Goal: Task Accomplishment & Management: Manage account settings

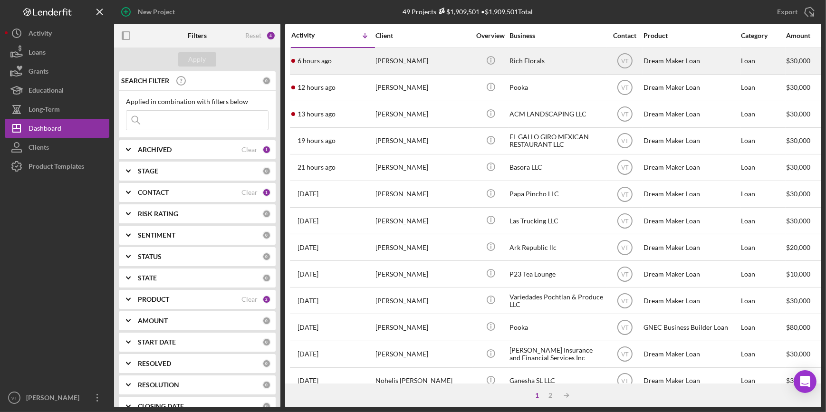
click at [412, 58] on div "[PERSON_NAME]" at bounding box center [422, 60] width 95 height 25
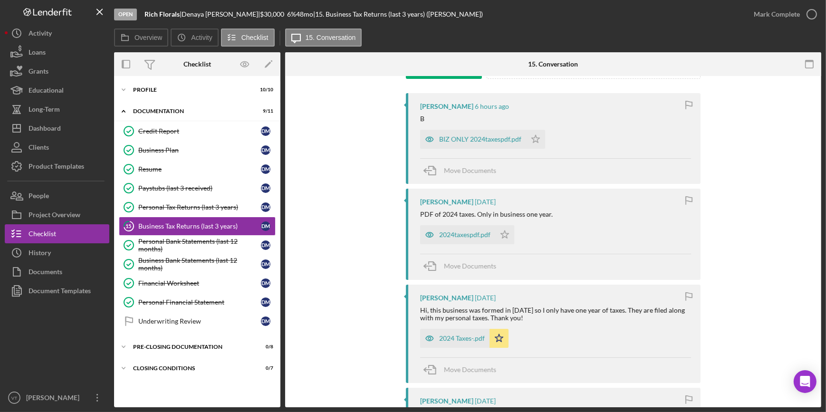
scroll to position [172, 0]
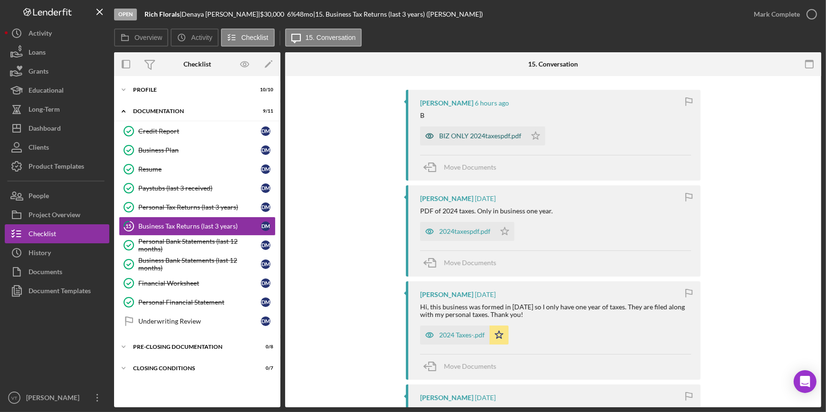
click at [469, 136] on div "BIZ ONLY 2024taxespdf.pdf" at bounding box center [480, 136] width 82 height 8
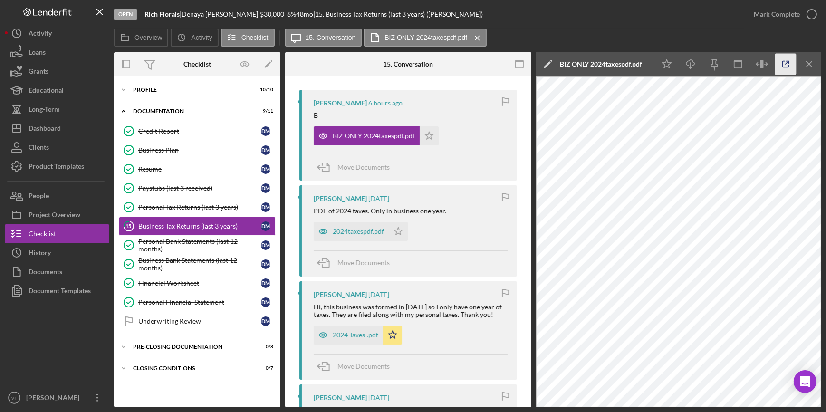
click at [779, 63] on icon "button" at bounding box center [785, 64] width 21 height 21
click at [427, 131] on icon "Icon/Star" at bounding box center [429, 135] width 19 height 19
click at [369, 229] on div "2024taxespdf.pdf" at bounding box center [358, 232] width 51 height 8
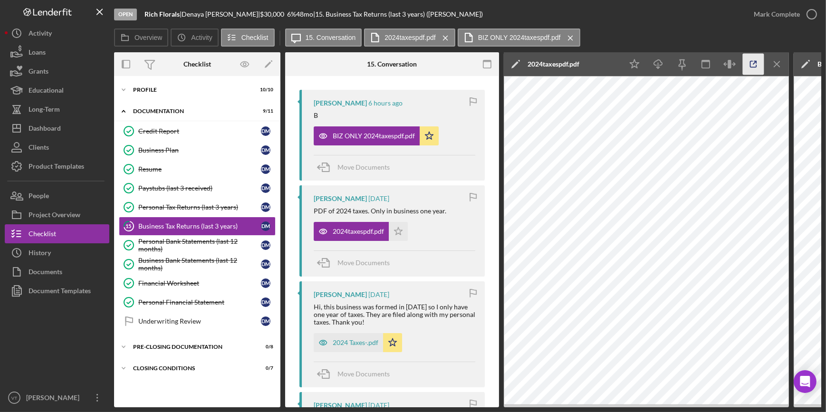
click at [751, 67] on icon "button" at bounding box center [753, 64] width 21 height 21
click at [38, 253] on div "History" at bounding box center [40, 253] width 22 height 21
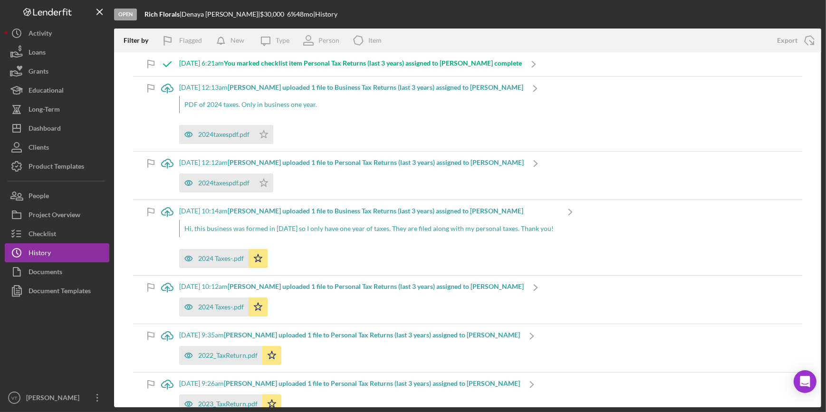
scroll to position [86, 0]
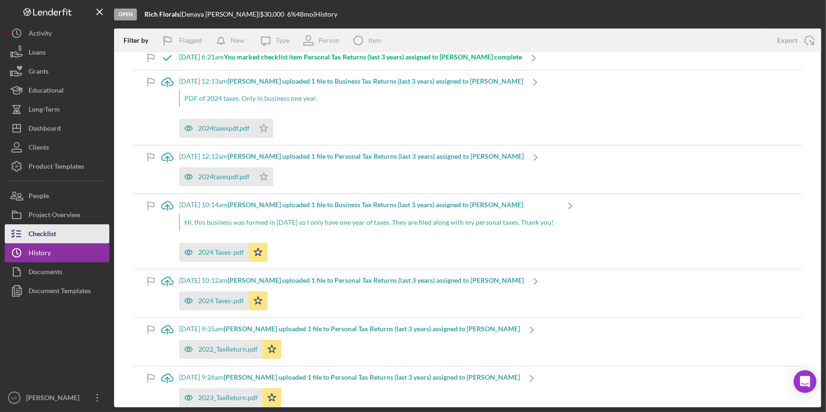
click at [60, 231] on button "Checklist" at bounding box center [57, 233] width 105 height 19
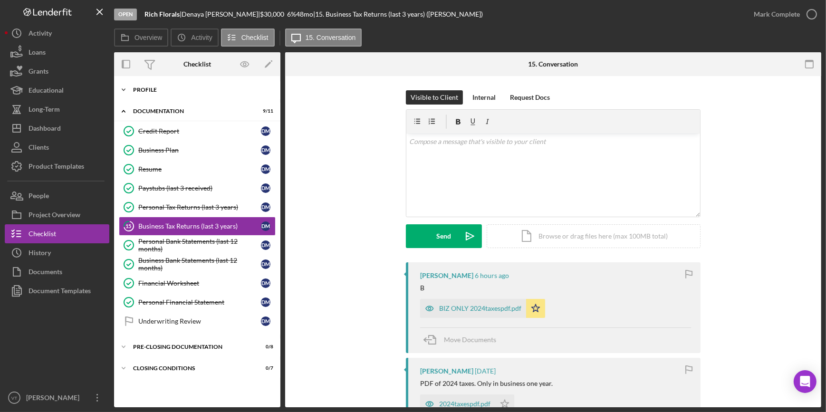
click at [125, 87] on icon "Icon/Expander" at bounding box center [123, 89] width 19 height 19
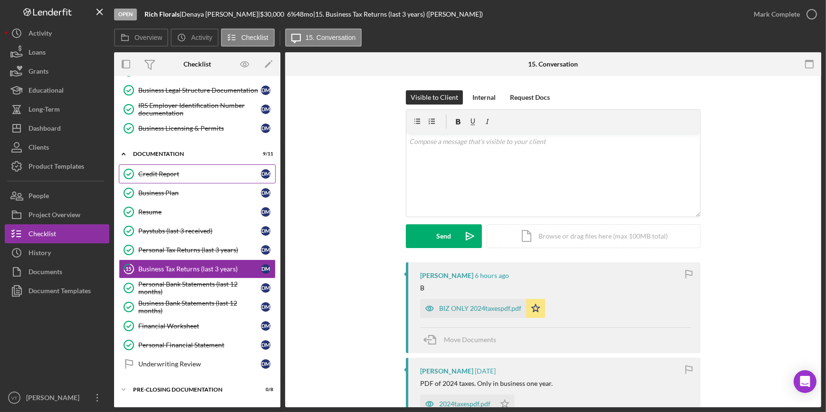
scroll to position [169, 0]
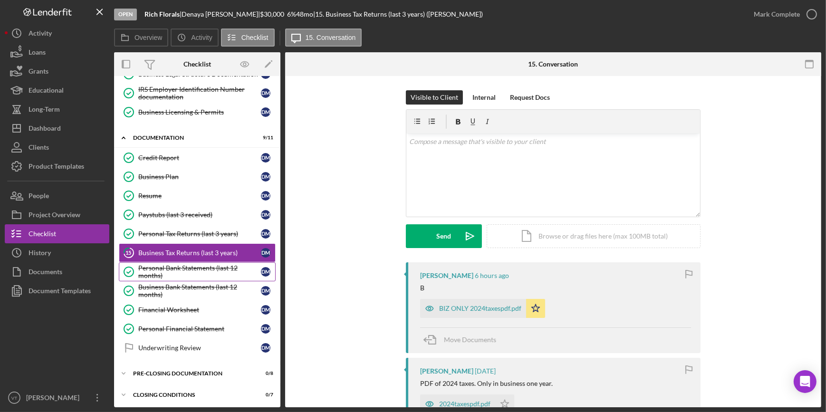
click at [191, 269] on div "Personal Bank Statements (last 12 months)" at bounding box center [199, 271] width 123 height 15
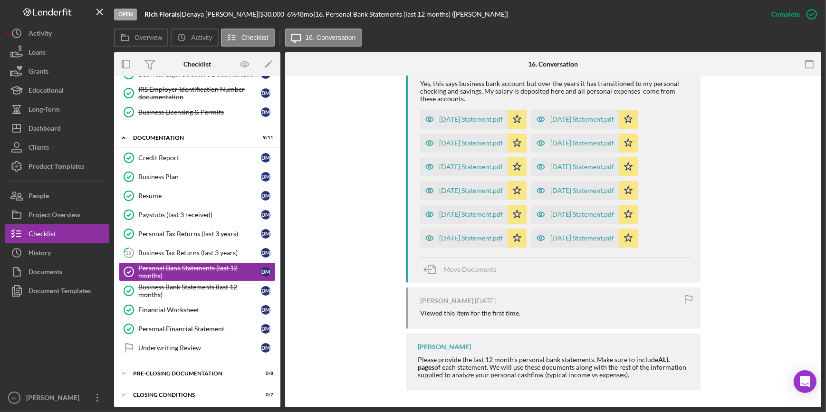
scroll to position [371, 0]
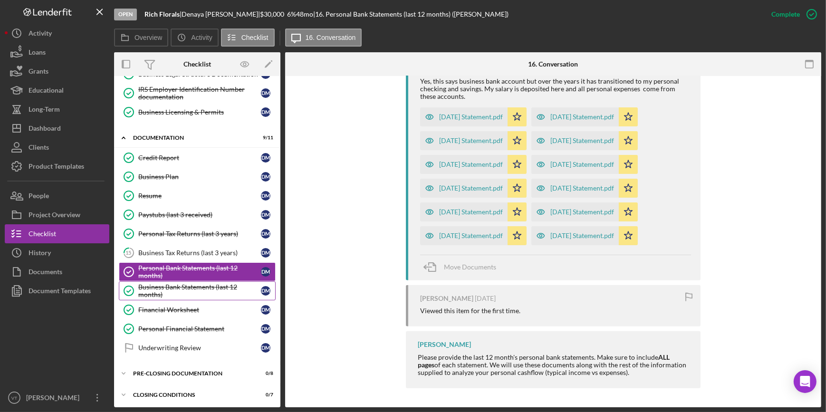
click at [200, 285] on div "Business Bank Statements (last 12 months)" at bounding box center [199, 290] width 123 height 15
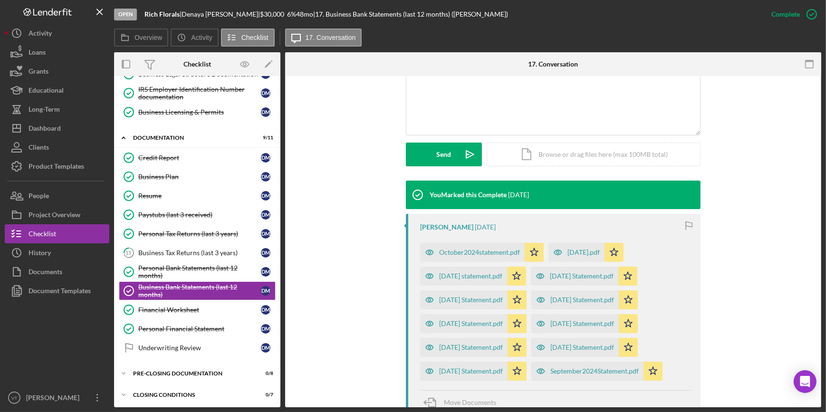
scroll to position [302, 0]
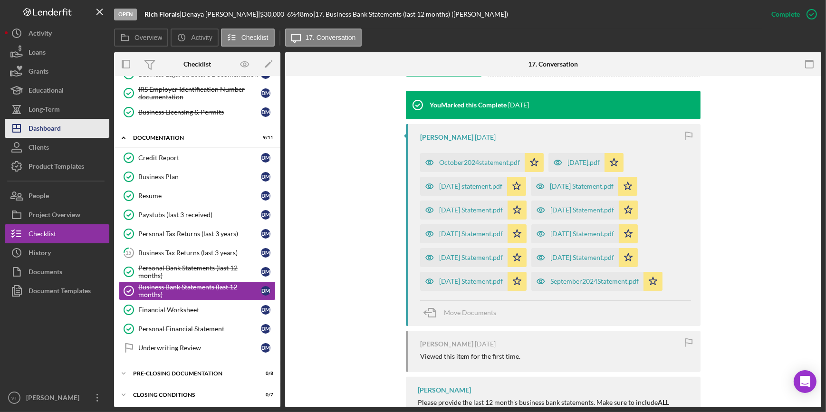
click at [64, 123] on button "Icon/Dashboard Dashboard" at bounding box center [57, 128] width 105 height 19
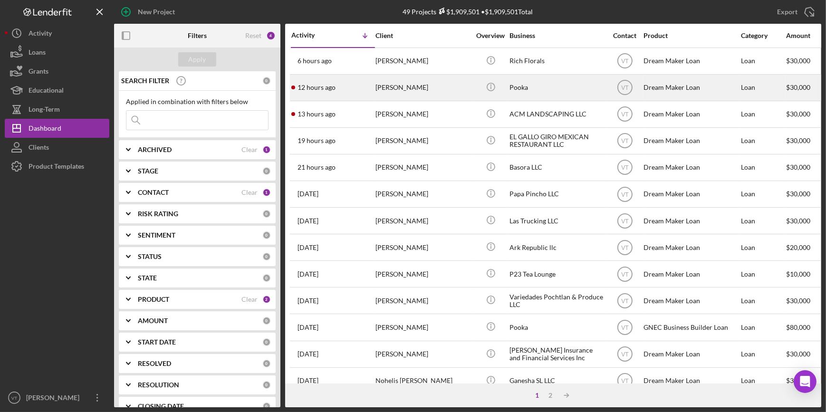
click at [366, 95] on div "12 hours ago Dawn Fitch" at bounding box center [332, 87] width 83 height 25
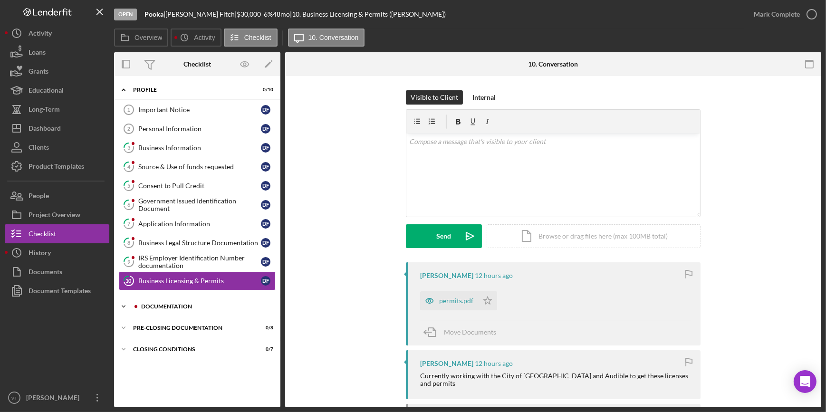
click at [124, 306] on icon "Icon/Expander" at bounding box center [123, 306] width 19 height 19
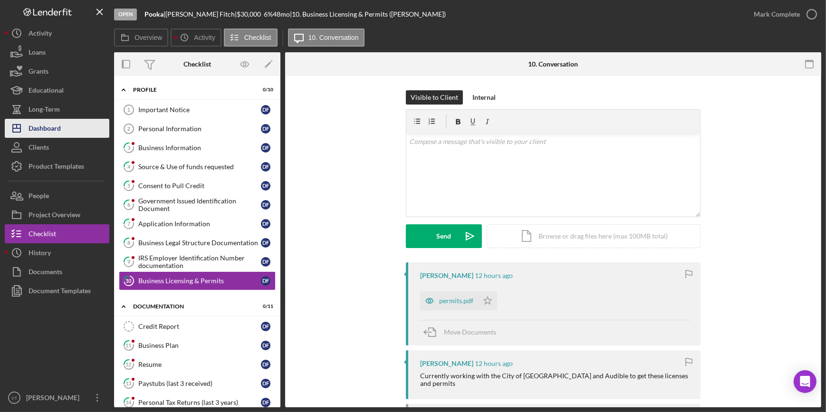
click at [39, 127] on div "Dashboard" at bounding box center [45, 129] width 32 height 21
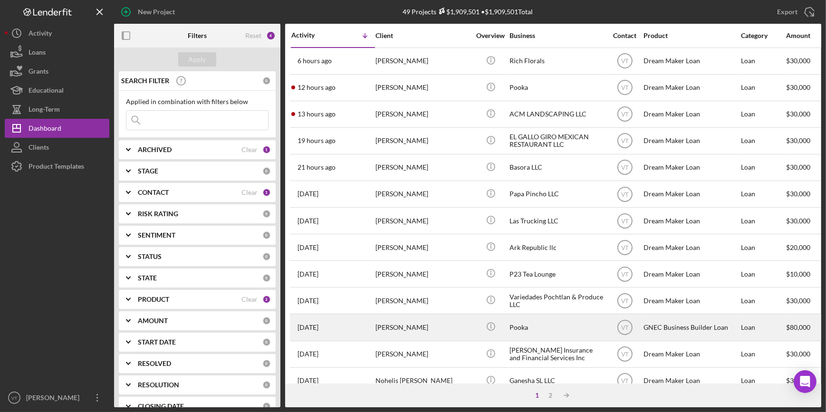
click at [449, 327] on div "[PERSON_NAME]" at bounding box center [422, 327] width 95 height 25
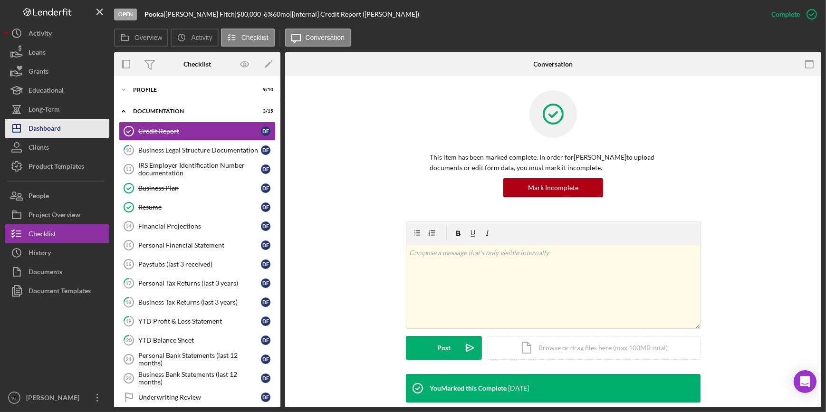
click at [61, 128] on button "Icon/Dashboard Dashboard" at bounding box center [57, 128] width 105 height 19
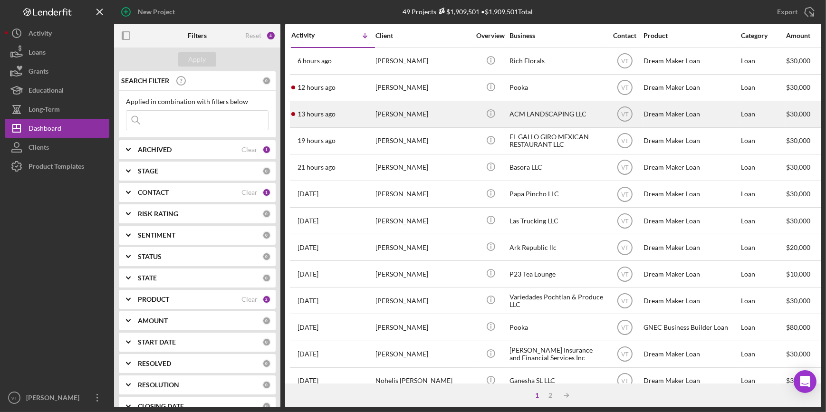
click at [367, 109] on div "13 hours ago ANUAR CABRERA" at bounding box center [332, 114] width 83 height 25
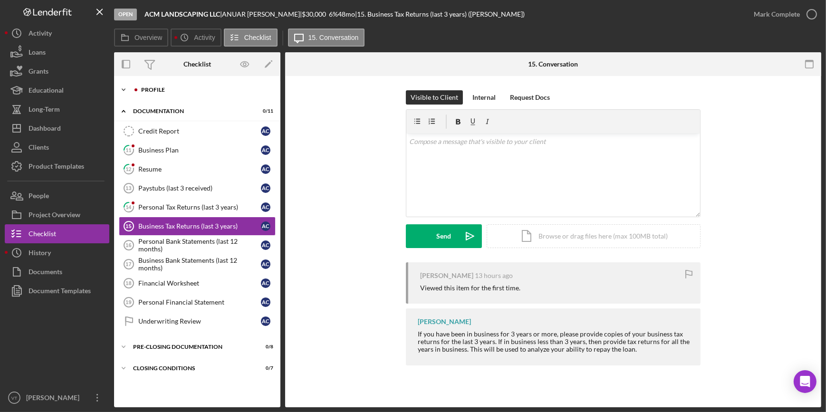
click at [134, 90] on div at bounding box center [136, 90] width 6 height 6
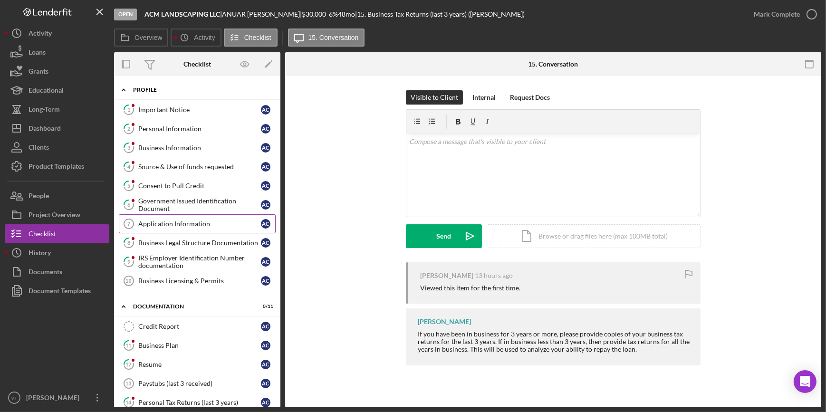
click at [193, 223] on div "Application Information" at bounding box center [199, 224] width 123 height 8
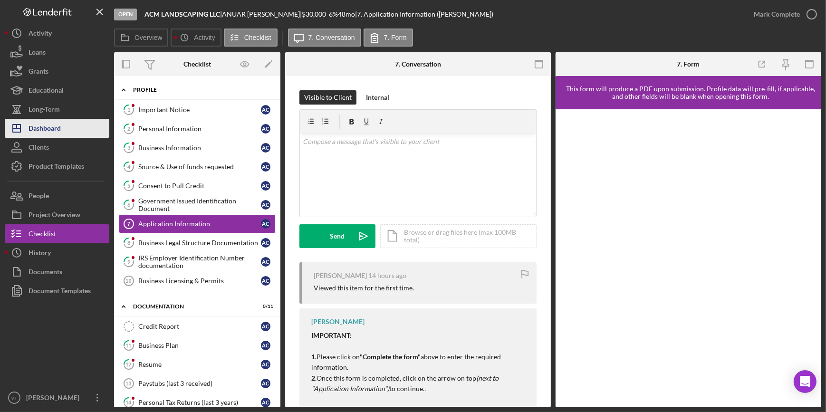
click at [71, 124] on button "Icon/Dashboard Dashboard" at bounding box center [57, 128] width 105 height 19
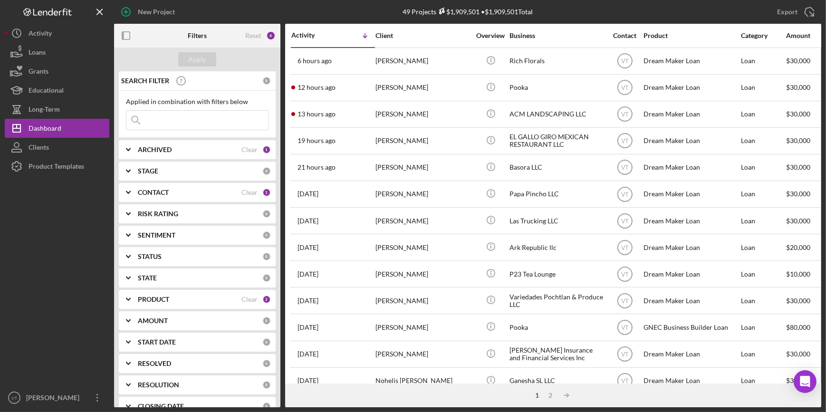
click at [184, 126] on input at bounding box center [197, 120] width 142 height 19
type input "acm"
click at [127, 151] on icon "Icon/Expander" at bounding box center [128, 150] width 24 height 24
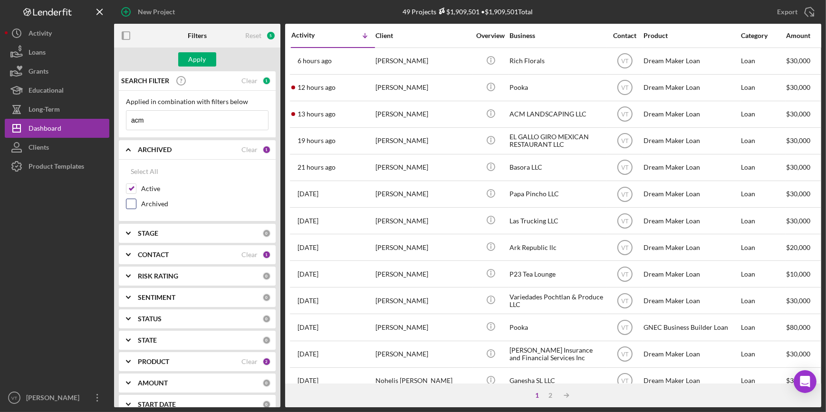
click at [129, 201] on input "Archived" at bounding box center [131, 204] width 10 height 10
checkbox input "true"
click at [201, 58] on div "Apply" at bounding box center [198, 59] width 18 height 14
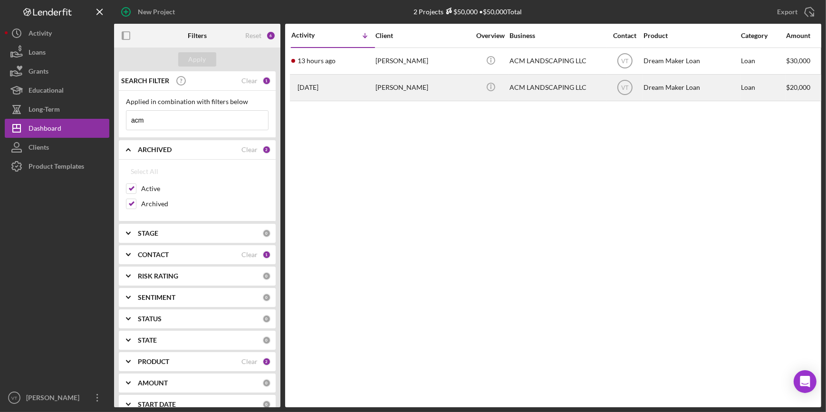
click at [344, 93] on div "3 years ago ANUAR CABRERA" at bounding box center [332, 87] width 83 height 25
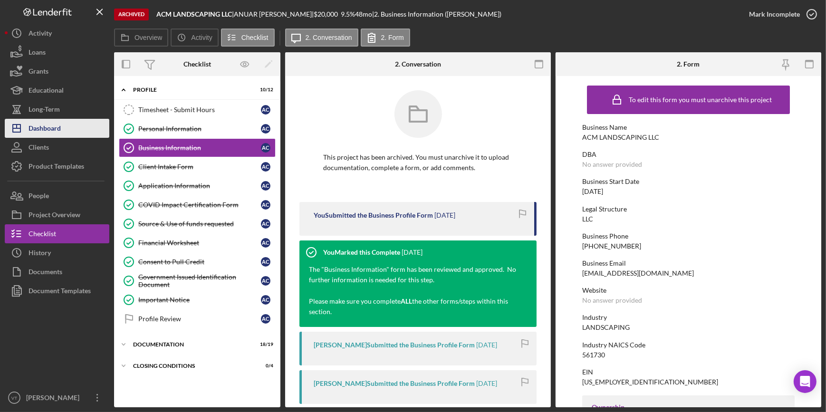
click at [55, 128] on div "Dashboard" at bounding box center [45, 129] width 32 height 21
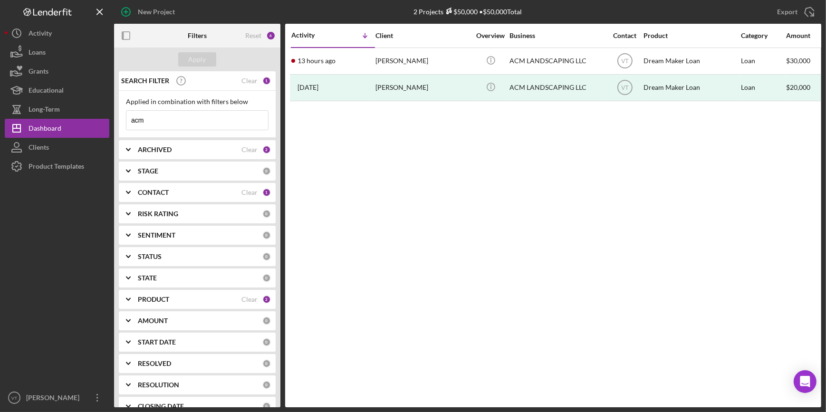
click at [130, 149] on polyline at bounding box center [128, 150] width 4 height 2
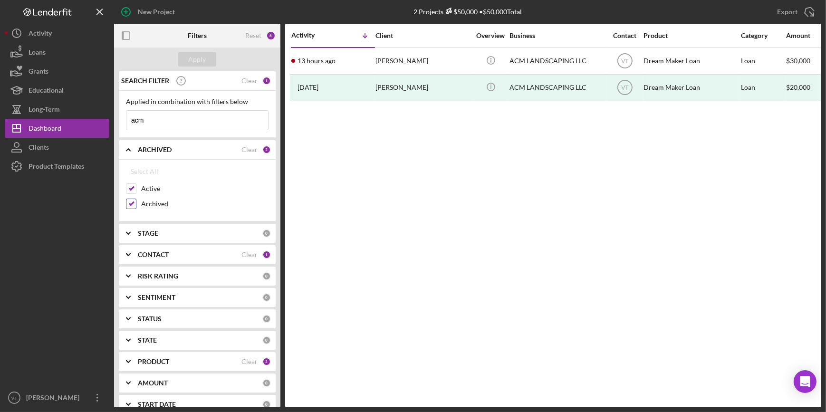
click at [133, 202] on input "Archived" at bounding box center [131, 204] width 10 height 10
checkbox input "false"
click at [202, 57] on div "Apply" at bounding box center [198, 59] width 18 height 14
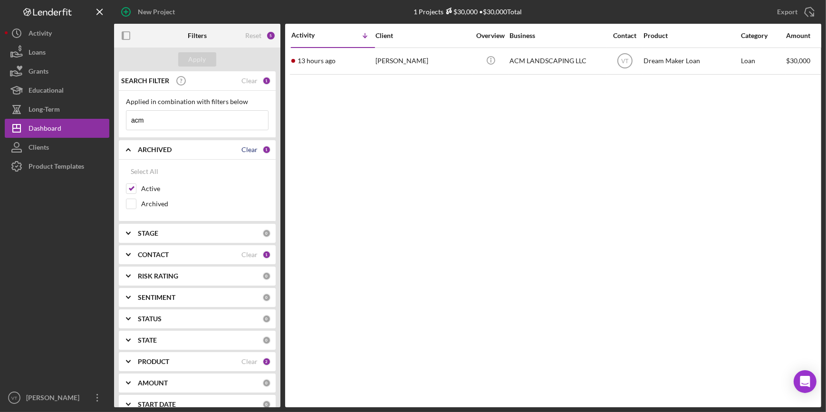
click at [245, 149] on div "Clear" at bounding box center [249, 150] width 16 height 8
click at [127, 190] on input "Active" at bounding box center [131, 189] width 10 height 10
checkbox input "true"
click at [248, 81] on div "Clear" at bounding box center [249, 81] width 16 height 8
click at [206, 58] on button "Apply" at bounding box center [197, 59] width 38 height 14
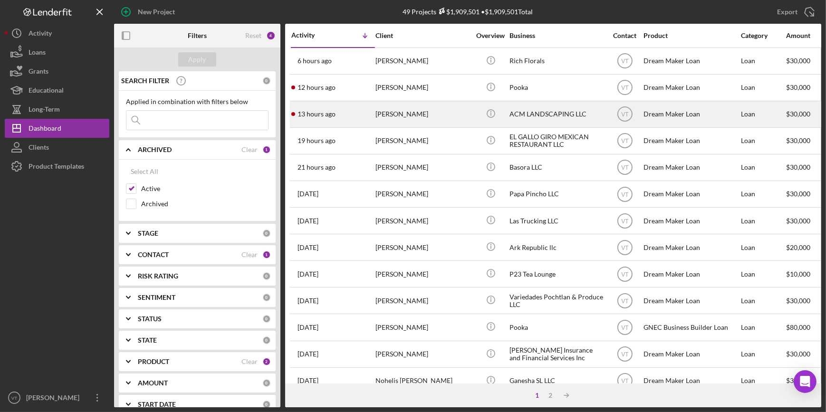
click at [389, 120] on div "[PERSON_NAME]" at bounding box center [422, 114] width 95 height 25
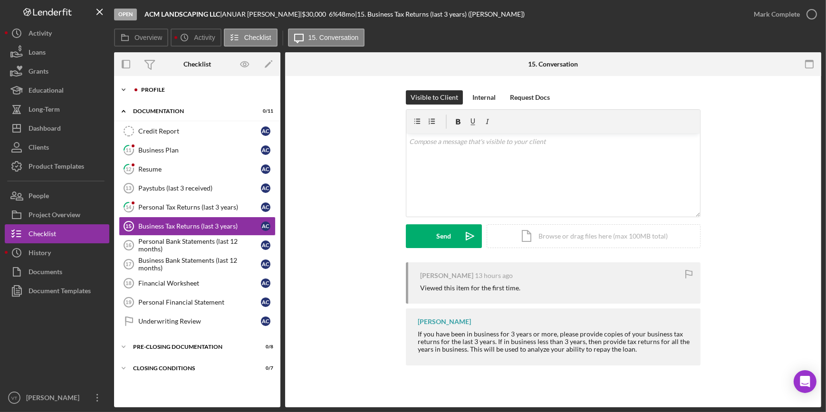
click at [124, 84] on icon "Icon/Expander" at bounding box center [123, 89] width 19 height 19
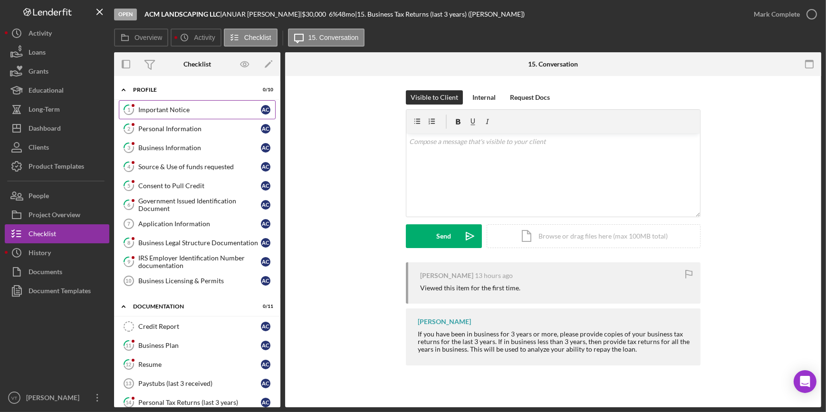
click at [190, 108] on div "Important Notice" at bounding box center [199, 110] width 123 height 8
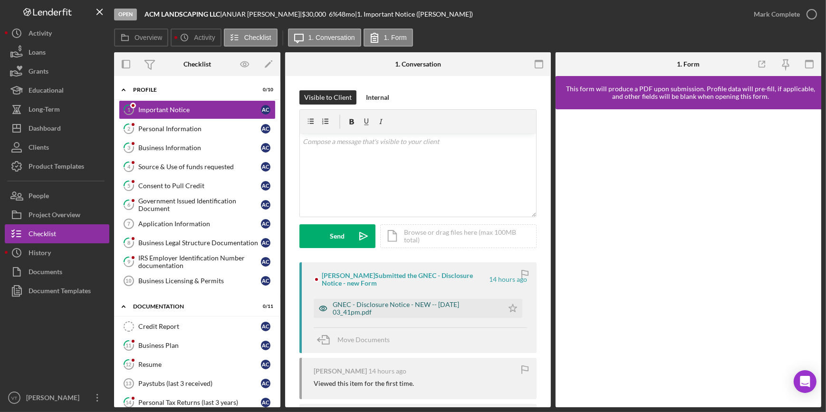
click at [357, 304] on div "GNEC - Disclosure Notice - NEW -- 2025-09-08 03_41pm.pdf" at bounding box center [416, 308] width 166 height 15
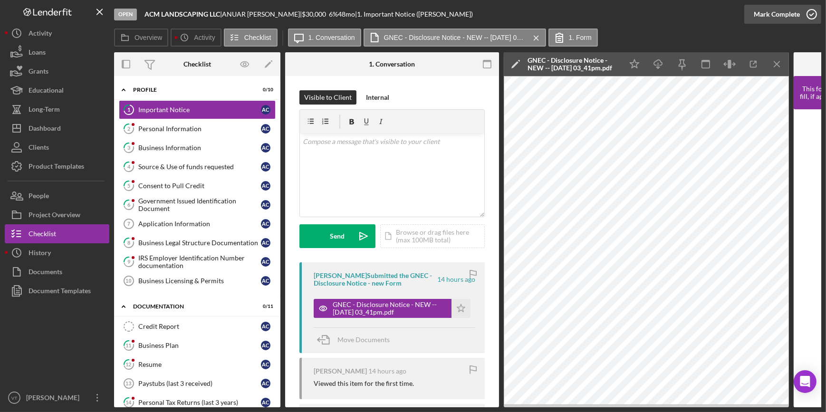
click at [755, 20] on div "Mark Complete" at bounding box center [777, 14] width 46 height 19
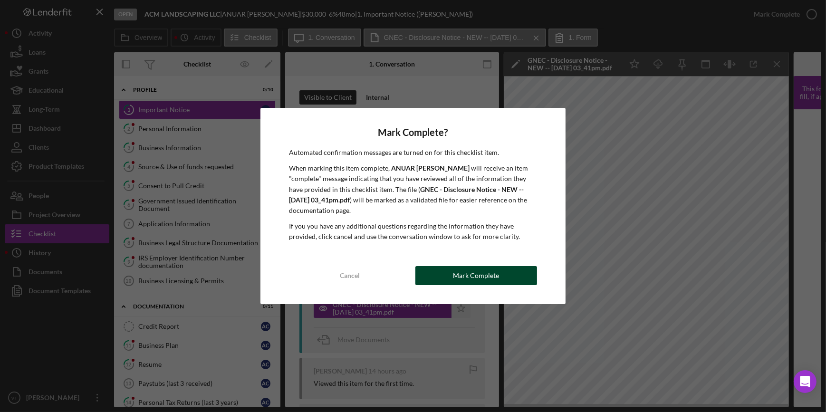
click at [446, 272] on button "Mark Complete" at bounding box center [476, 275] width 122 height 19
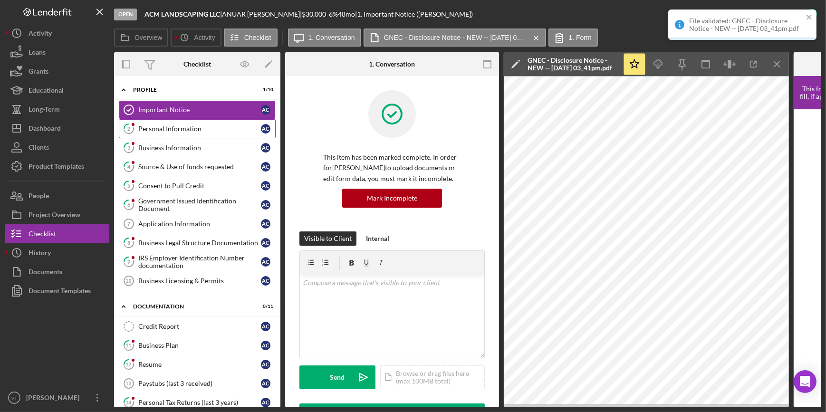
click at [195, 130] on div "Personal Information" at bounding box center [199, 129] width 123 height 8
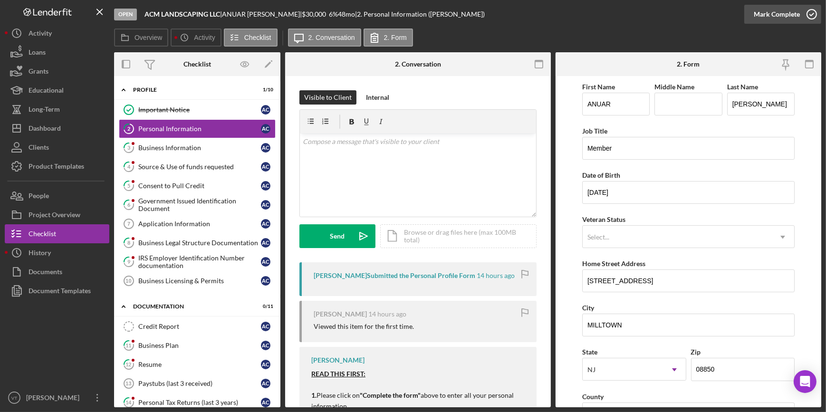
click at [764, 10] on div "Mark Complete" at bounding box center [777, 14] width 46 height 19
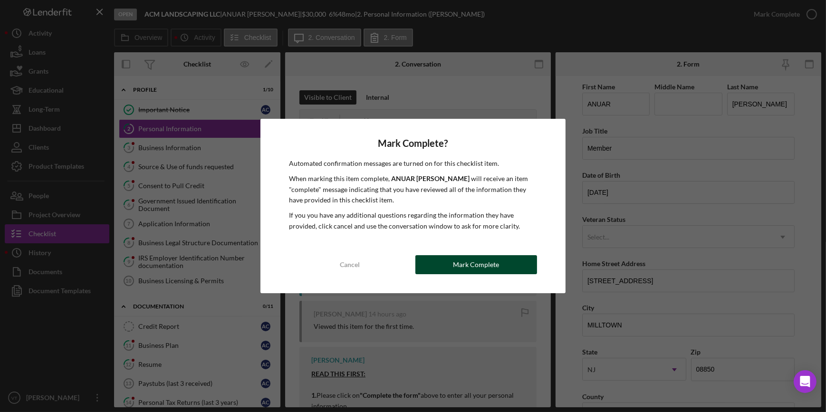
click at [441, 264] on button "Mark Complete" at bounding box center [476, 264] width 122 height 19
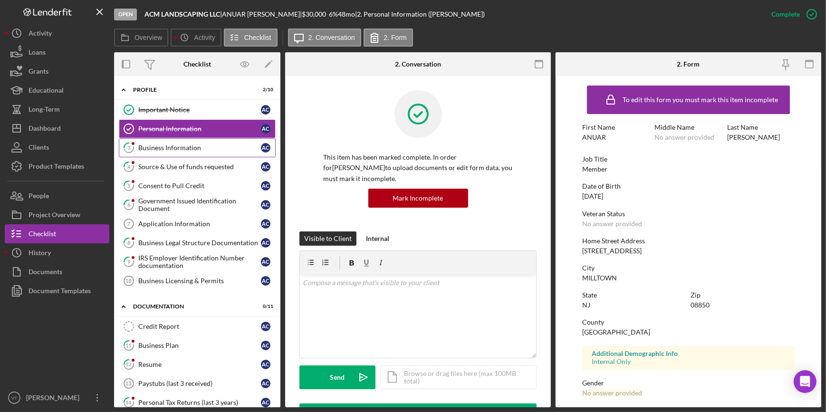
click at [200, 142] on link "3 Business Information A C" at bounding box center [197, 147] width 157 height 19
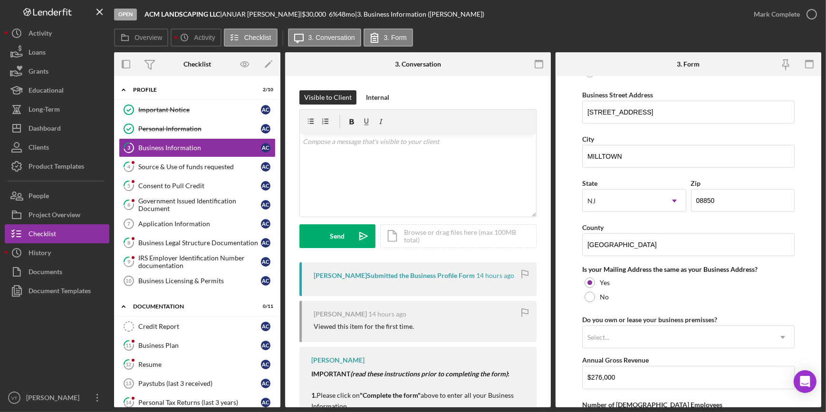
scroll to position [561, 0]
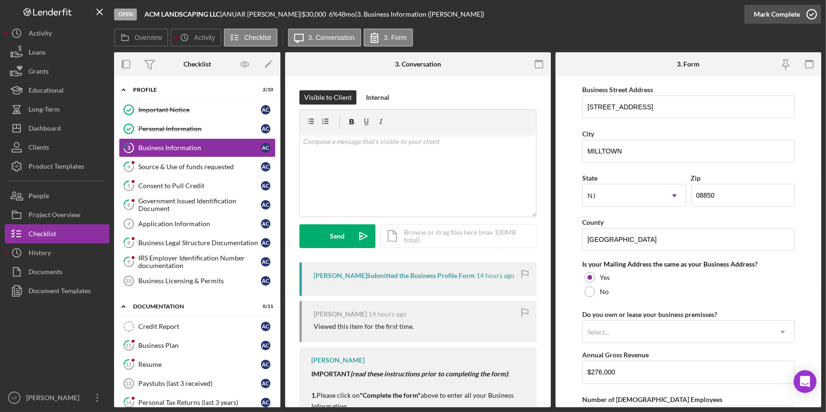
click at [775, 16] on div "Mark Complete" at bounding box center [777, 14] width 46 height 19
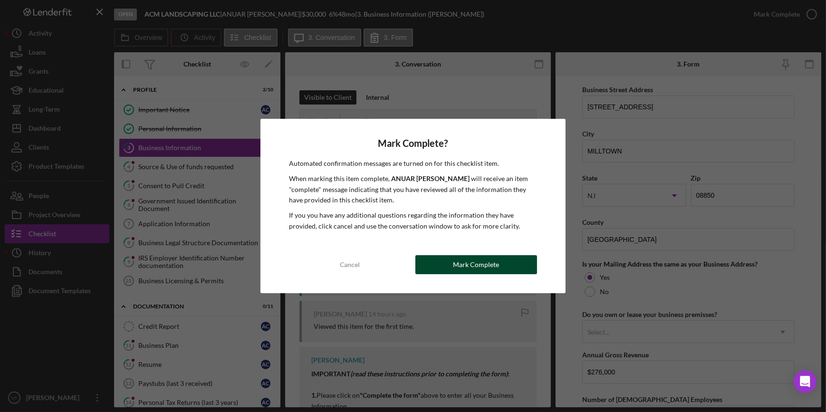
click at [459, 259] on div "Mark Complete" at bounding box center [476, 264] width 46 height 19
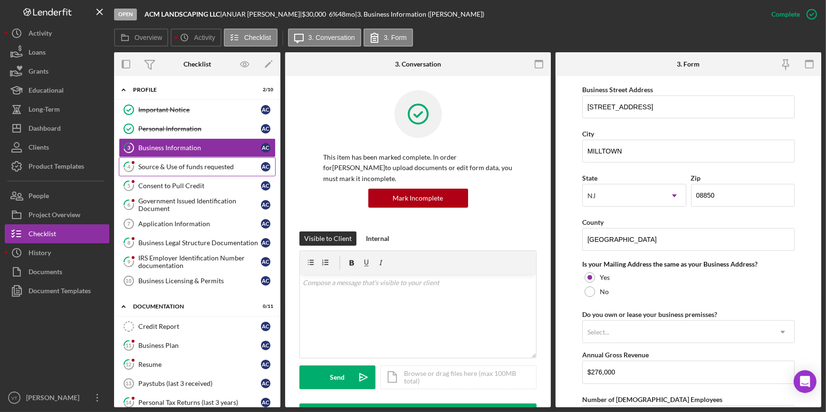
scroll to position [366, 0]
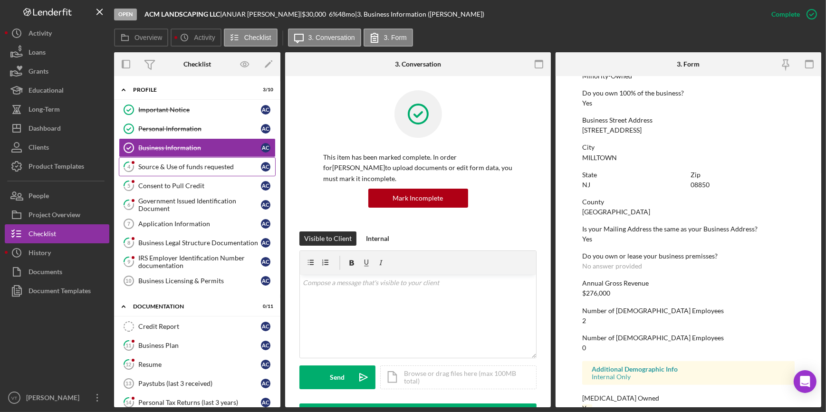
click at [197, 163] on div "Source & Use of funds requested" at bounding box center [199, 167] width 123 height 8
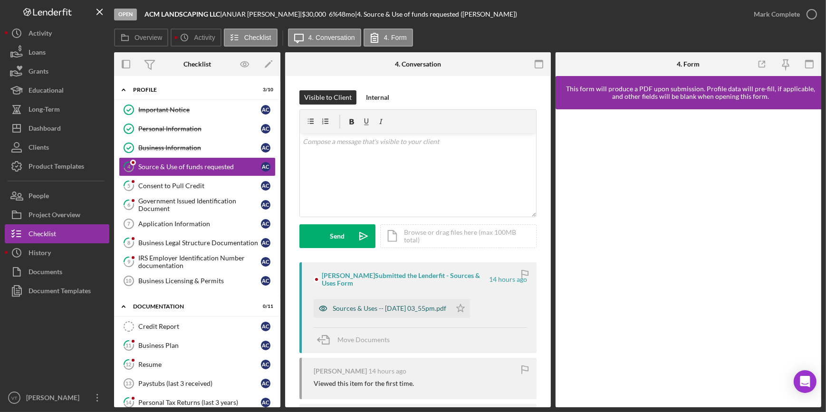
click at [368, 303] on div "Sources & Uses -- 2025-09-08 03_55pm.pdf" at bounding box center [382, 308] width 137 height 19
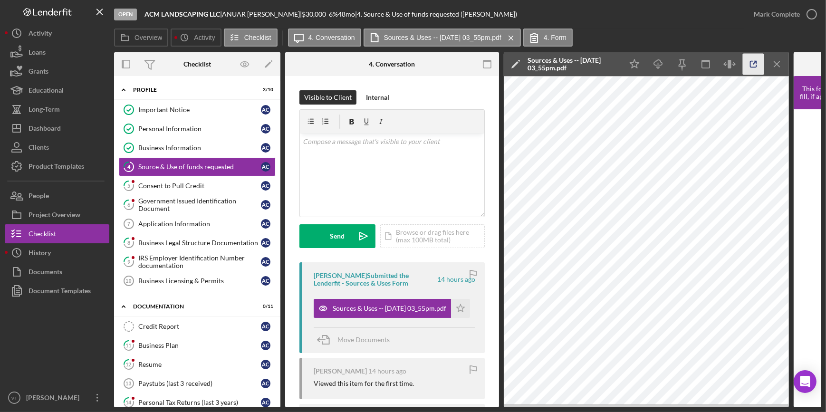
click at [753, 67] on icon "button" at bounding box center [753, 64] width 21 height 21
click at [783, 14] on div "Mark Complete" at bounding box center [777, 14] width 46 height 19
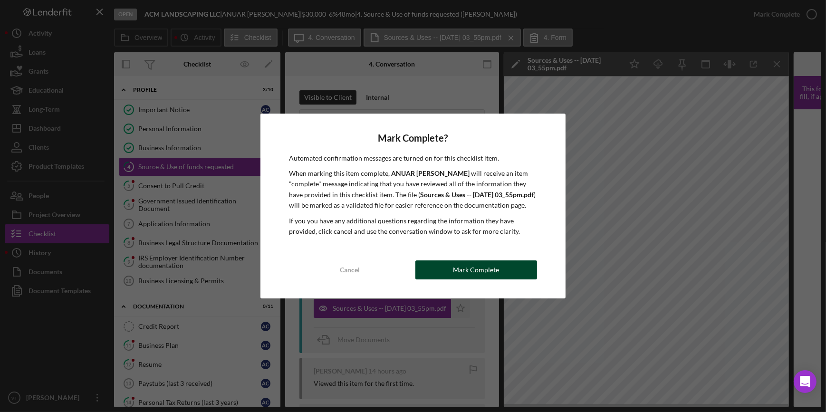
click at [456, 264] on div "Mark Complete" at bounding box center [476, 269] width 46 height 19
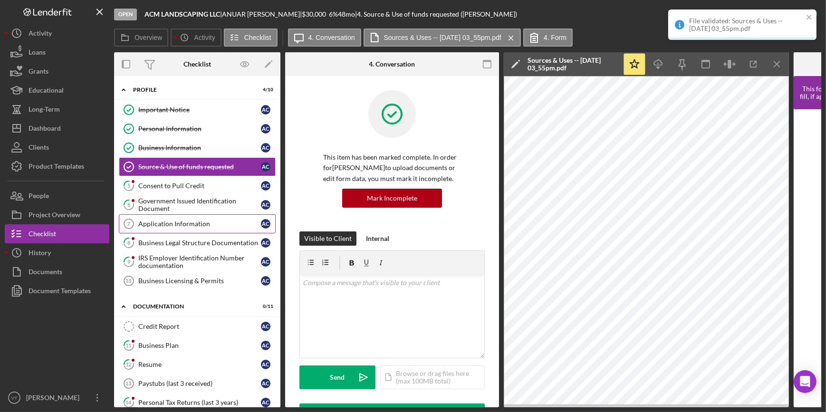
click at [172, 224] on div "Application Information" at bounding box center [199, 224] width 123 height 8
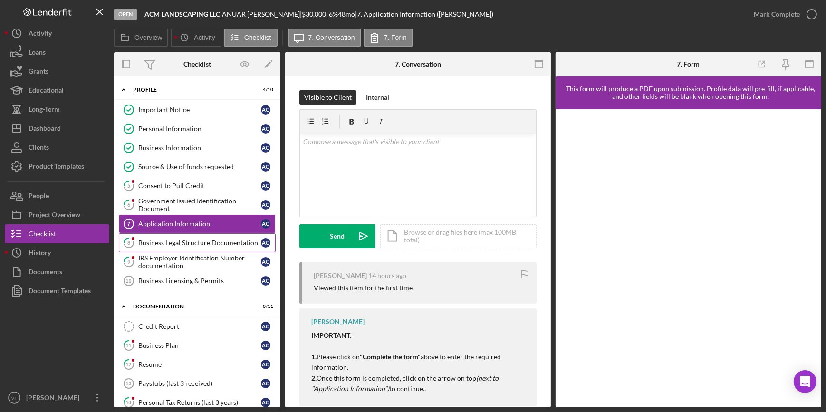
click at [200, 237] on link "8 Business Legal Structure Documentation A C" at bounding box center [197, 242] width 157 height 19
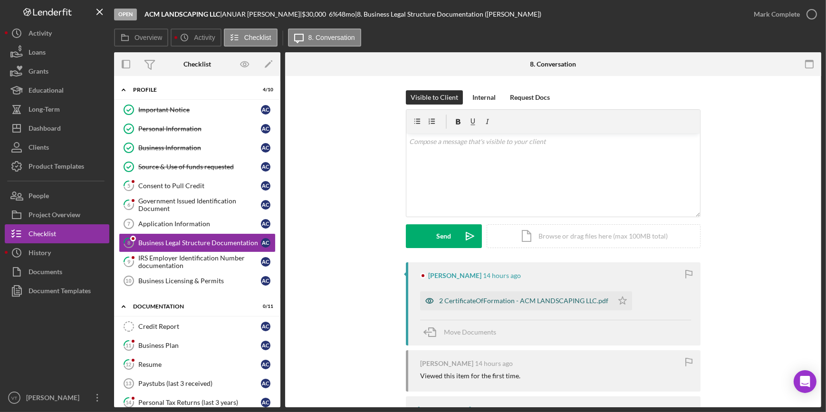
click at [479, 301] on div "2 CertificateOfFormation - ACM LANDSCAPING LLC.pdf" at bounding box center [523, 301] width 169 height 8
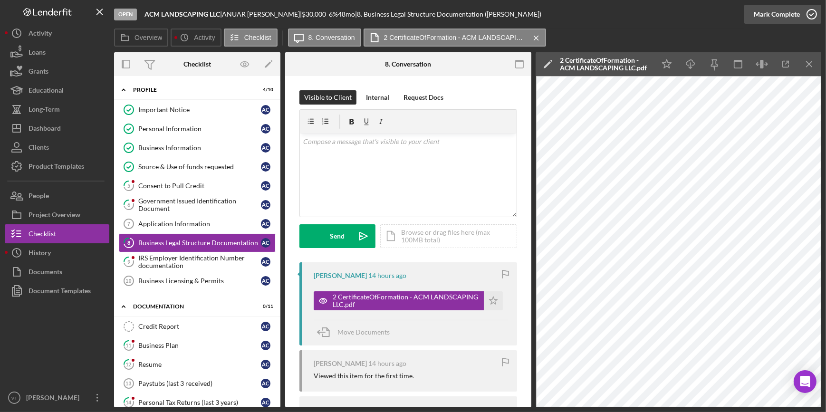
click at [790, 15] on div "Mark Complete" at bounding box center [777, 14] width 46 height 19
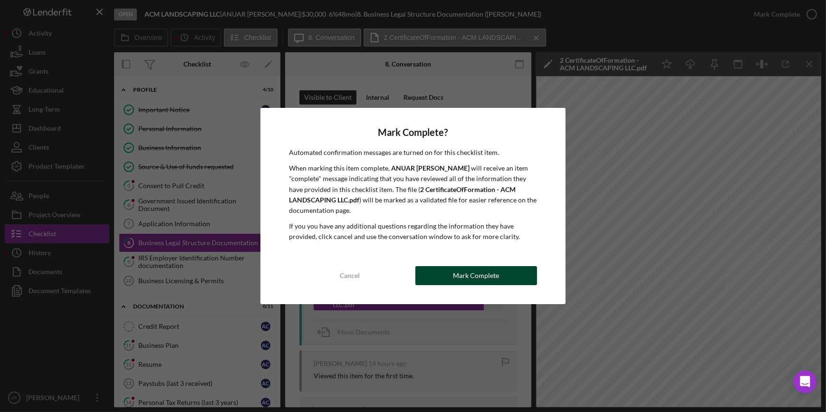
click at [454, 275] on div "Mark Complete" at bounding box center [476, 275] width 46 height 19
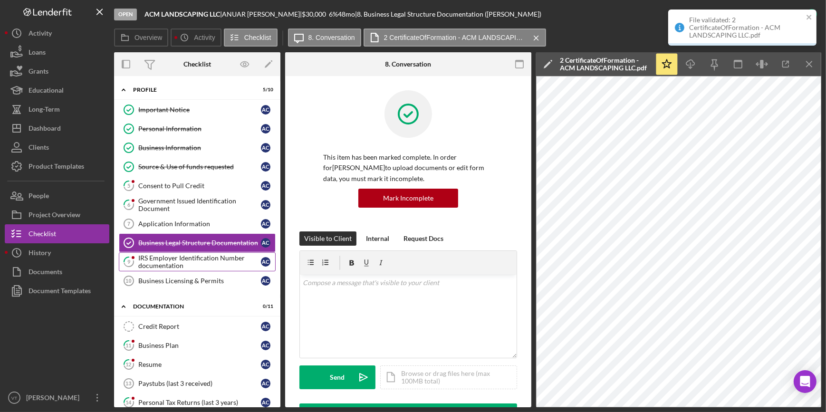
click at [194, 259] on div "IRS Employer Identification Number documentation" at bounding box center [199, 261] width 123 height 15
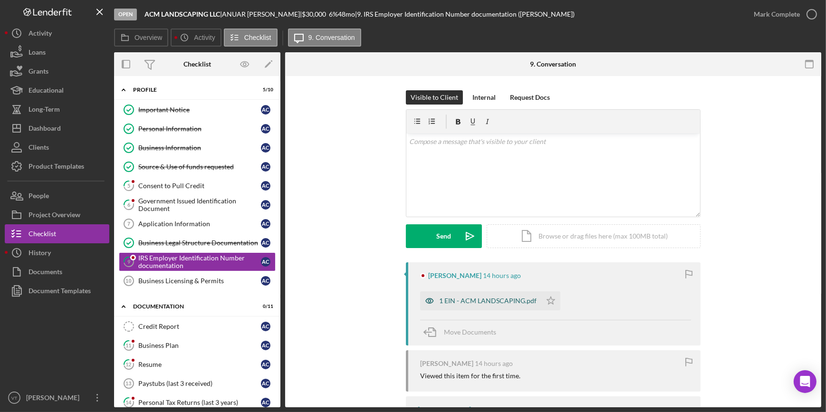
click at [474, 297] on div "1 EIN - ACM LANDSCAPING.pdf" at bounding box center [487, 301] width 97 height 8
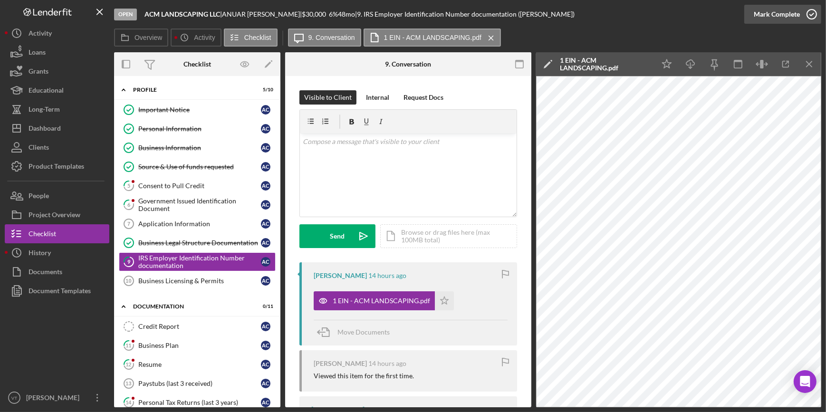
click at [791, 11] on div "Mark Complete" at bounding box center [777, 14] width 46 height 19
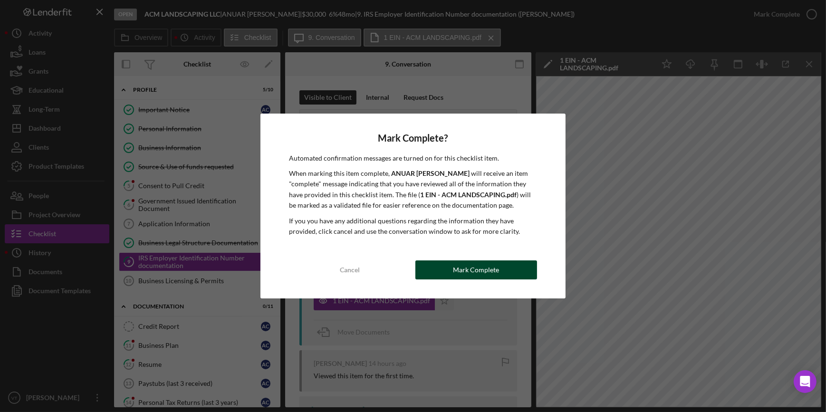
click at [471, 270] on div "Mark Complete" at bounding box center [476, 269] width 46 height 19
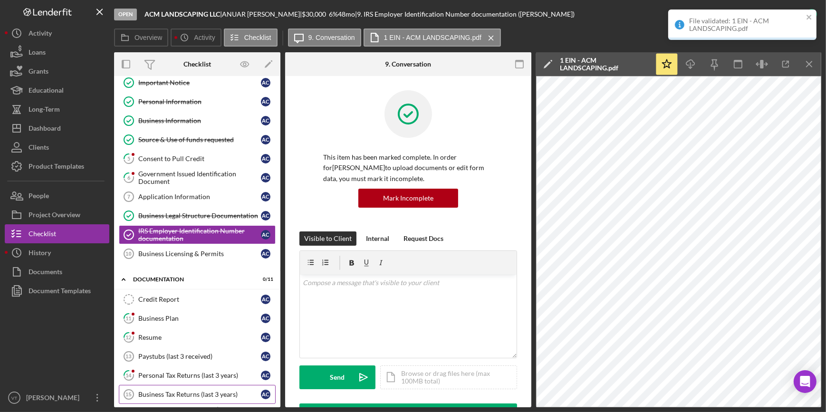
scroll to position [129, 0]
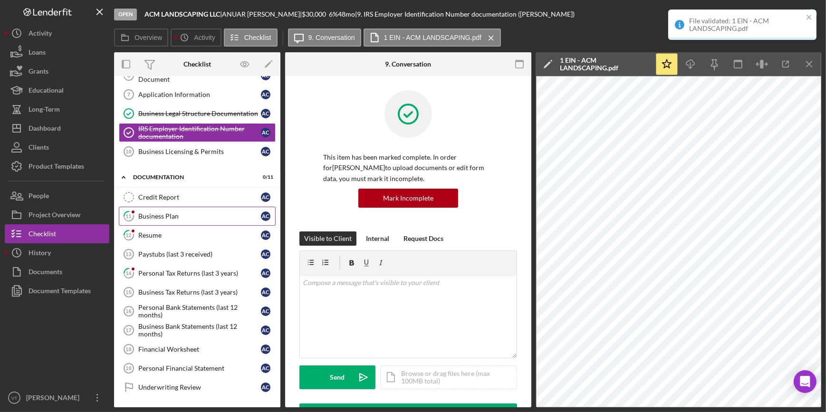
click at [162, 213] on div "Business Plan" at bounding box center [199, 216] width 123 height 8
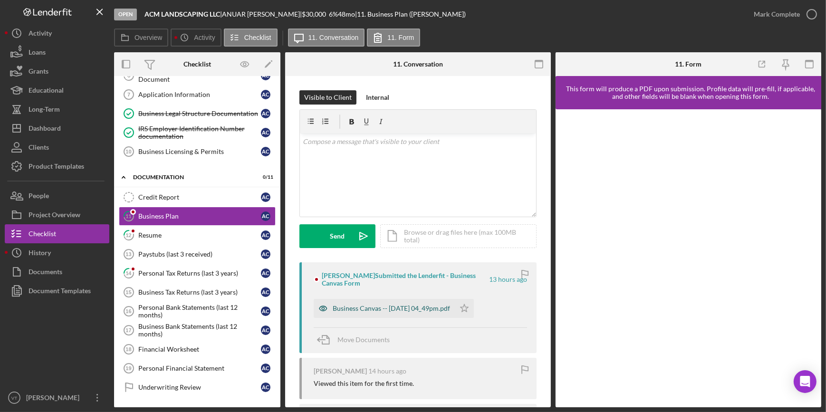
click at [337, 312] on div "Business Canvas -- 2025-09-08 04_49pm.pdf" at bounding box center [391, 309] width 117 height 8
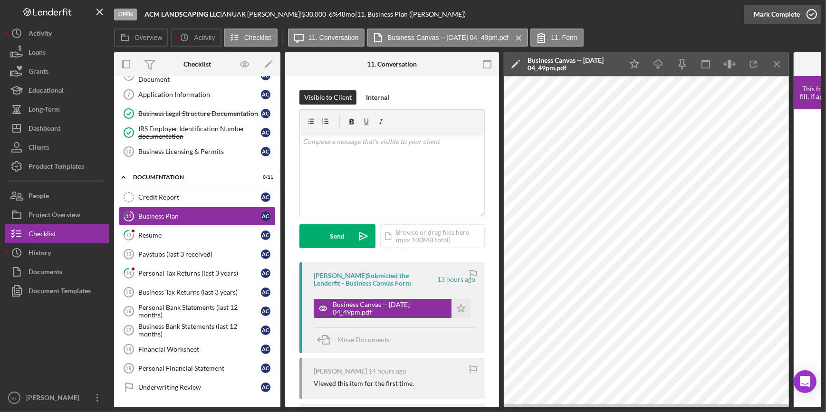
click at [775, 19] on div "Mark Complete" at bounding box center [777, 14] width 46 height 19
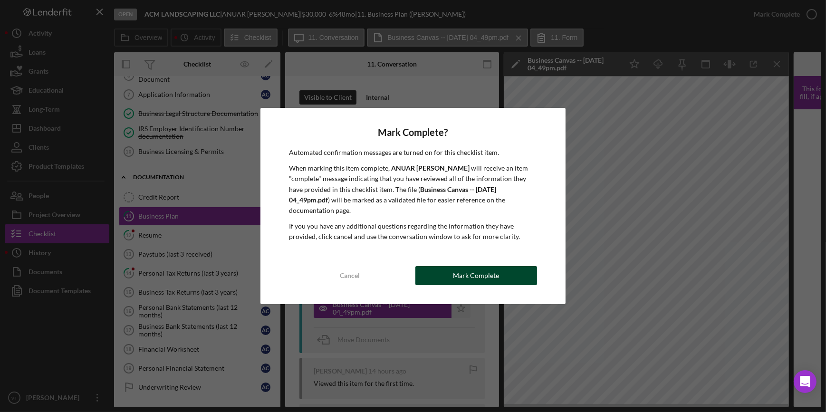
click at [456, 268] on div "Mark Complete" at bounding box center [476, 275] width 46 height 19
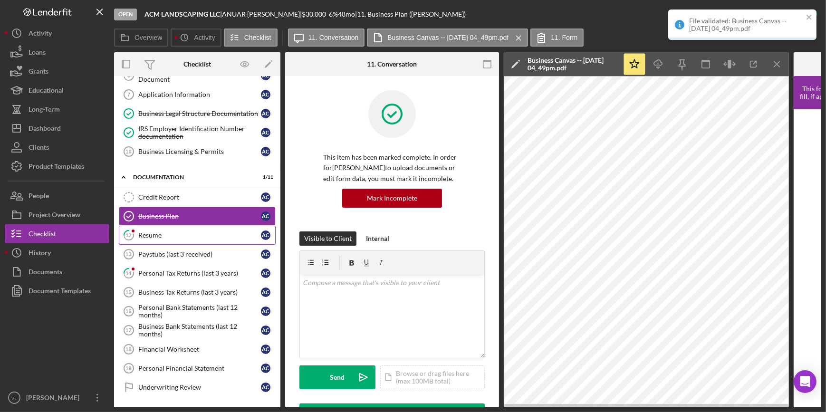
click at [190, 231] on div "Resume" at bounding box center [199, 235] width 123 height 8
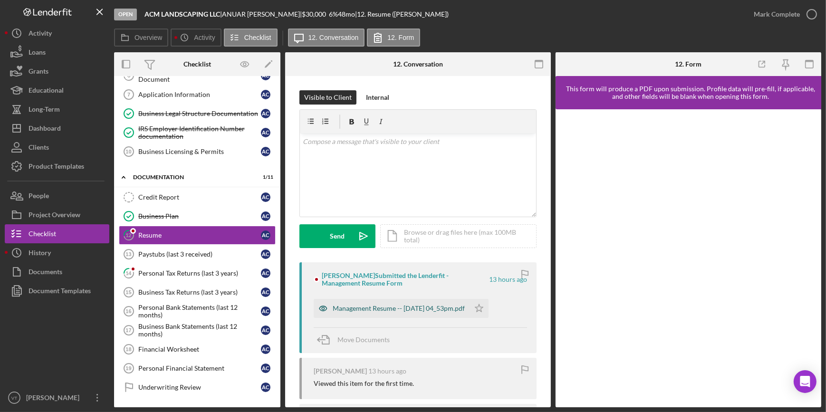
click at [405, 306] on div "Management Resume -- 2025-09-08 04_53pm.pdf" at bounding box center [399, 309] width 132 height 8
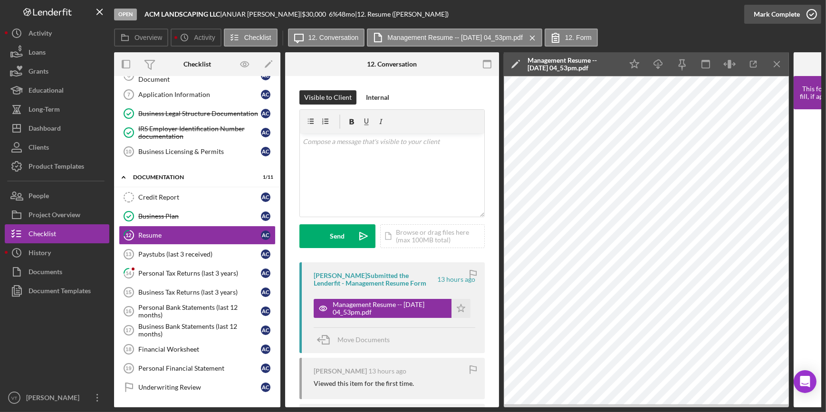
click at [764, 17] on div "Mark Complete" at bounding box center [777, 14] width 46 height 19
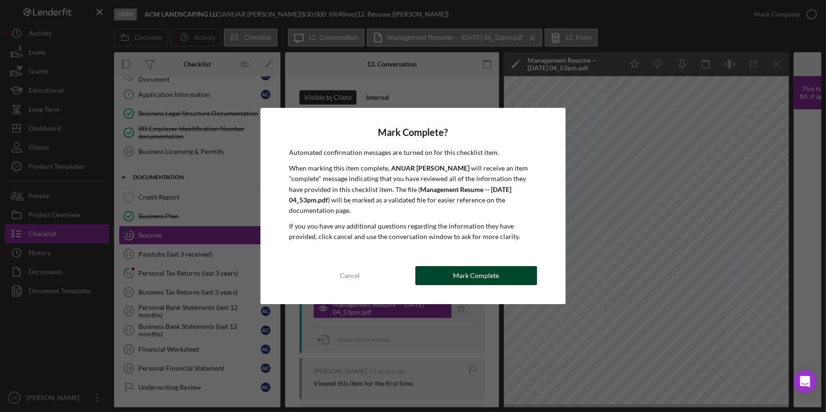
click at [451, 274] on button "Mark Complete" at bounding box center [476, 275] width 122 height 19
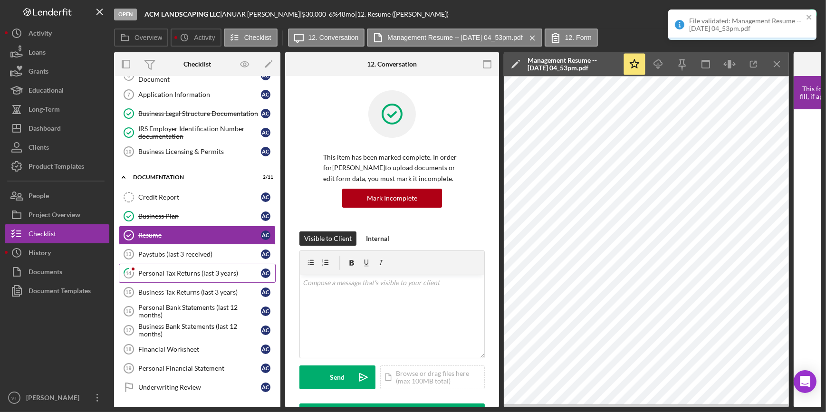
click at [179, 272] on div "Personal Tax Returns (last 3 years)" at bounding box center [199, 273] width 123 height 8
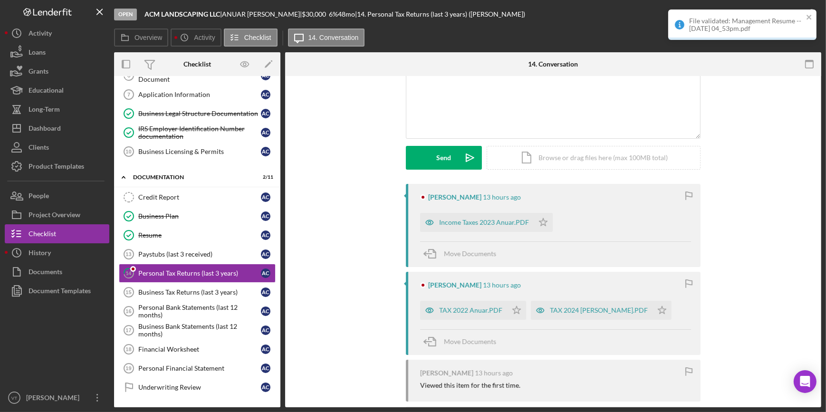
scroll to position [129, 0]
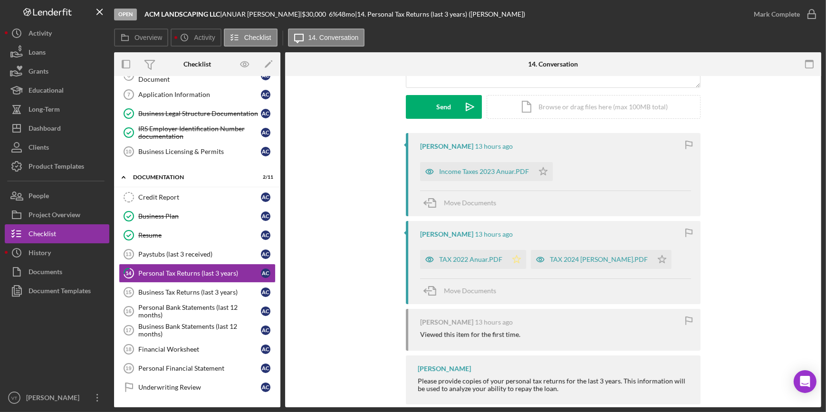
click at [508, 254] on icon "Icon/Star" at bounding box center [516, 259] width 19 height 19
click at [539, 168] on icon "Icon/Star" at bounding box center [543, 171] width 19 height 19
click at [657, 258] on icon "Icon/Star" at bounding box center [661, 259] width 19 height 19
click at [565, 261] on div "TAX 2024 ANUAR CABRERA.PDF" at bounding box center [599, 260] width 98 height 8
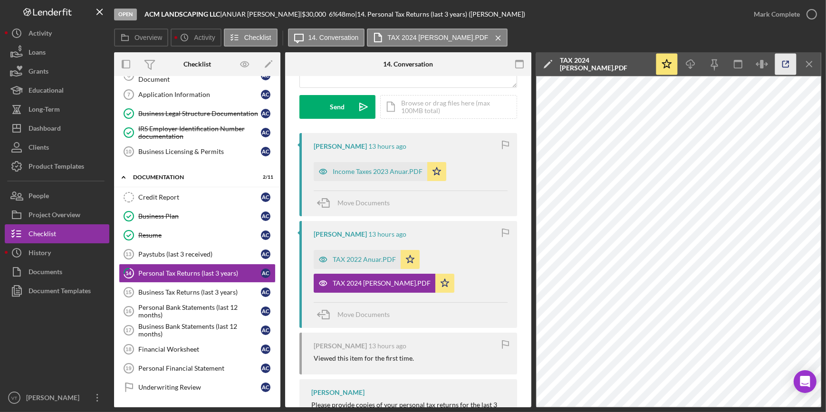
click at [789, 68] on icon "button" at bounding box center [785, 64] width 21 height 21
click at [806, 18] on icon "button" at bounding box center [812, 14] width 24 height 24
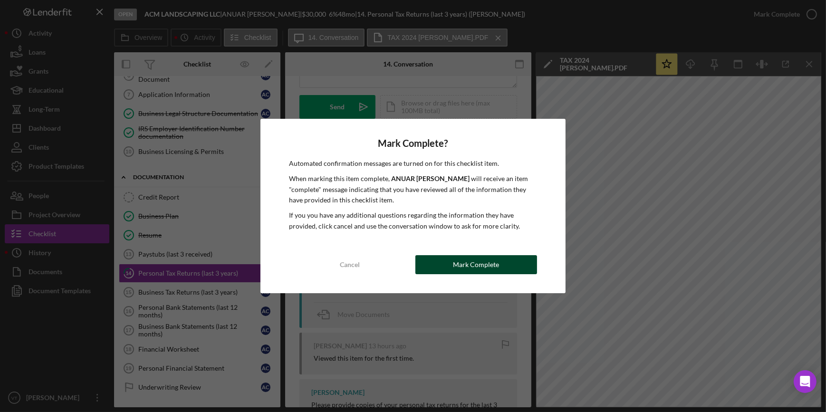
click at [467, 261] on div "Mark Complete" at bounding box center [476, 264] width 46 height 19
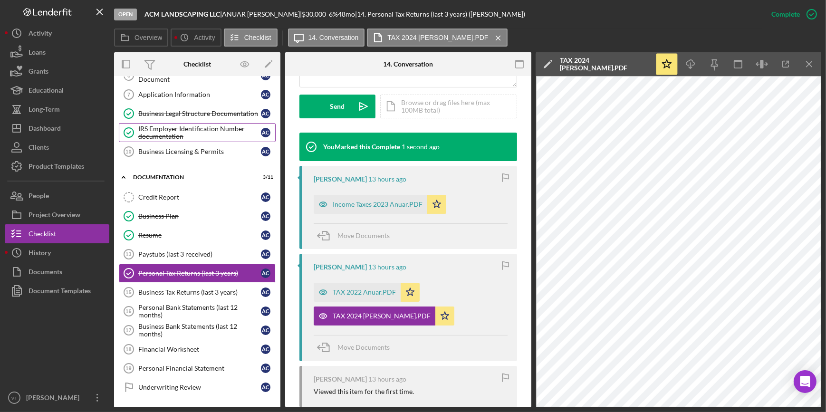
scroll to position [0, 0]
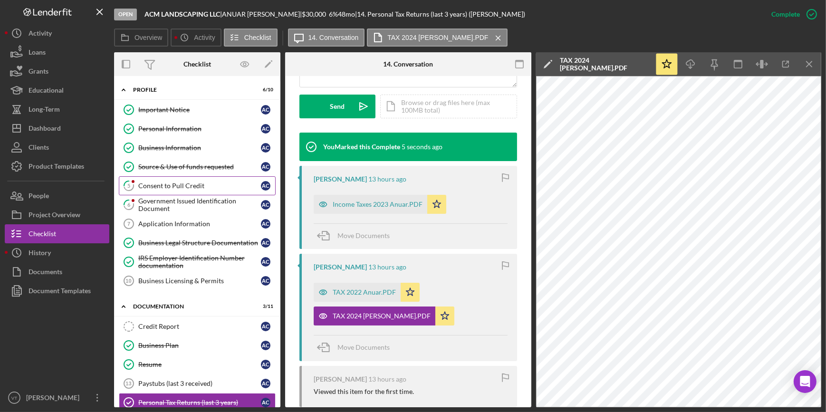
click at [175, 183] on div "Consent to Pull Credit" at bounding box center [199, 186] width 123 height 8
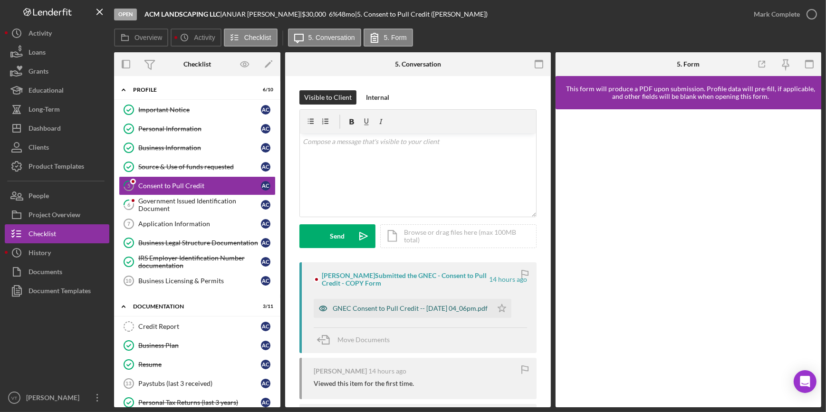
click at [392, 310] on div "GNEC Consent to Pull Credit -- 2025-09-08 04_06pm.pdf" at bounding box center [410, 309] width 155 height 8
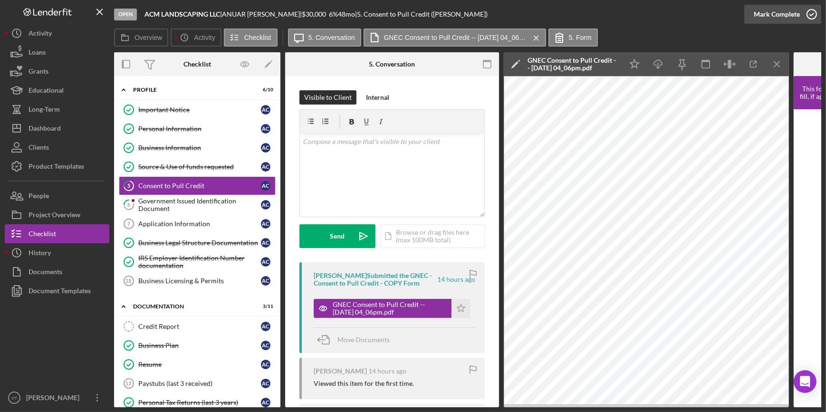
click at [761, 15] on div "Mark Complete" at bounding box center [777, 14] width 46 height 19
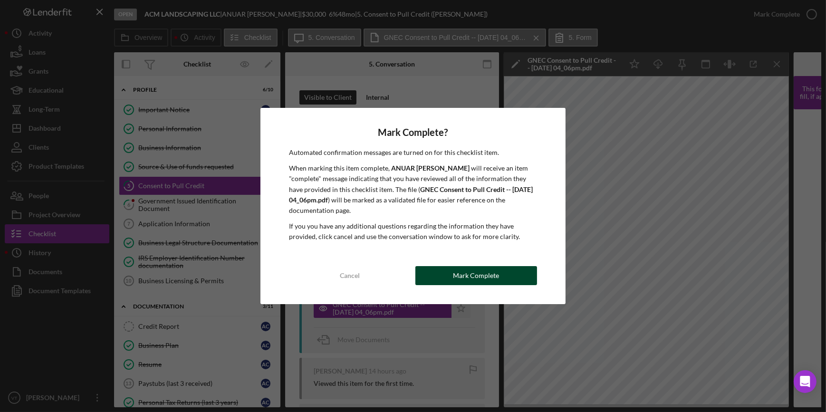
click at [439, 278] on button "Mark Complete" at bounding box center [476, 275] width 122 height 19
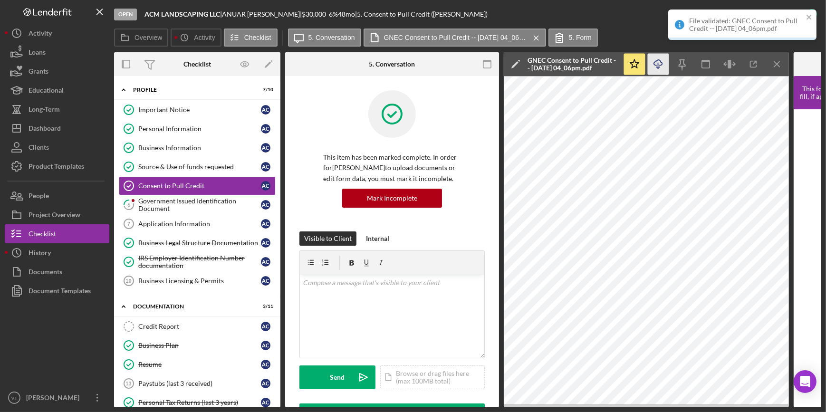
click at [656, 67] on icon "Icon/Download" at bounding box center [658, 64] width 21 height 21
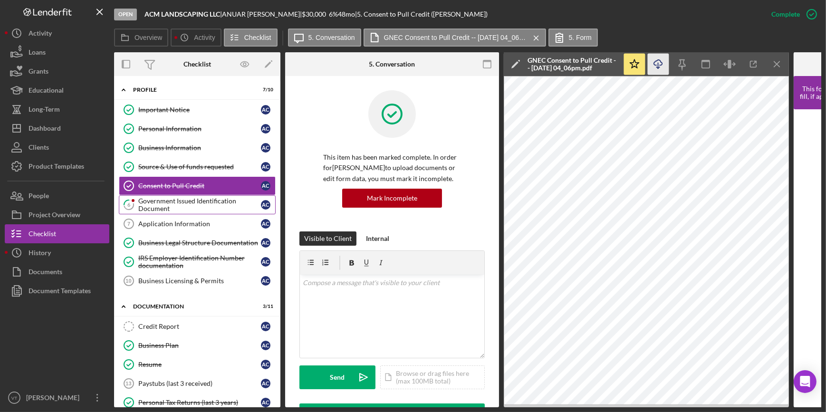
click at [189, 202] on div "Government Issued Identification Document" at bounding box center [199, 204] width 123 height 15
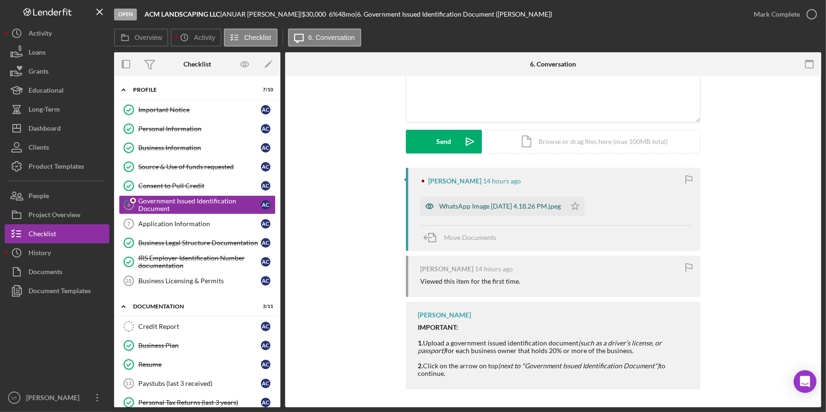
scroll to position [95, 0]
click at [488, 204] on div "WhatsApp Image 2025-09-08 at 4.18.26 PM.jpeg" at bounding box center [500, 206] width 122 height 8
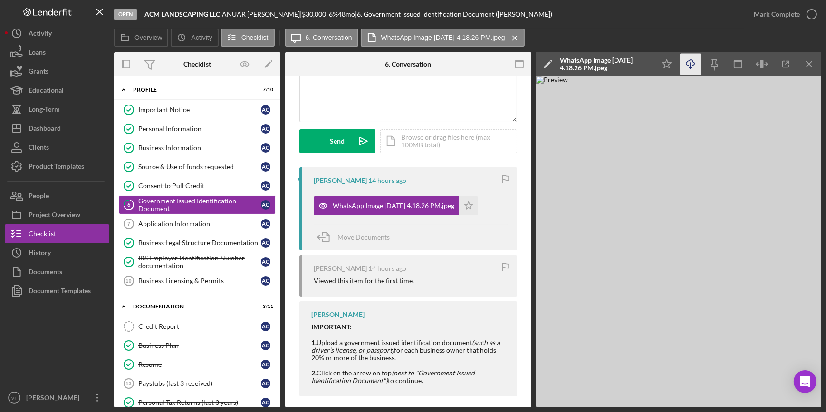
click at [690, 61] on icon "Icon/Download" at bounding box center [690, 64] width 21 height 21
click at [61, 129] on div "Dashboard" at bounding box center [45, 129] width 32 height 21
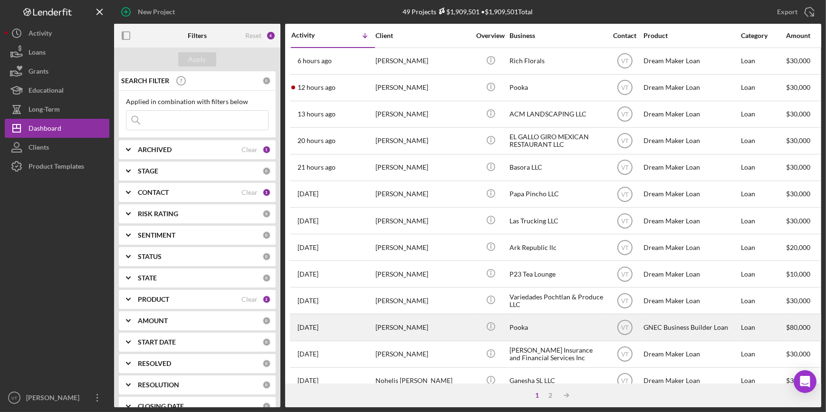
click at [410, 331] on div "[PERSON_NAME]" at bounding box center [422, 327] width 95 height 25
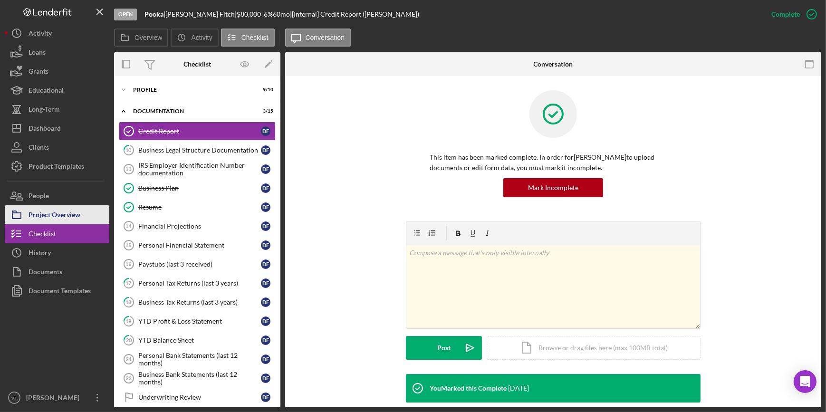
click at [71, 219] on div "Project Overview" at bounding box center [55, 215] width 52 height 21
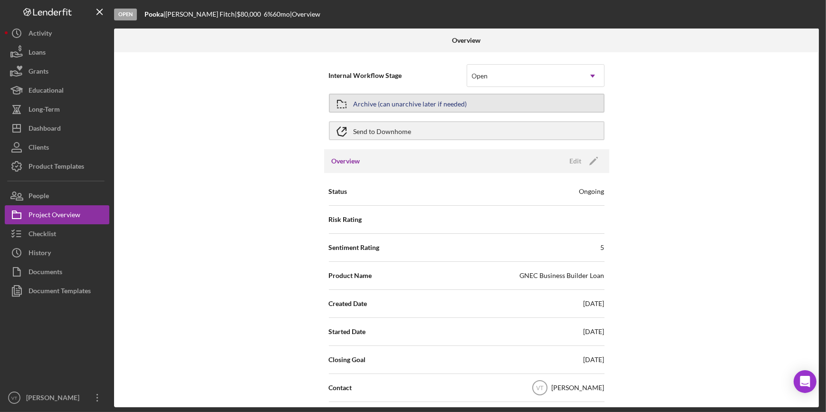
click at [479, 105] on button "Archive (can unarchive later if needed)" at bounding box center [467, 103] width 276 height 19
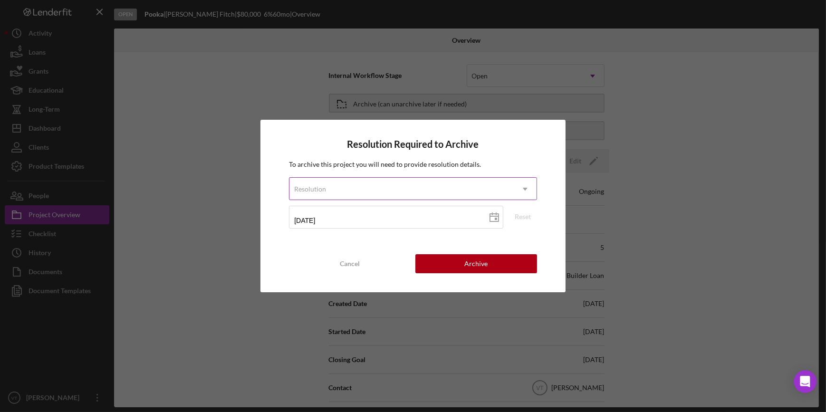
click at [458, 189] on div "Resolution" at bounding box center [401, 189] width 224 height 22
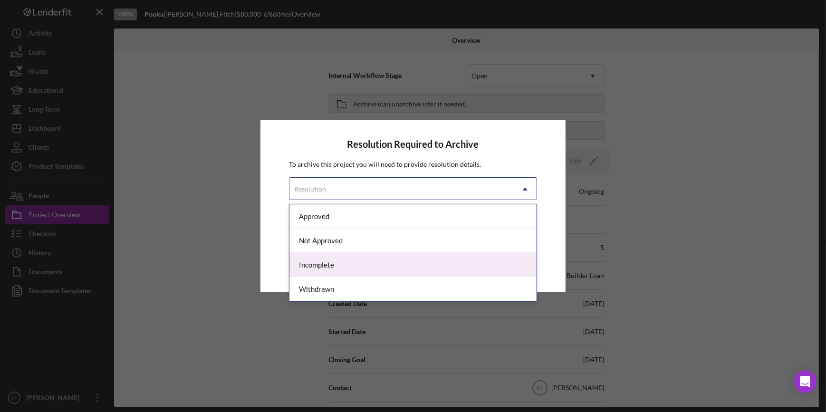
click at [439, 260] on div "Incomplete" at bounding box center [412, 265] width 247 height 24
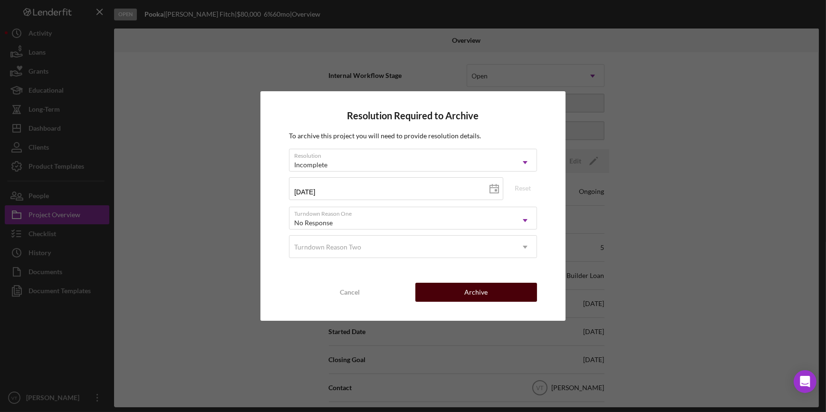
click at [476, 295] on div "Archive" at bounding box center [475, 292] width 23 height 19
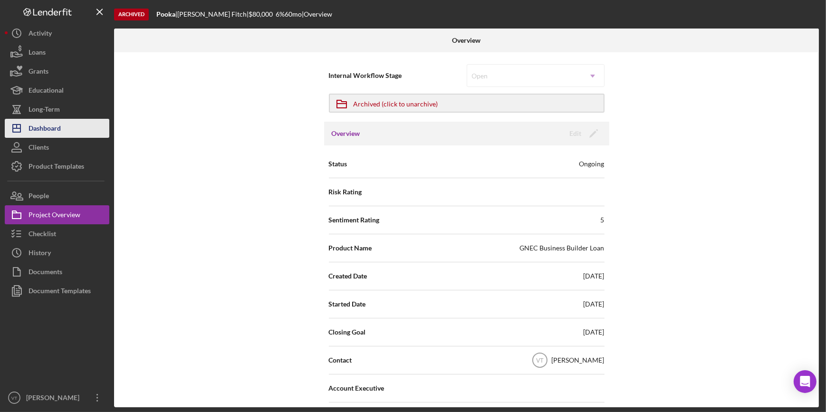
click at [53, 130] on div "Dashboard" at bounding box center [45, 129] width 32 height 21
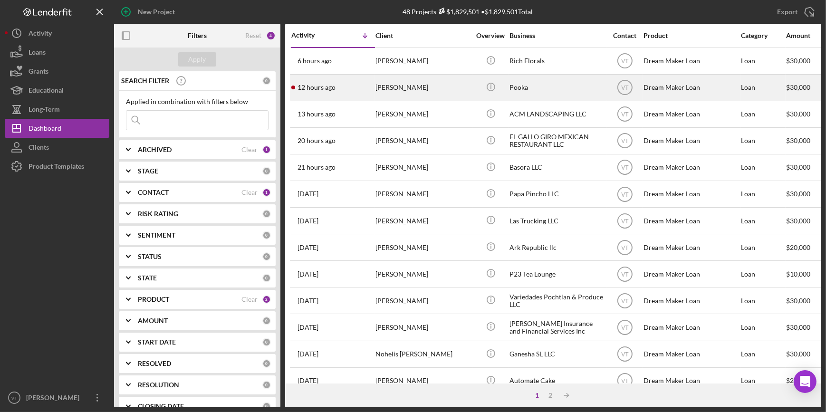
click at [387, 83] on div "[PERSON_NAME]" at bounding box center [422, 87] width 95 height 25
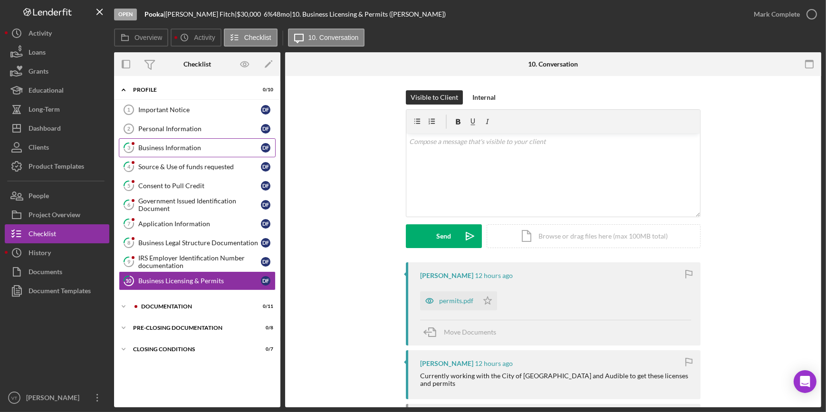
click at [206, 148] on div "Business Information" at bounding box center [199, 148] width 123 height 8
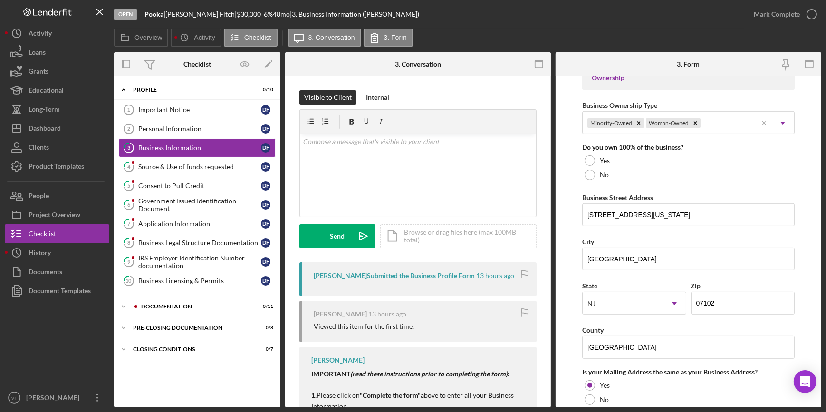
scroll to position [475, 0]
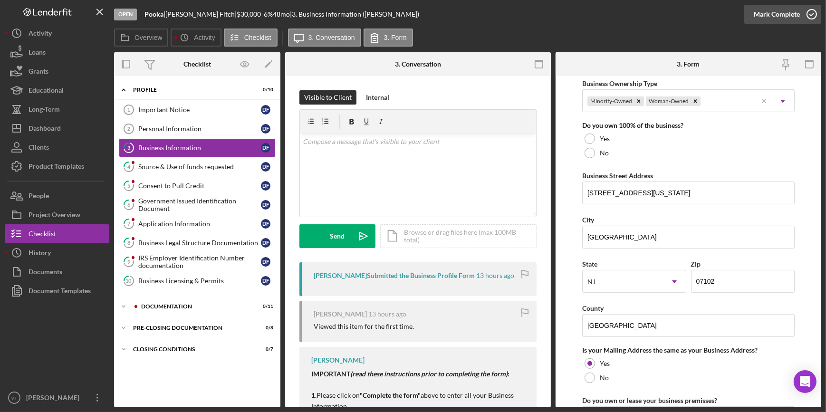
click at [765, 10] on div "Mark Complete" at bounding box center [777, 14] width 46 height 19
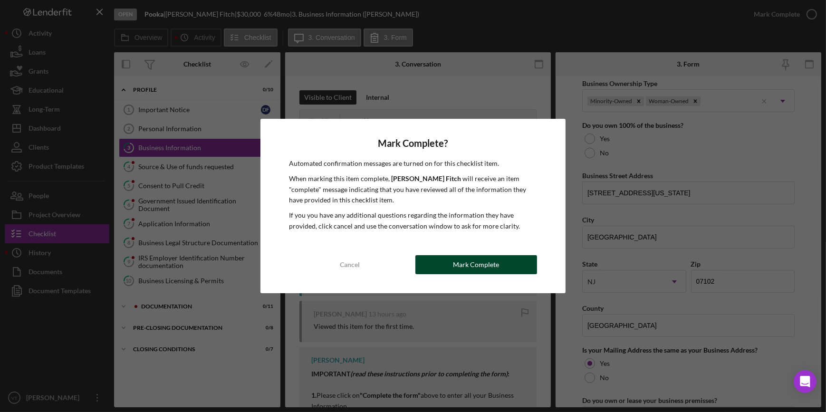
click at [446, 257] on button "Mark Complete" at bounding box center [476, 264] width 122 height 19
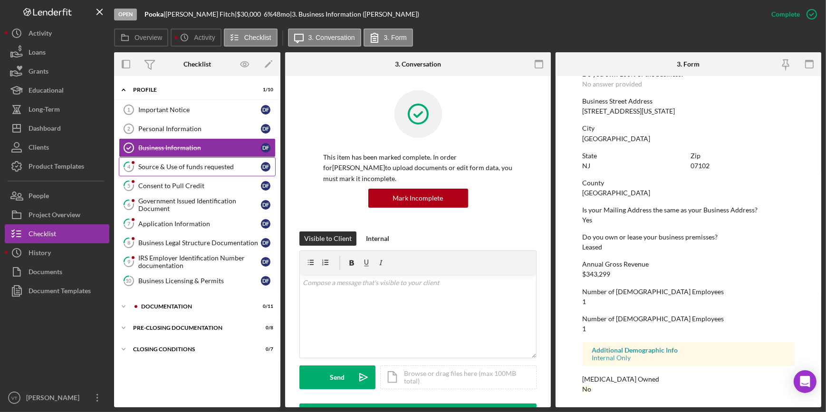
scroll to position [335, 0]
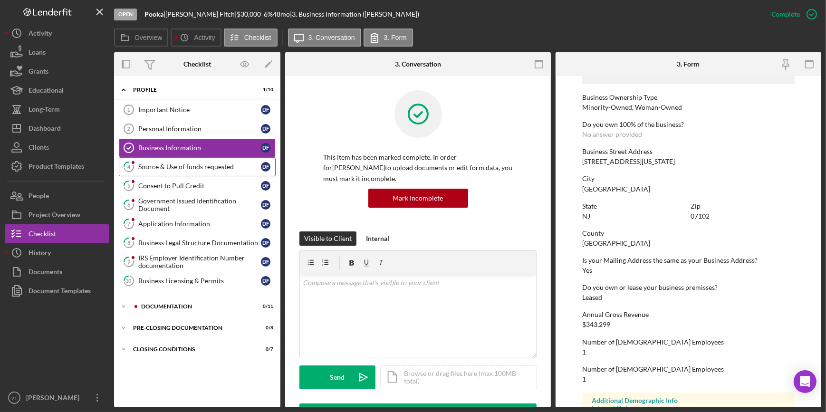
click at [180, 165] on div "Source & Use of funds requested" at bounding box center [199, 167] width 123 height 8
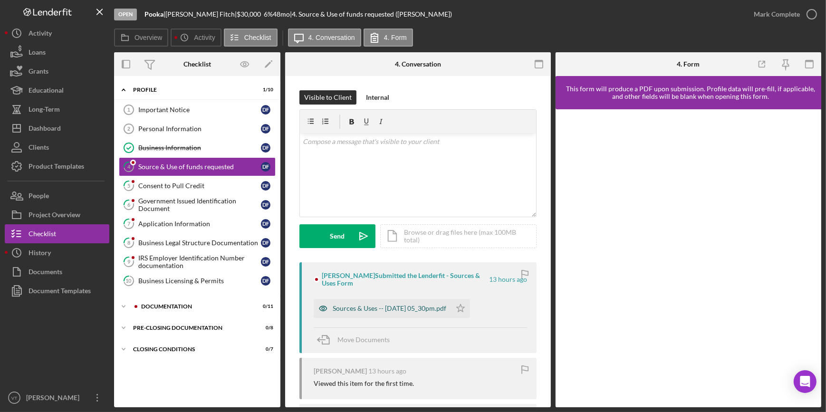
click at [360, 309] on div "Sources & Uses -- 2025-09-08 05_30pm.pdf" at bounding box center [390, 309] width 114 height 8
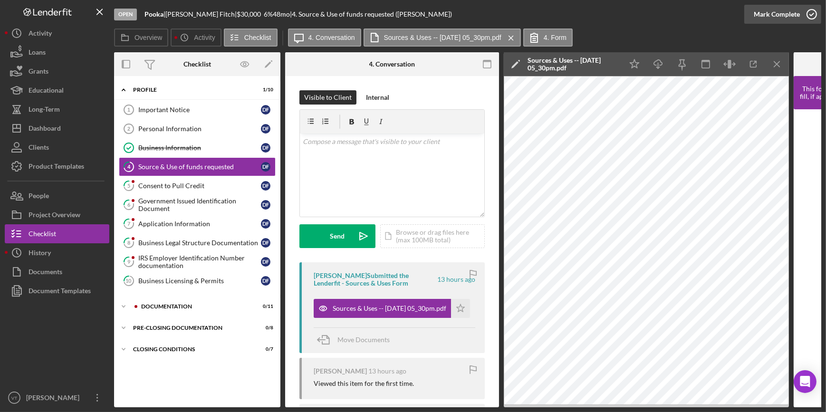
click at [771, 11] on div "Mark Complete" at bounding box center [777, 14] width 46 height 19
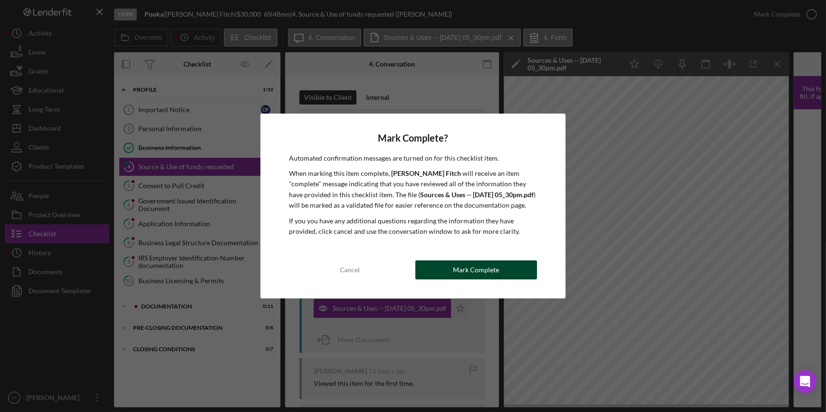
click at [482, 267] on div "Mark Complete" at bounding box center [476, 269] width 46 height 19
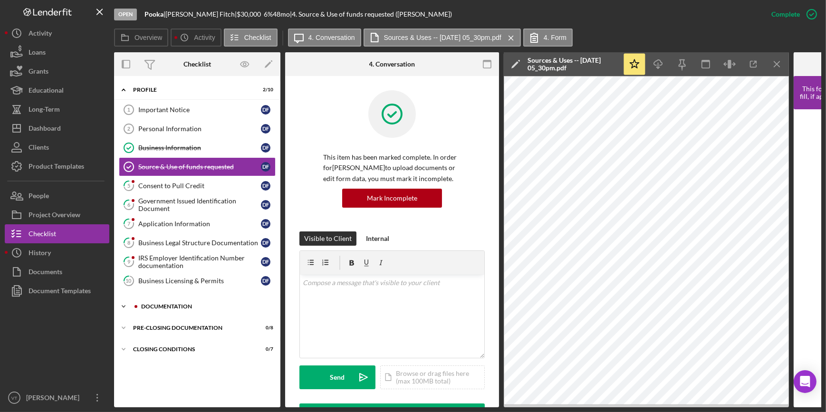
click at [128, 305] on icon "Icon/Expander" at bounding box center [123, 306] width 19 height 19
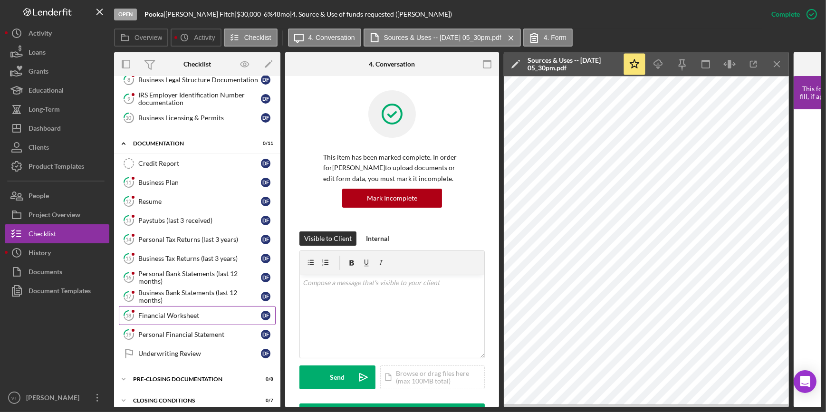
scroll to position [171, 0]
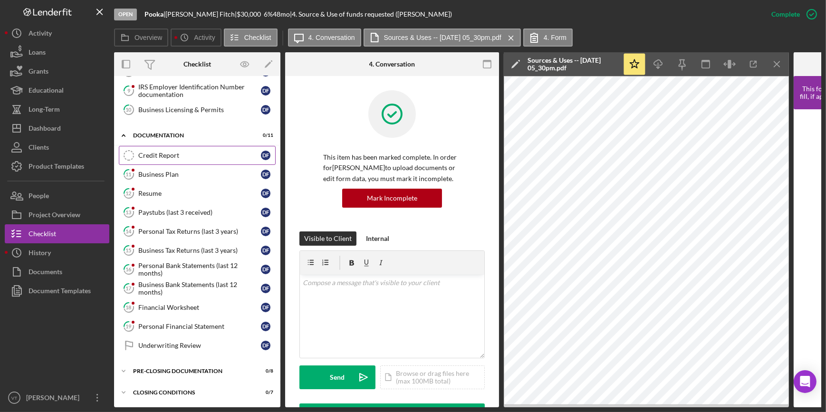
click at [169, 153] on div "Credit Report" at bounding box center [199, 156] width 123 height 8
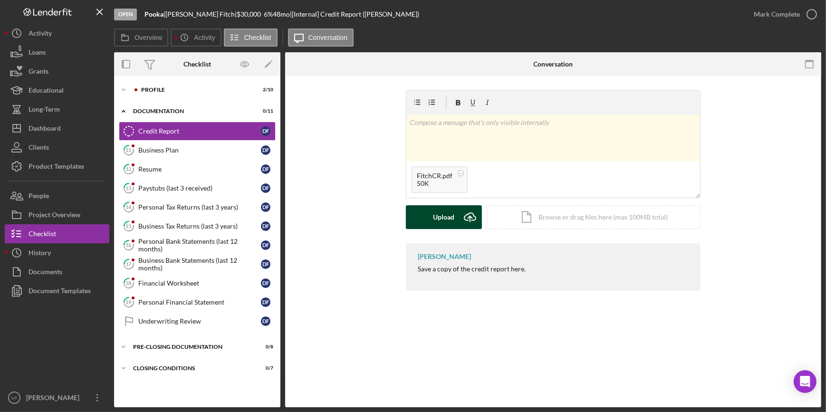
click at [441, 210] on div "Upload" at bounding box center [443, 217] width 21 height 24
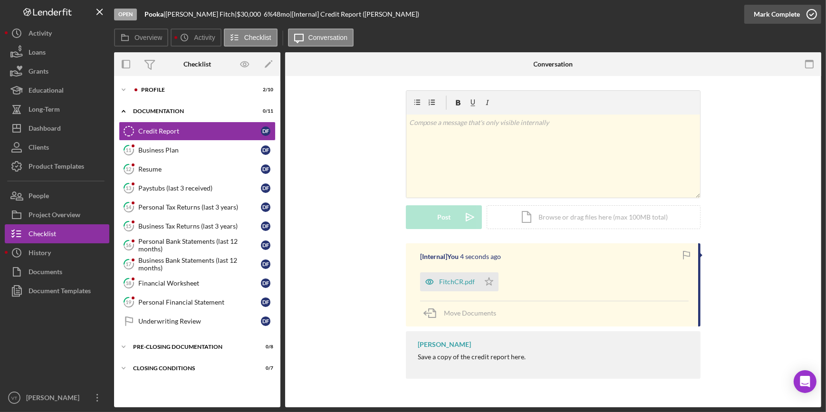
click at [769, 17] on div "Mark Complete" at bounding box center [777, 14] width 46 height 19
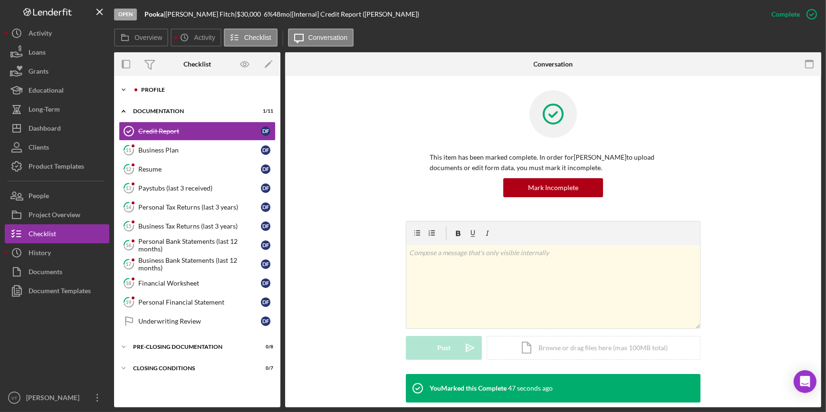
click at [127, 86] on icon "Icon/Expander" at bounding box center [123, 89] width 19 height 19
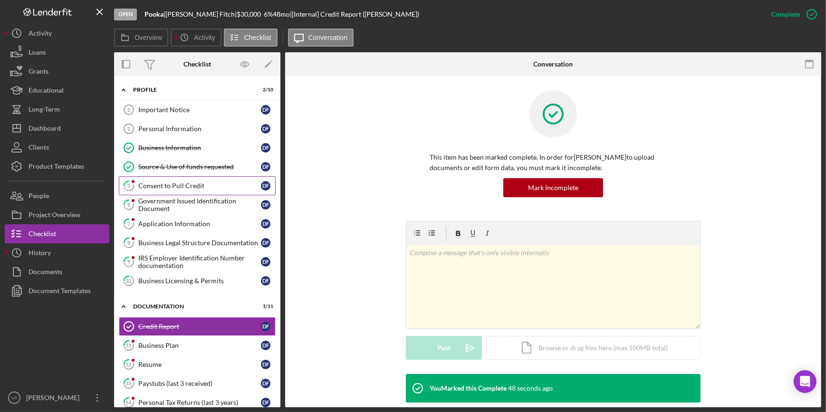
click at [191, 187] on div "Consent to Pull Credit" at bounding box center [199, 186] width 123 height 8
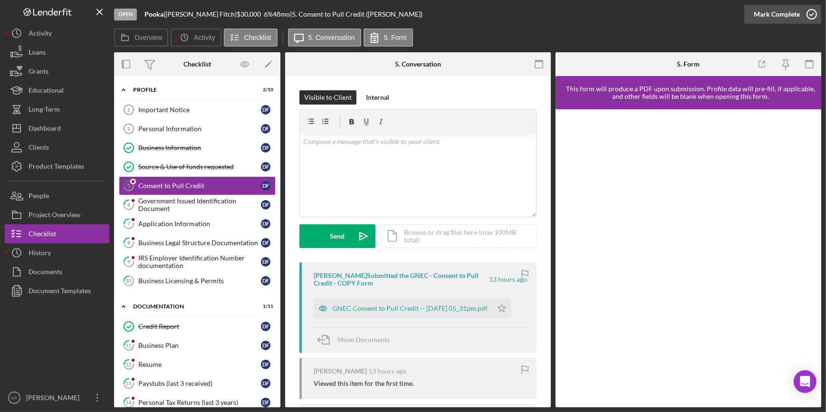
click at [777, 18] on div "Mark Complete" at bounding box center [777, 14] width 46 height 19
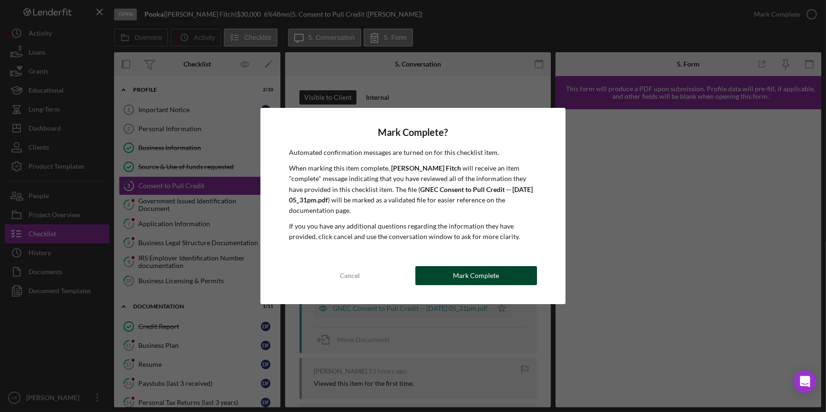
click at [473, 280] on div "Mark Complete" at bounding box center [476, 275] width 46 height 19
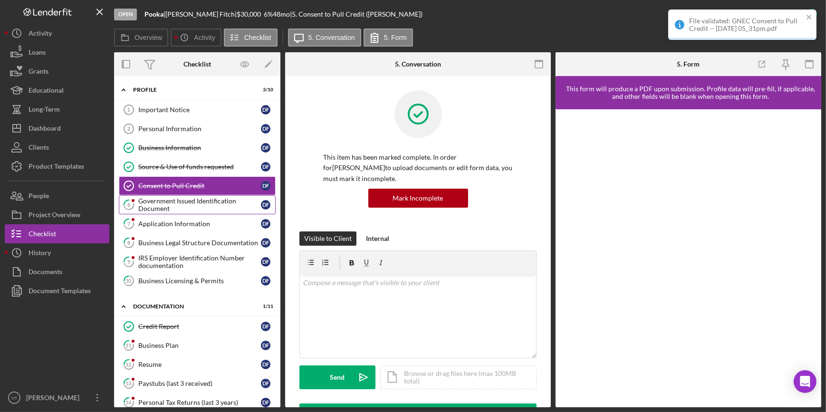
click at [181, 208] on div "Government Issued Identification Document" at bounding box center [199, 204] width 123 height 15
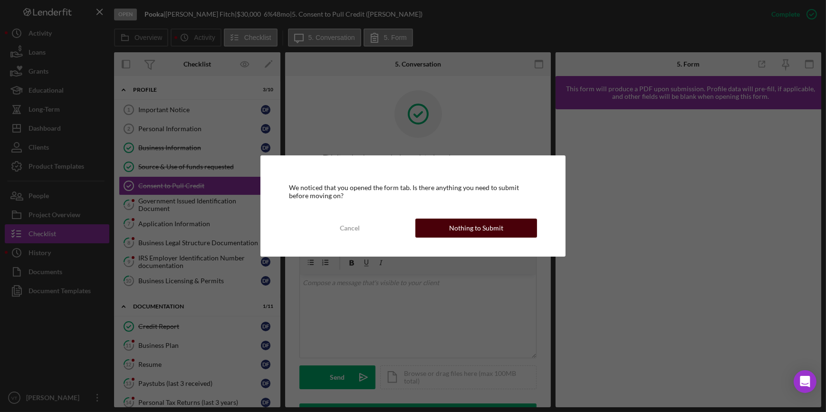
click at [470, 234] on div "Nothing to Submit" at bounding box center [476, 228] width 54 height 19
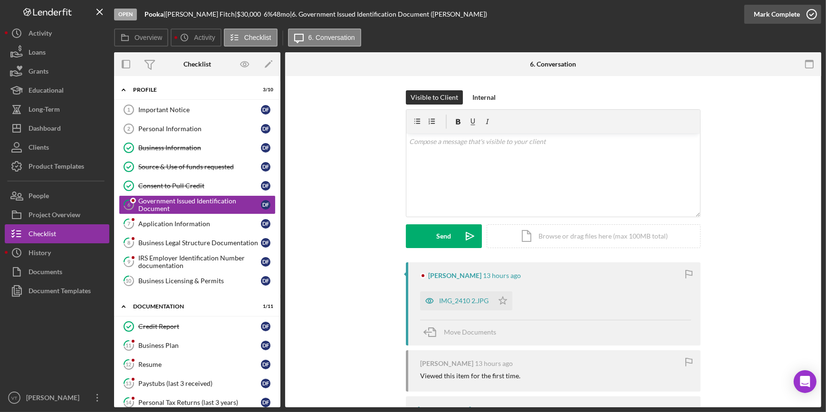
click at [774, 12] on div "Mark Complete" at bounding box center [777, 14] width 46 height 19
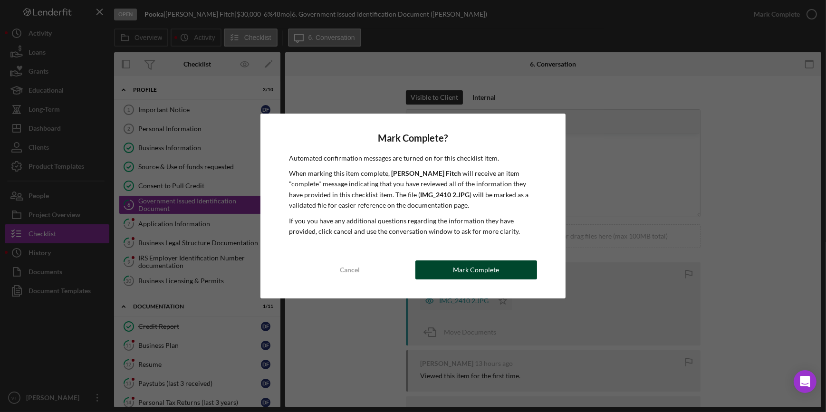
click at [466, 272] on div "Mark Complete" at bounding box center [476, 269] width 46 height 19
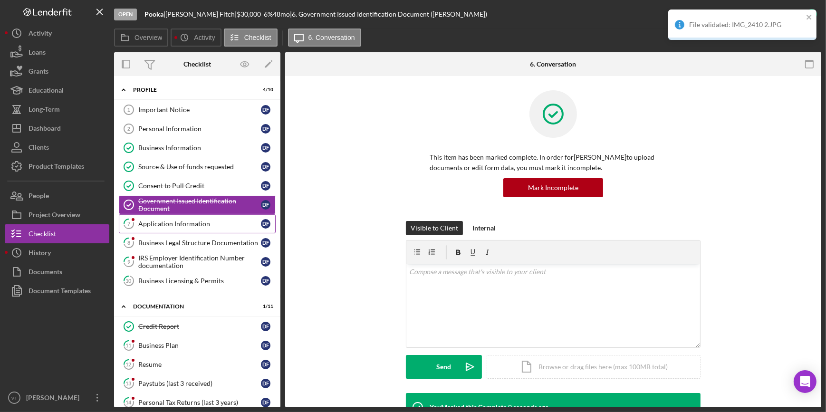
click at [164, 223] on div "Application Information" at bounding box center [199, 224] width 123 height 8
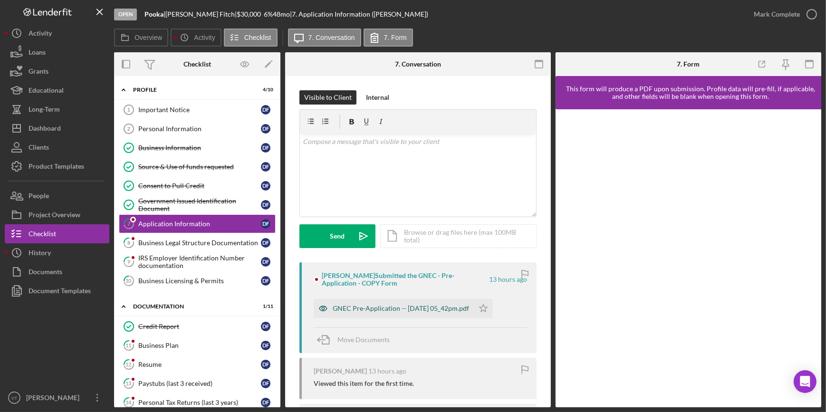
click at [385, 310] on div "GNEC Pre-Application -- 2025-09-08 05_42pm.pdf" at bounding box center [401, 309] width 136 height 8
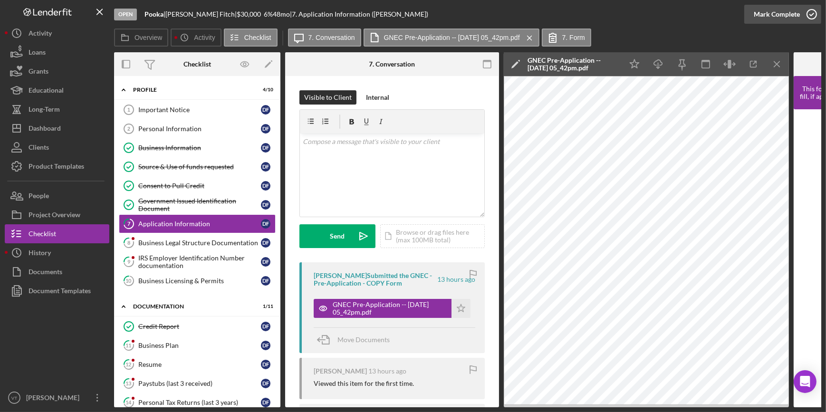
click at [800, 6] on icon "button" at bounding box center [812, 14] width 24 height 24
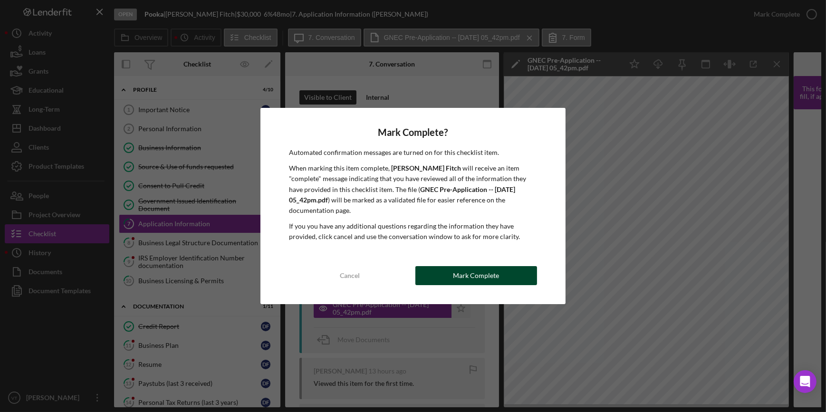
click at [461, 273] on div "Mark Complete" at bounding box center [476, 275] width 46 height 19
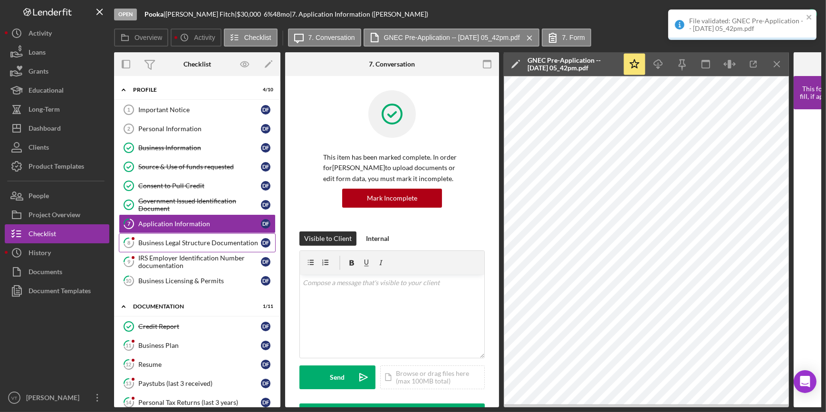
click at [192, 244] on div "Business Legal Structure Documentation" at bounding box center [199, 243] width 123 height 8
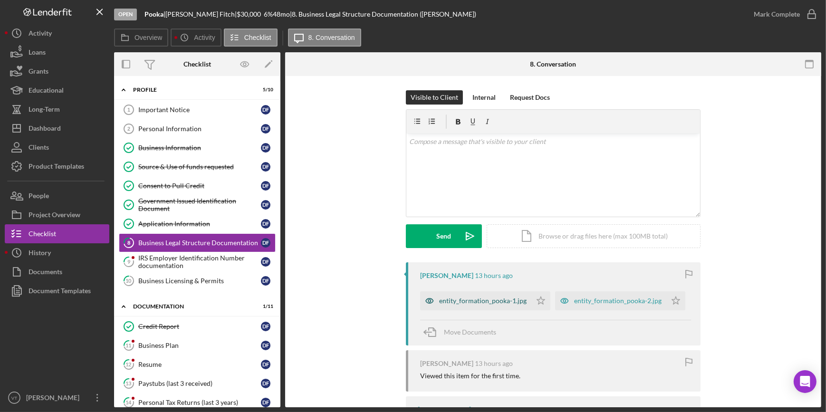
click at [468, 304] on div "entity_formation_pooka-1.jpg" at bounding box center [482, 301] width 87 height 8
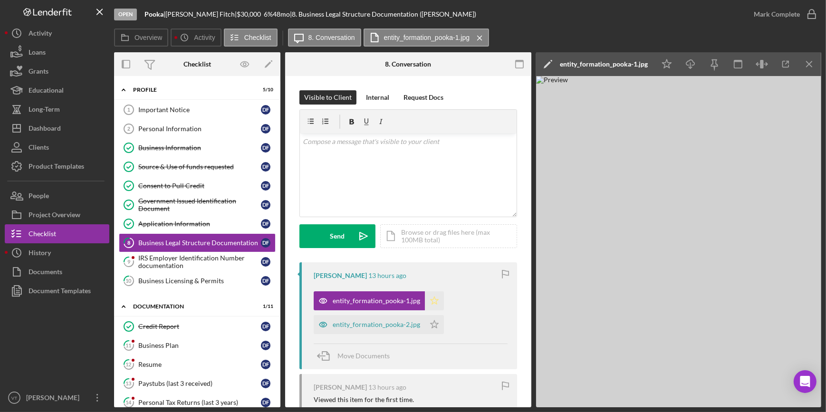
click at [429, 297] on icon "Icon/Star" at bounding box center [434, 300] width 19 height 19
click at [395, 332] on div "entity_formation_pooka-2.jpg" at bounding box center [369, 324] width 111 height 19
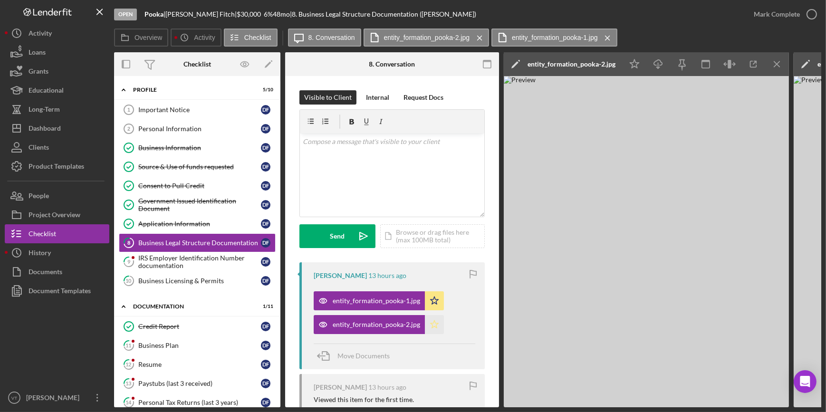
click at [430, 325] on icon "Icon/Star" at bounding box center [434, 324] width 19 height 19
click at [767, 12] on div "Mark Complete" at bounding box center [777, 14] width 46 height 19
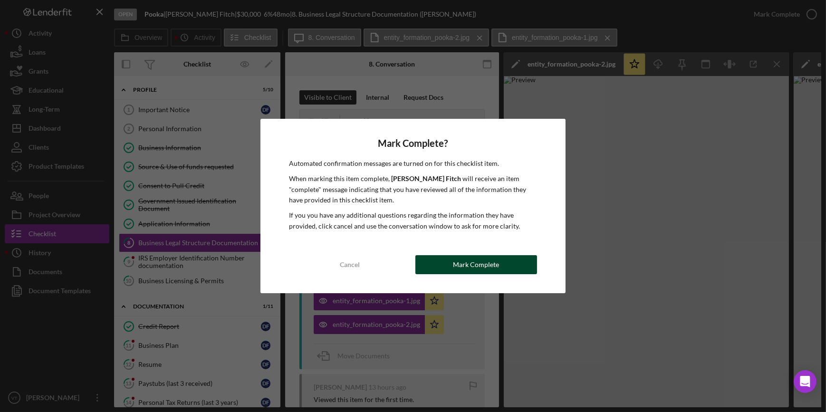
click at [470, 268] on div "Mark Complete" at bounding box center [476, 264] width 46 height 19
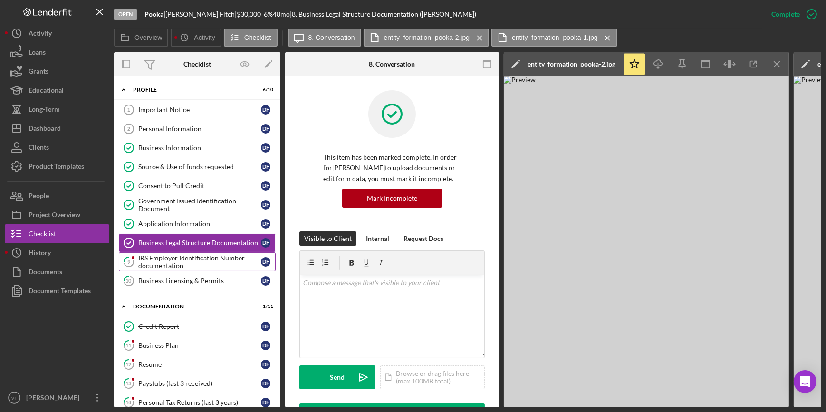
click at [190, 255] on div "IRS Employer Identification Number documentation" at bounding box center [199, 261] width 123 height 15
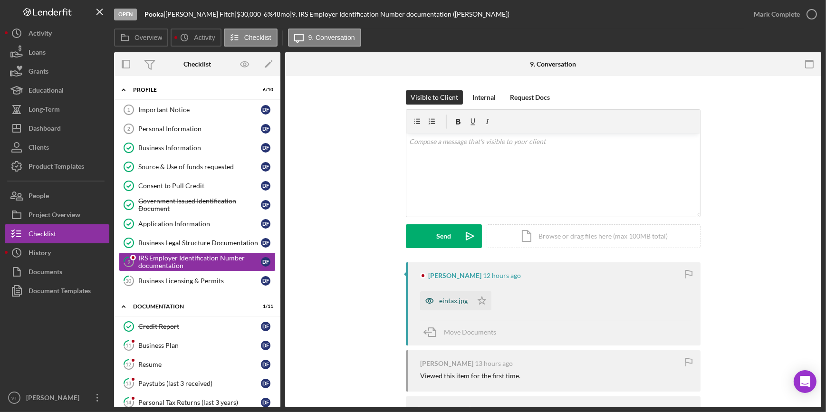
click at [436, 302] on icon "button" at bounding box center [429, 300] width 19 height 19
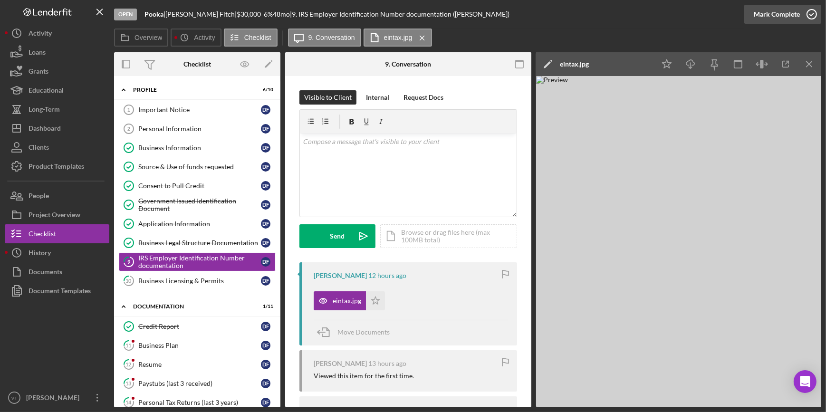
click at [767, 13] on div "Mark Complete" at bounding box center [777, 14] width 46 height 19
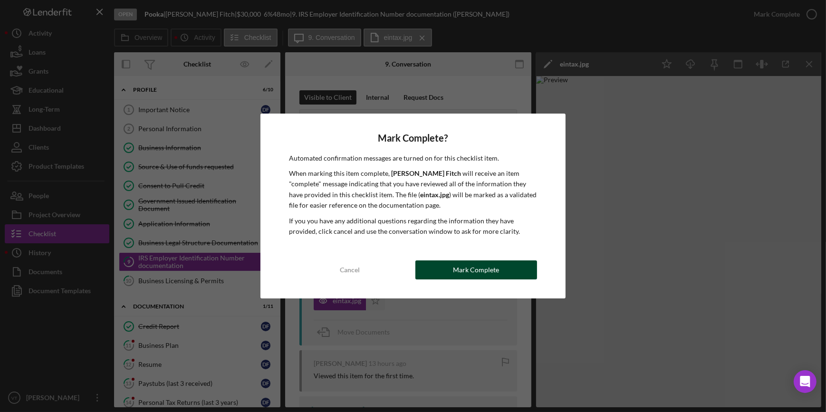
click at [453, 263] on button "Mark Complete" at bounding box center [476, 269] width 122 height 19
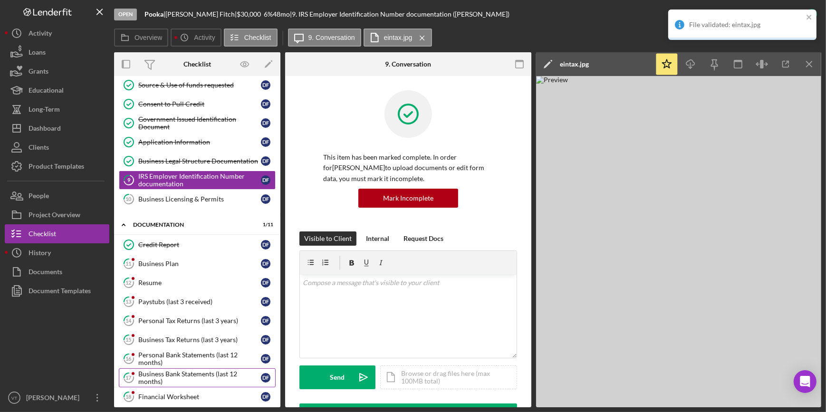
scroll to position [129, 0]
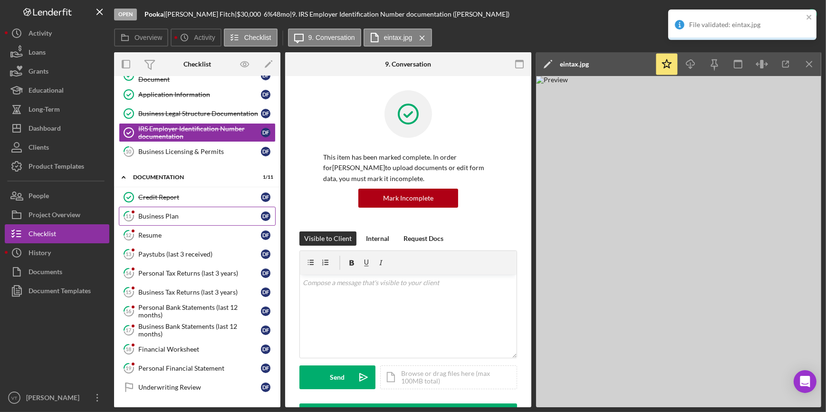
click at [168, 215] on div "Business Plan" at bounding box center [199, 216] width 123 height 8
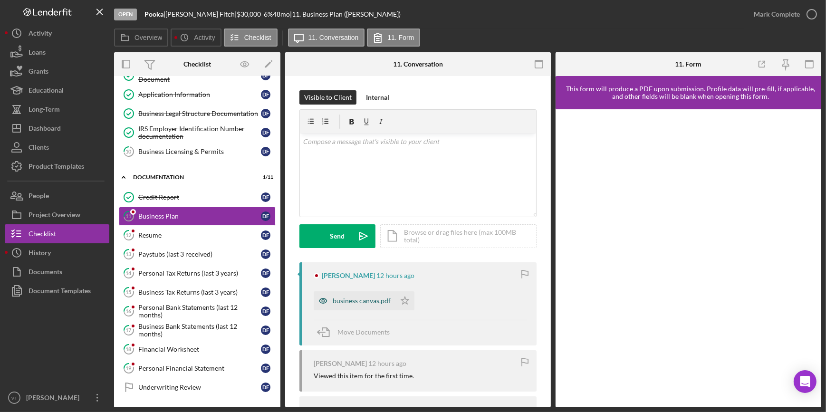
click at [346, 301] on div "business canvas.pdf" at bounding box center [362, 301] width 58 height 8
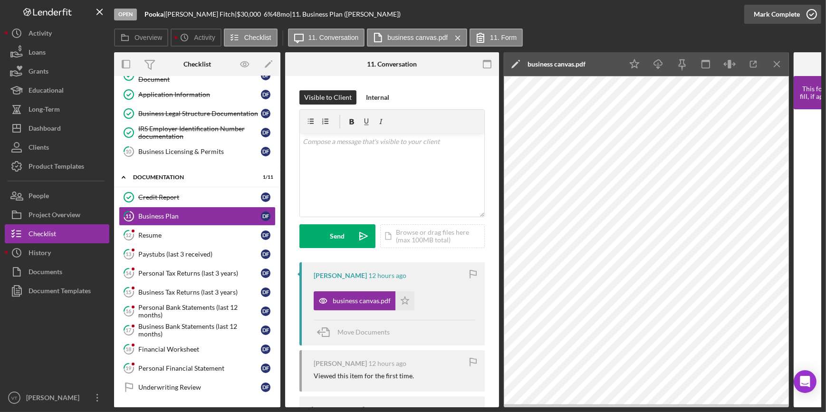
click at [783, 10] on div "Mark Complete" at bounding box center [777, 14] width 46 height 19
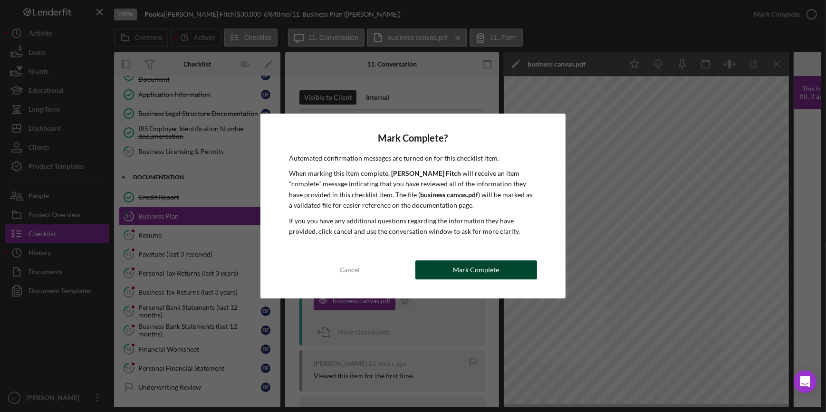
click at [506, 275] on button "Mark Complete" at bounding box center [476, 269] width 122 height 19
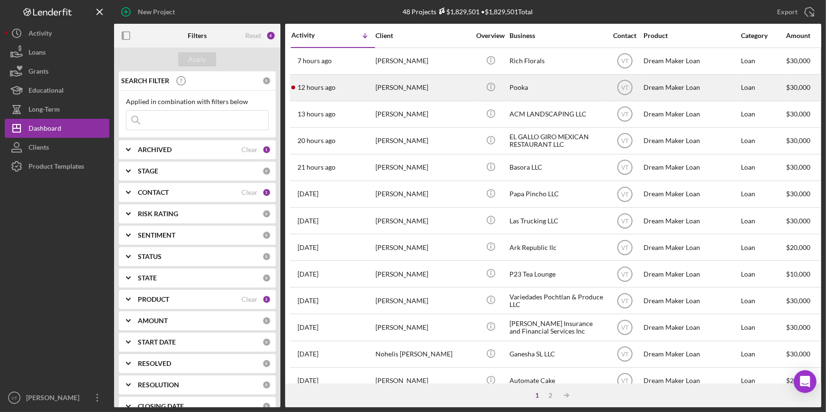
click at [443, 88] on div "[PERSON_NAME]" at bounding box center [422, 87] width 95 height 25
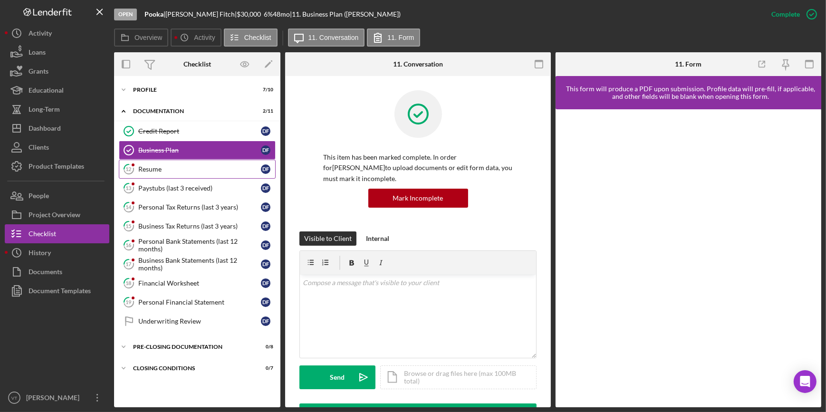
click at [164, 166] on div "Resume" at bounding box center [199, 169] width 123 height 8
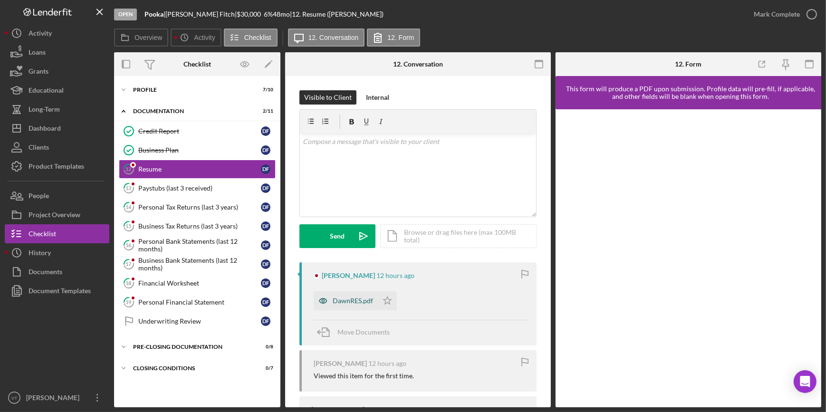
click at [351, 296] on div "DawnRES.pdf" at bounding box center [346, 300] width 64 height 19
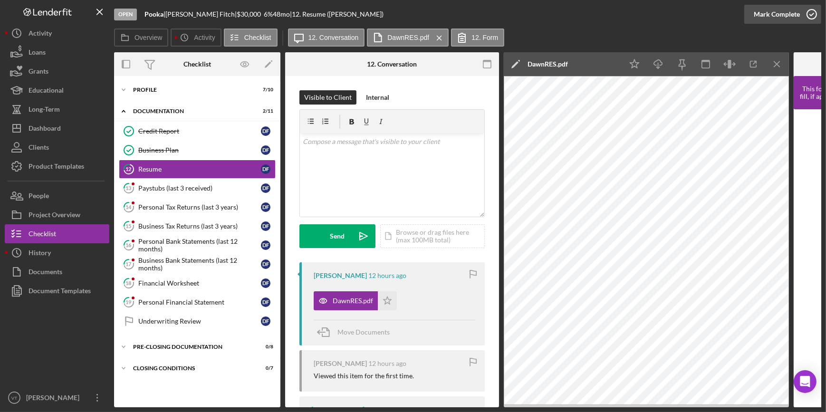
click at [777, 16] on div "Mark Complete" at bounding box center [777, 14] width 46 height 19
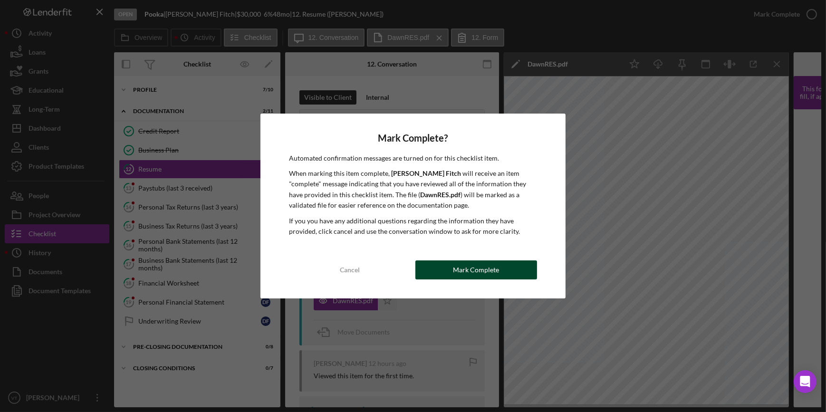
click at [470, 271] on div "Mark Complete" at bounding box center [476, 269] width 46 height 19
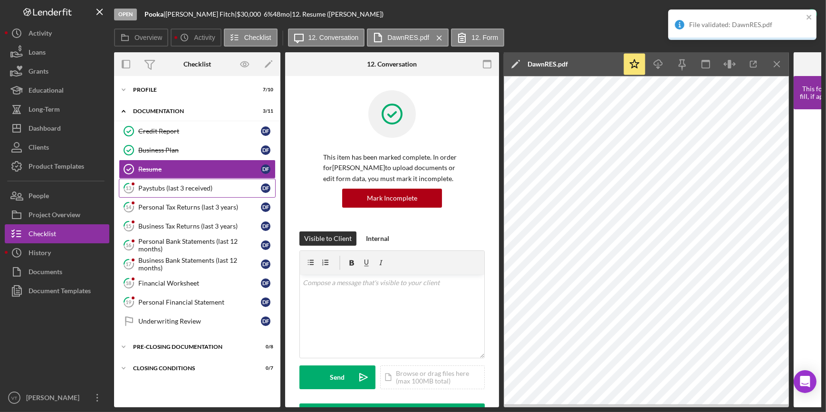
click at [200, 182] on link "13 Paystubs (last 3 received) D F" at bounding box center [197, 188] width 157 height 19
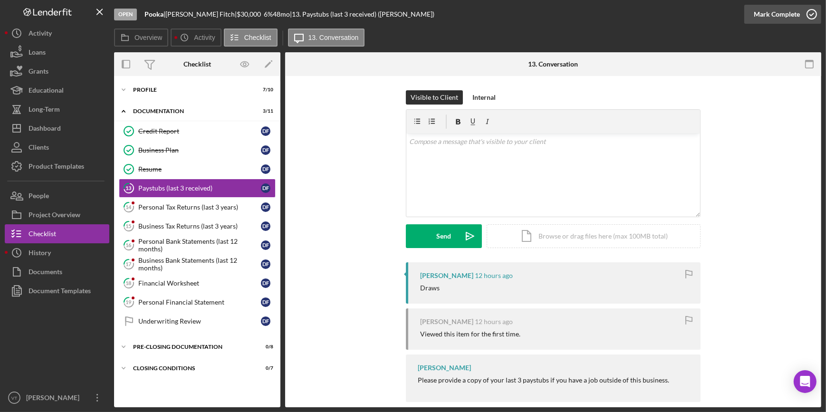
click at [767, 15] on div "Mark Complete" at bounding box center [777, 14] width 46 height 19
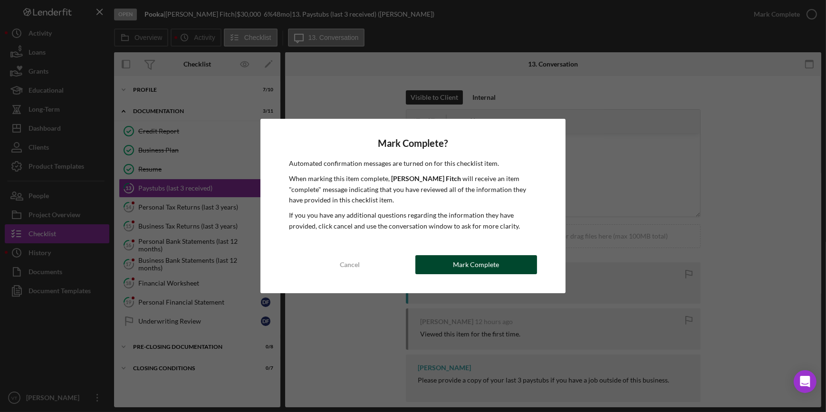
click at [448, 261] on button "Mark Complete" at bounding box center [476, 264] width 122 height 19
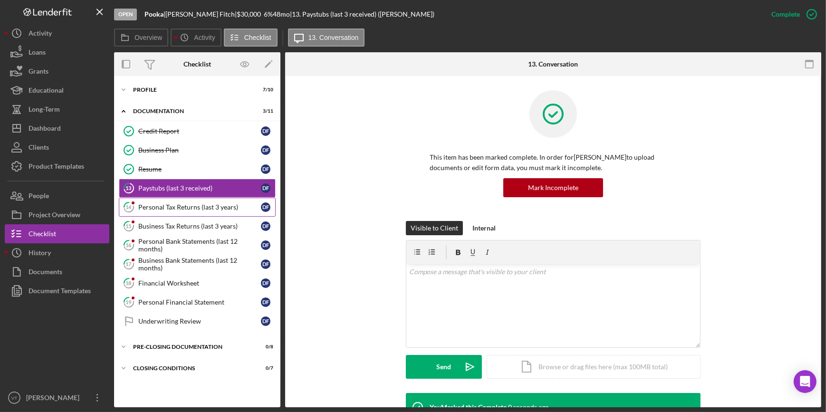
click at [215, 204] on div "Personal Tax Returns (last 3 years)" at bounding box center [199, 207] width 123 height 8
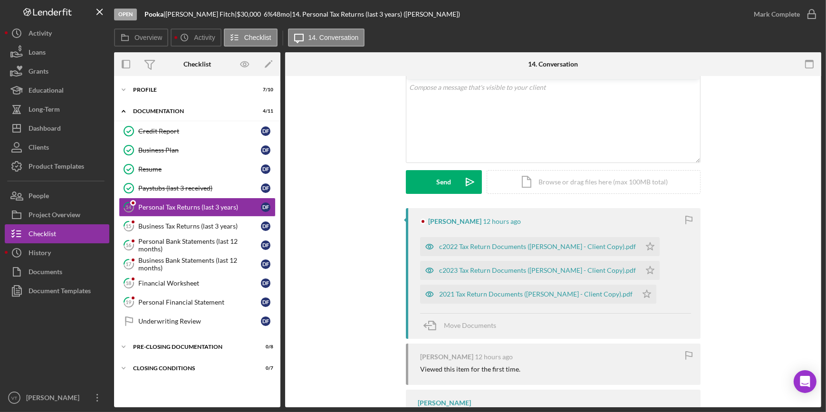
scroll to position [86, 0]
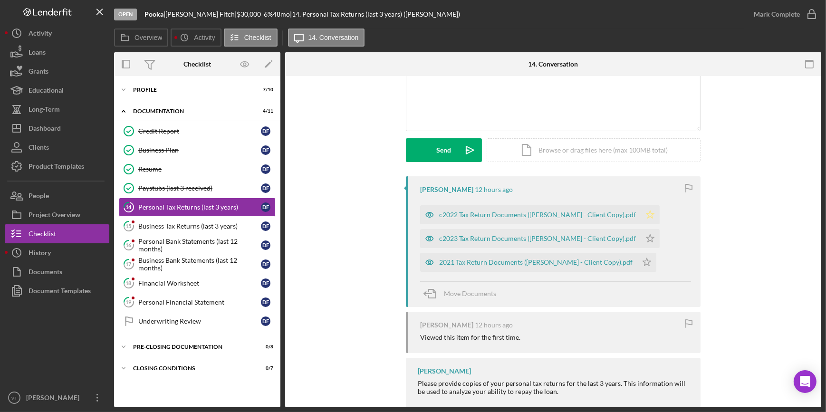
click at [646, 214] on polygon "button" at bounding box center [650, 214] width 8 height 8
click at [640, 233] on icon "Icon/Star" at bounding box center [649, 238] width 19 height 19
click at [637, 259] on icon "Icon/Star" at bounding box center [646, 262] width 19 height 19
click at [215, 223] on div "Business Tax Returns (last 3 years)" at bounding box center [199, 226] width 123 height 8
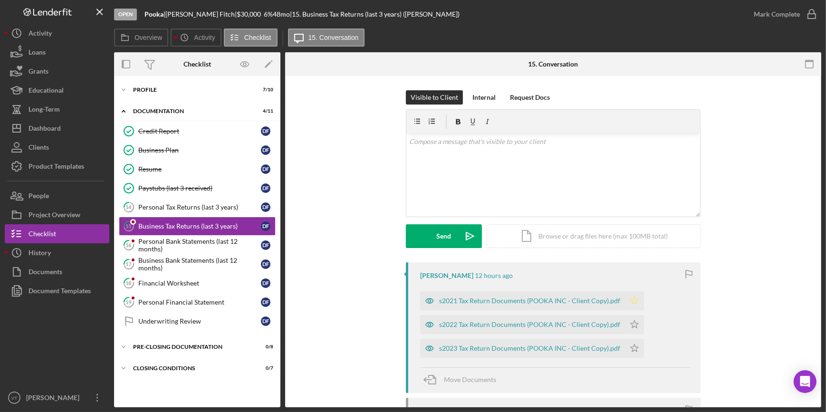
click at [630, 299] on polygon "button" at bounding box center [634, 300] width 8 height 8
click at [630, 326] on polygon "button" at bounding box center [634, 324] width 8 height 8
click at [628, 345] on icon "Icon/Star" at bounding box center [634, 348] width 19 height 19
click at [521, 347] on div "s2023 Tax Return Documents (POOKA INC - Client Copy).pdf" at bounding box center [529, 348] width 181 height 8
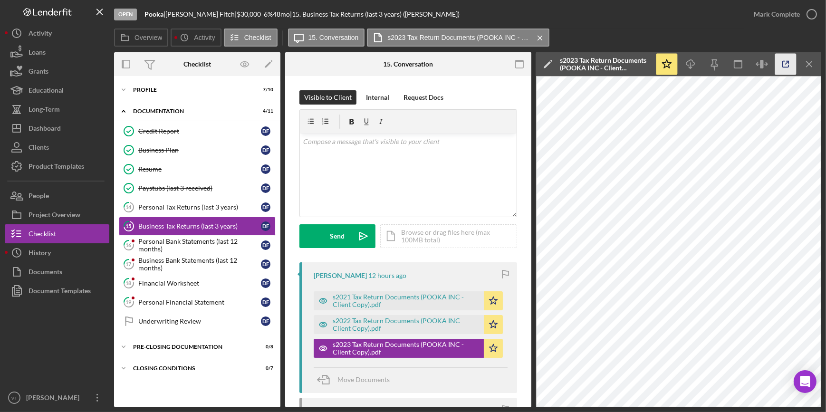
click at [784, 61] on icon "button" at bounding box center [786, 64] width 6 height 6
click at [166, 280] on div "Financial Worksheet" at bounding box center [199, 283] width 123 height 8
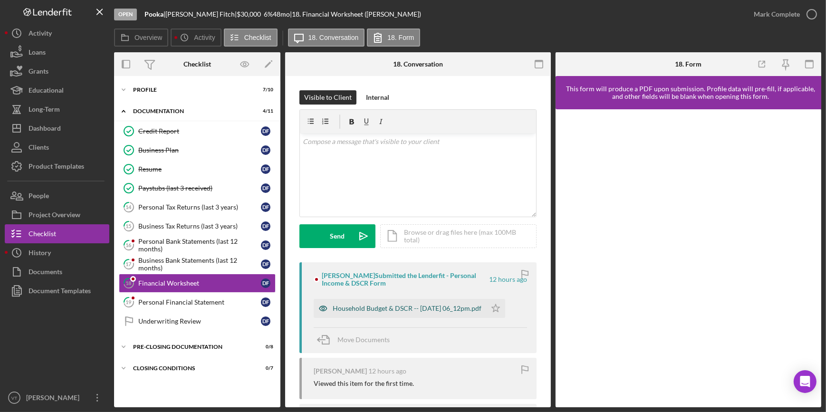
click at [433, 303] on div "Household Budget & DSCR -- 2025-09-08 06_12pm.pdf" at bounding box center [400, 308] width 172 height 19
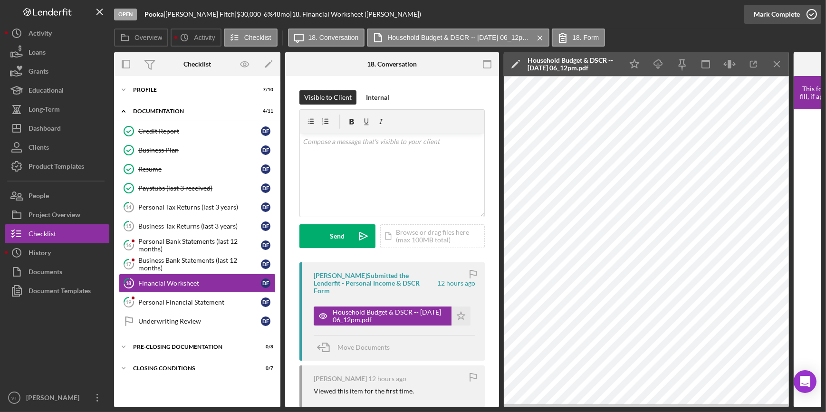
click at [767, 17] on div "Mark Complete" at bounding box center [777, 14] width 46 height 19
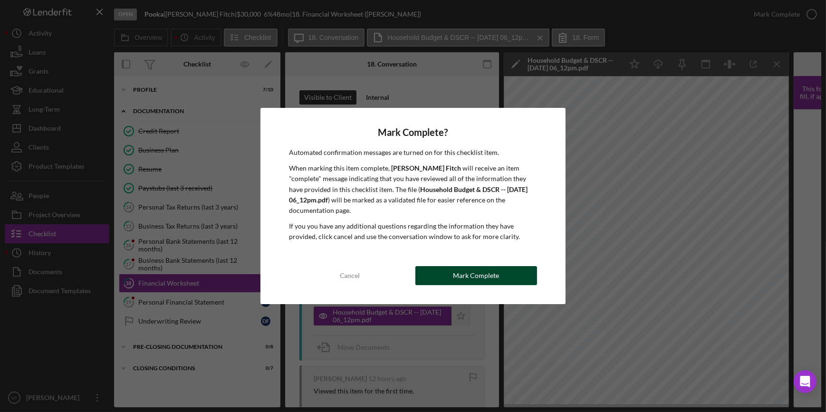
click at [456, 276] on div "Mark Complete" at bounding box center [476, 275] width 46 height 19
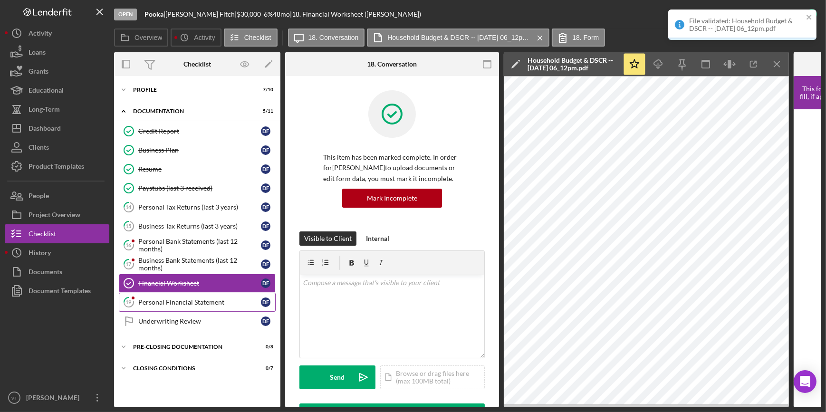
click at [203, 305] on link "19 Personal Financial Statement D F" at bounding box center [197, 302] width 157 height 19
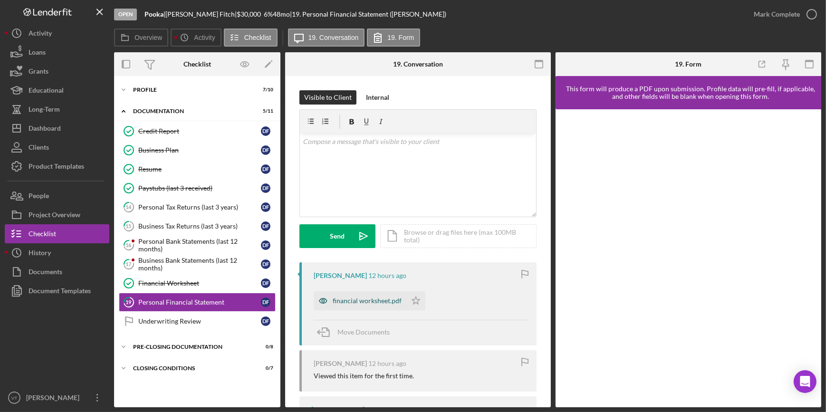
click at [345, 301] on div "financial worksheet.pdf" at bounding box center [367, 301] width 69 height 8
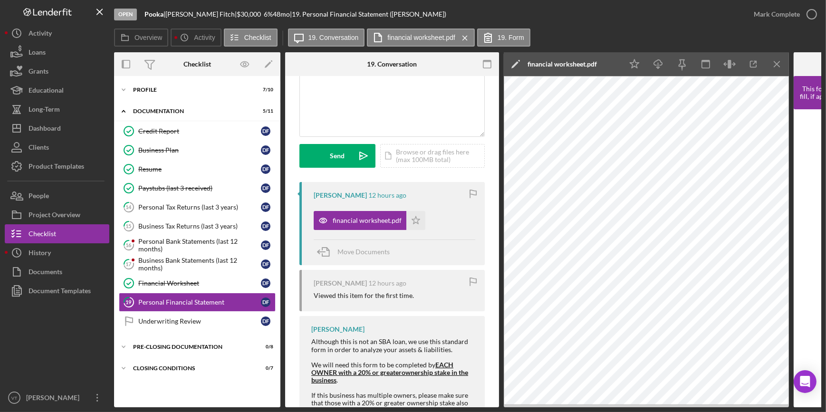
scroll to position [152, 0]
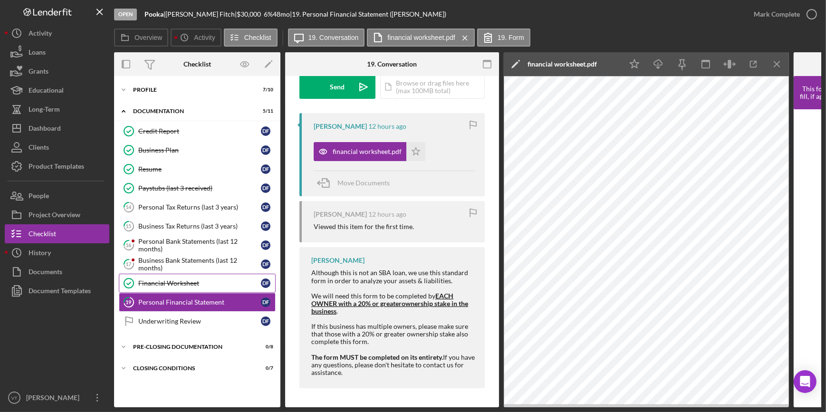
click at [210, 281] on div "Financial Worksheet" at bounding box center [199, 283] width 123 height 8
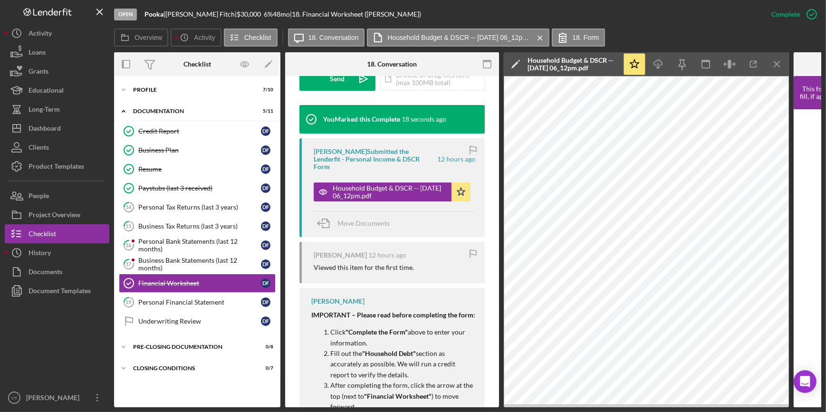
scroll to position [302, 0]
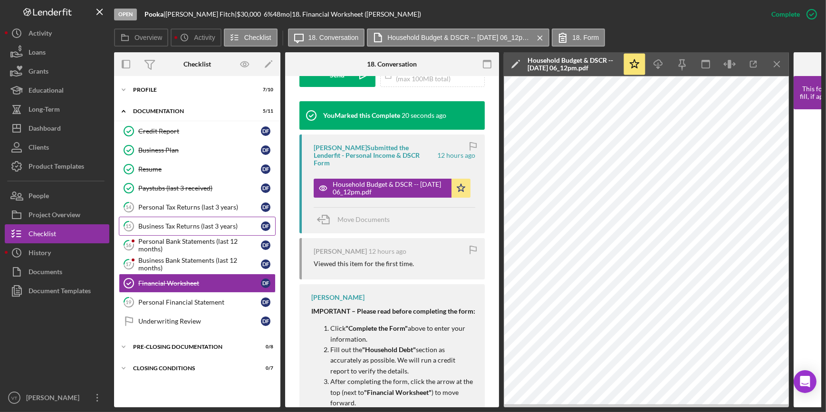
click at [208, 222] on div "Business Tax Returns (last 3 years)" at bounding box center [199, 226] width 123 height 8
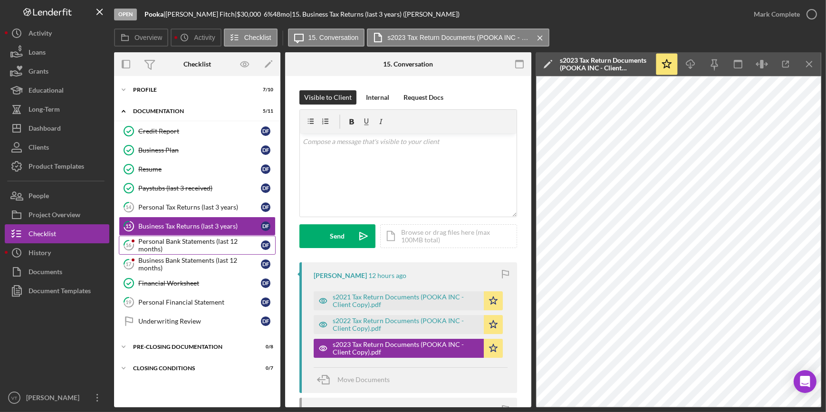
click at [205, 236] on link "16 Personal Bank Statements (last 12 months) D F" at bounding box center [197, 245] width 157 height 19
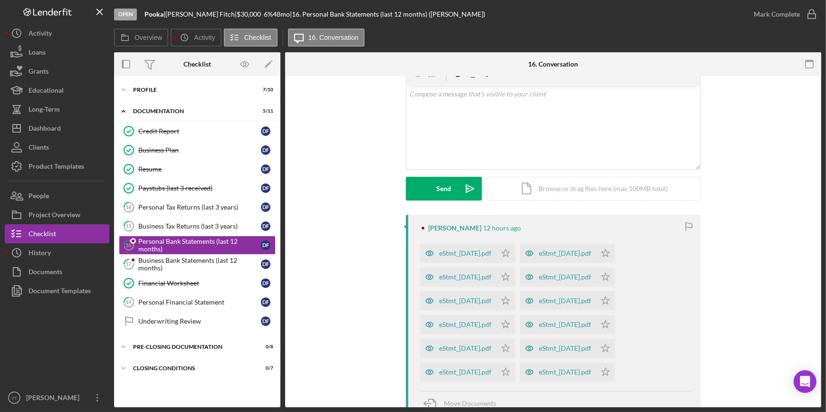
scroll to position [172, 0]
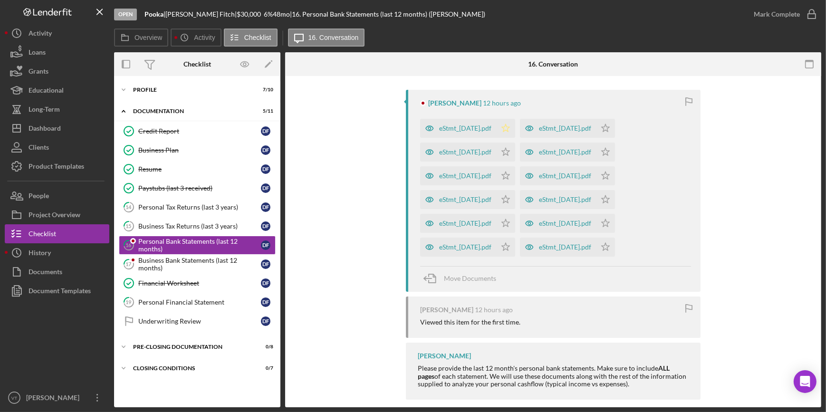
click at [510, 130] on polygon "button" at bounding box center [506, 128] width 8 height 8
click at [515, 148] on icon "Icon/Star" at bounding box center [505, 152] width 19 height 19
click at [515, 171] on icon "Icon/Star" at bounding box center [505, 175] width 19 height 19
drag, startPoint x: 516, startPoint y: 200, endPoint x: 516, endPoint y: 211, distance: 11.4
click at [510, 200] on polygon "button" at bounding box center [506, 199] width 8 height 8
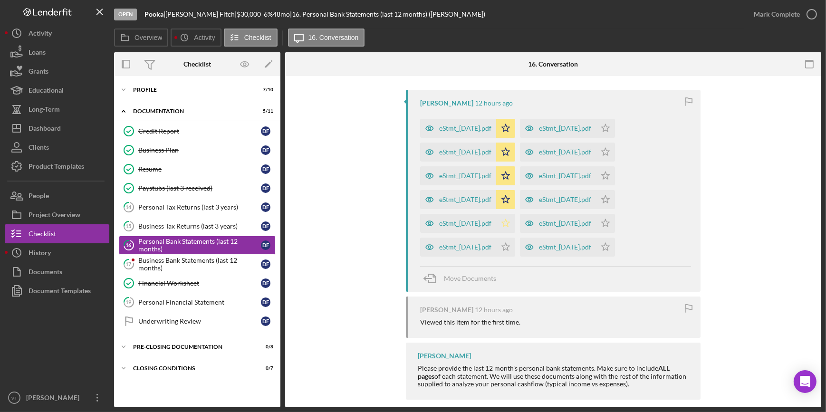
click at [515, 220] on icon "Icon/Star" at bounding box center [505, 223] width 19 height 19
click at [515, 248] on icon "Icon/Star" at bounding box center [505, 247] width 19 height 19
drag, startPoint x: 630, startPoint y: 242, endPoint x: 631, endPoint y: 236, distance: 6.2
click at [615, 241] on icon "Icon/Star" at bounding box center [605, 247] width 19 height 19
click at [615, 226] on icon "Icon/Star" at bounding box center [605, 223] width 19 height 19
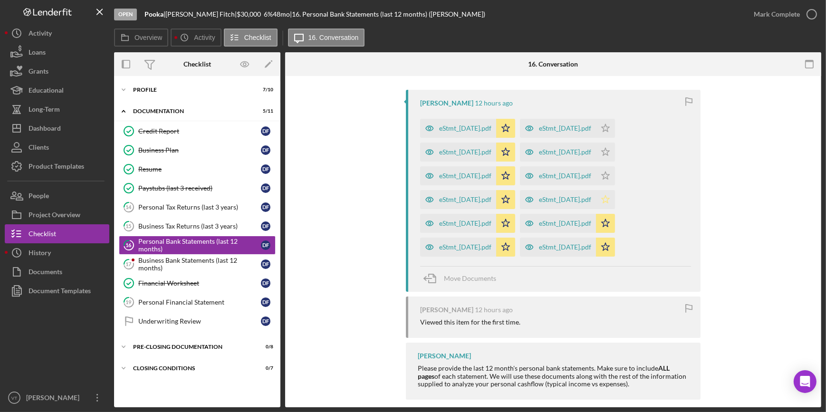
click at [615, 195] on icon "Icon/Star" at bounding box center [605, 199] width 19 height 19
click at [615, 176] on icon "Icon/Star" at bounding box center [605, 175] width 19 height 19
click at [610, 153] on polygon "button" at bounding box center [606, 152] width 8 height 8
click at [615, 124] on icon "Icon/Star" at bounding box center [605, 128] width 19 height 19
click at [480, 130] on div "eStmt_2024-08-13.pdf" at bounding box center [465, 128] width 52 height 8
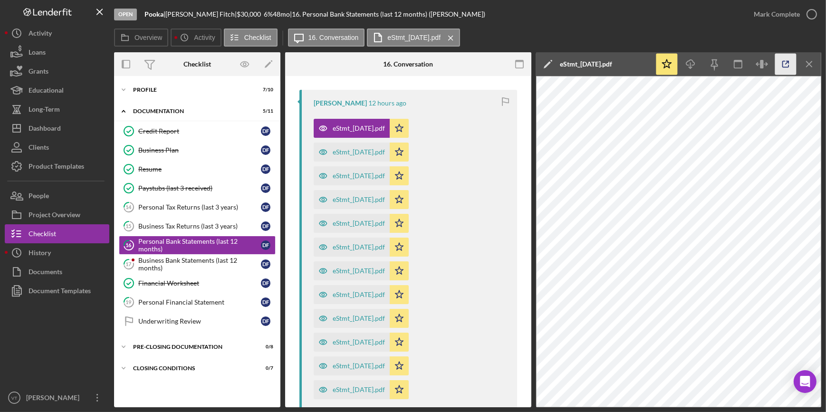
click at [791, 68] on icon "button" at bounding box center [785, 64] width 21 height 21
click at [752, 13] on button "Mark Complete" at bounding box center [782, 14] width 77 height 19
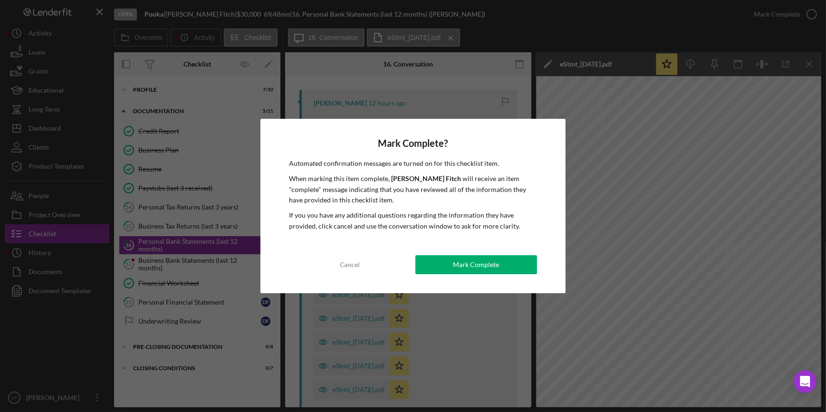
click at [448, 259] on button "Mark Complete" at bounding box center [476, 264] width 122 height 19
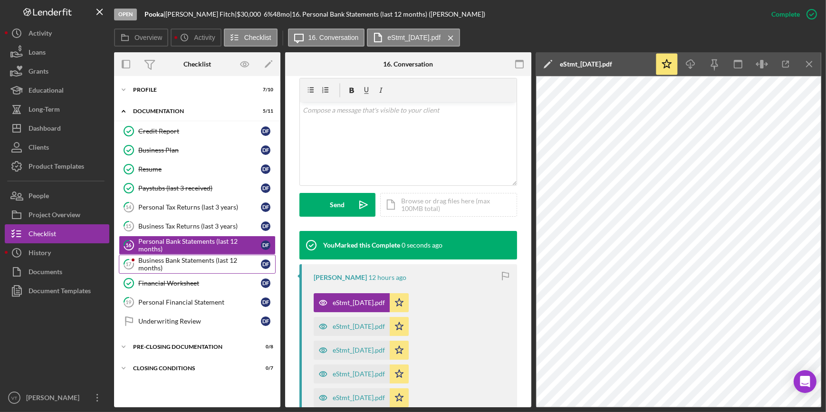
scroll to position [314, 0]
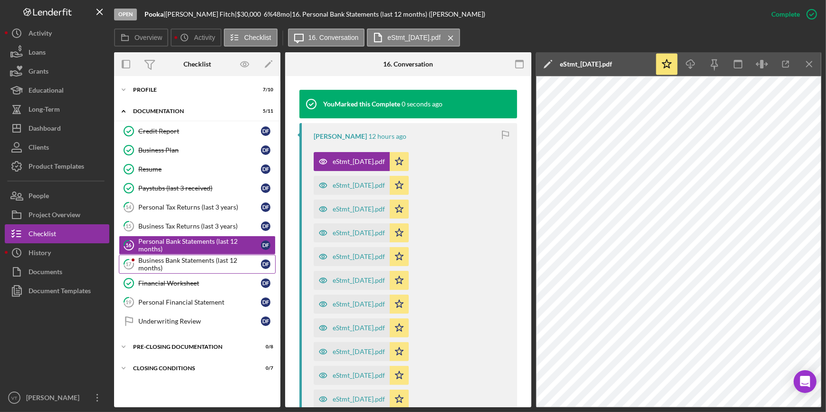
click at [197, 264] on div "Business Bank Statements (last 12 months)" at bounding box center [199, 264] width 123 height 15
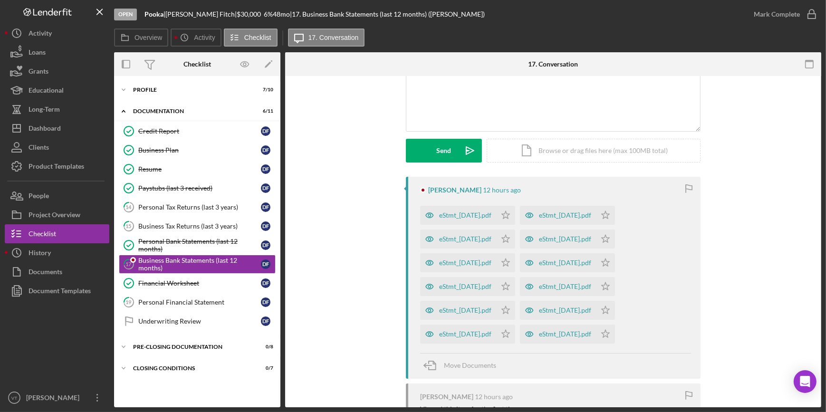
scroll to position [86, 0]
click at [515, 216] on icon "Icon/Star" at bounding box center [505, 214] width 19 height 19
click at [515, 238] on icon "Icon/Star" at bounding box center [505, 238] width 19 height 19
drag, startPoint x: 514, startPoint y: 259, endPoint x: 521, endPoint y: 274, distance: 16.2
click at [515, 259] on icon "Icon/Star" at bounding box center [505, 262] width 19 height 19
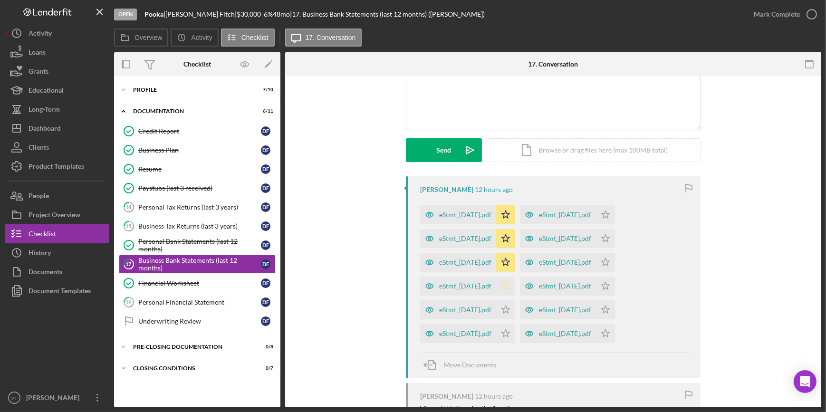
click at [515, 285] on icon "Icon/Star" at bounding box center [505, 286] width 19 height 19
click at [510, 312] on polygon "button" at bounding box center [506, 310] width 8 height 8
click at [510, 333] on polygon "button" at bounding box center [506, 333] width 8 height 8
click at [615, 331] on icon "Icon/Star" at bounding box center [605, 333] width 19 height 19
click at [615, 305] on icon "Icon/Star" at bounding box center [605, 309] width 19 height 19
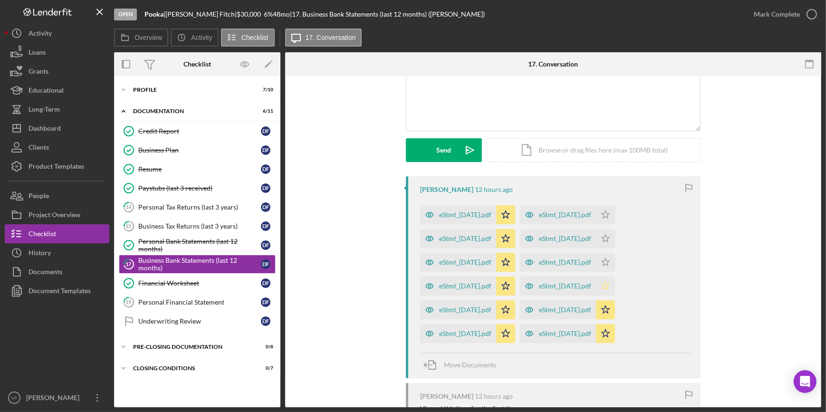
click at [615, 286] on icon "Icon/Star" at bounding box center [605, 286] width 19 height 19
drag, startPoint x: 635, startPoint y: 259, endPoint x: 629, endPoint y: 242, distance: 18.2
click at [615, 259] on icon "Icon/Star" at bounding box center [605, 262] width 19 height 19
click at [615, 236] on icon "Icon/Star" at bounding box center [605, 238] width 19 height 19
click at [615, 213] on icon "Icon/Star" at bounding box center [605, 214] width 19 height 19
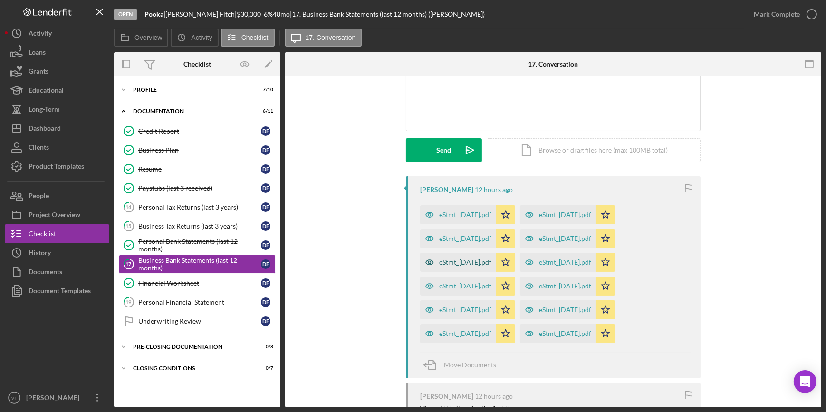
click at [479, 257] on div "eStmt_2025-08-29.pdf" at bounding box center [458, 262] width 76 height 19
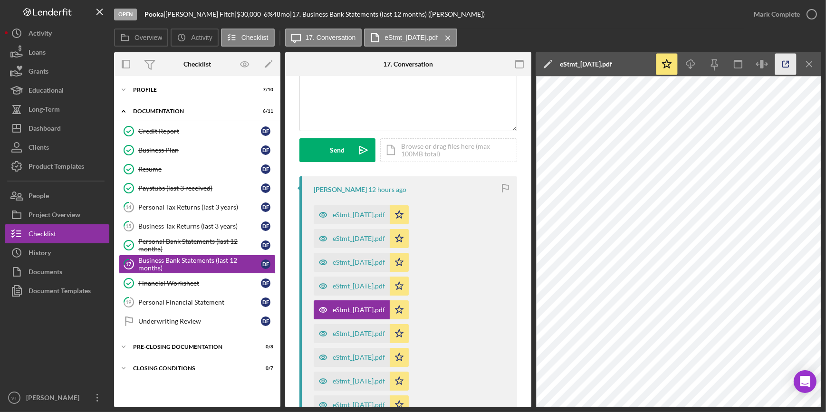
click at [779, 64] on icon "button" at bounding box center [785, 64] width 21 height 21
click at [753, 11] on button "Mark Complete" at bounding box center [782, 14] width 77 height 19
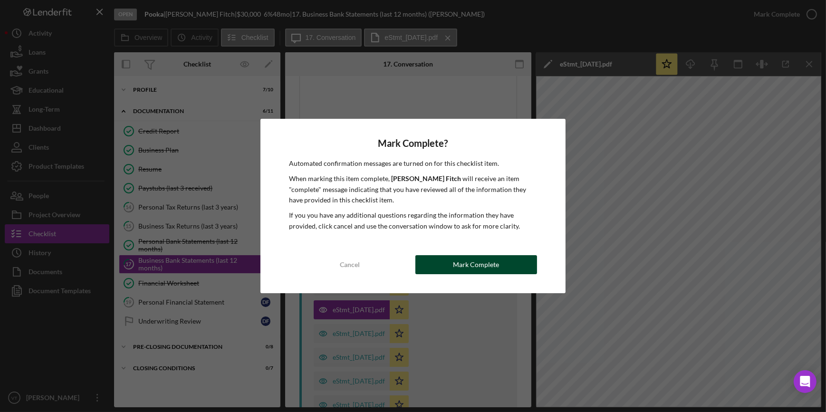
click at [457, 265] on div "Mark Complete" at bounding box center [476, 264] width 46 height 19
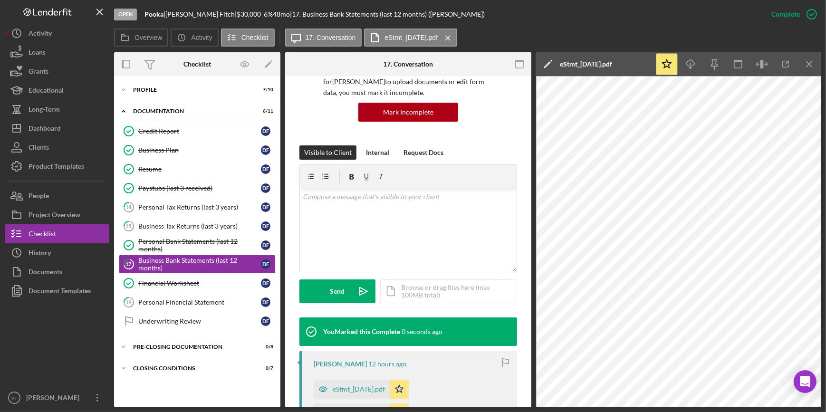
scroll to position [228, 0]
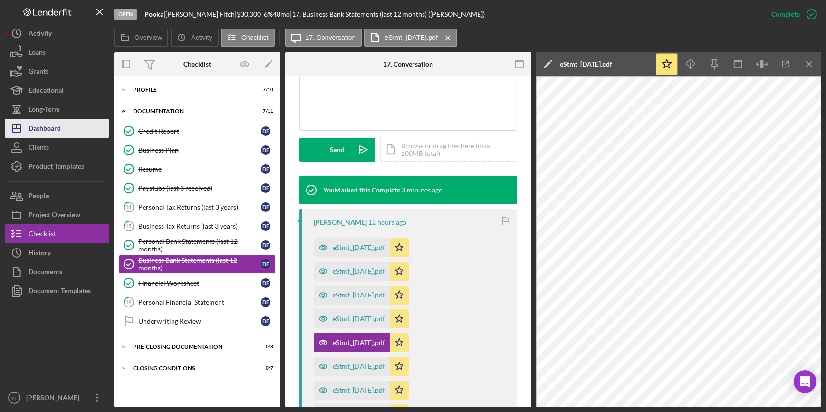
click at [74, 129] on button "Icon/Dashboard Dashboard" at bounding box center [57, 128] width 105 height 19
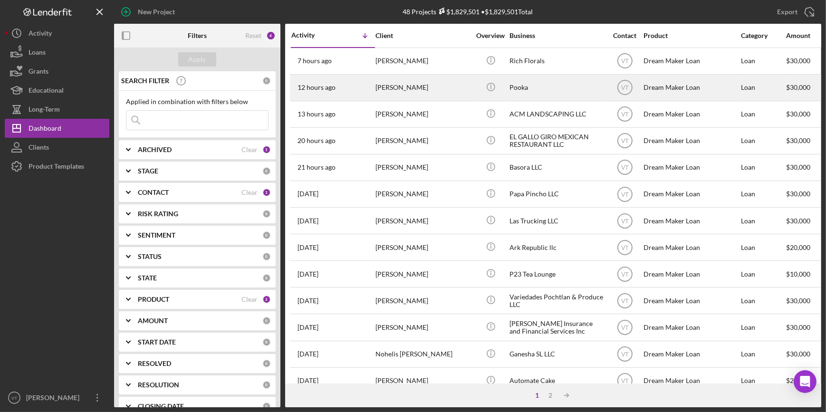
click at [362, 83] on div "12 hours ago Dawn Fitch" at bounding box center [332, 87] width 83 height 25
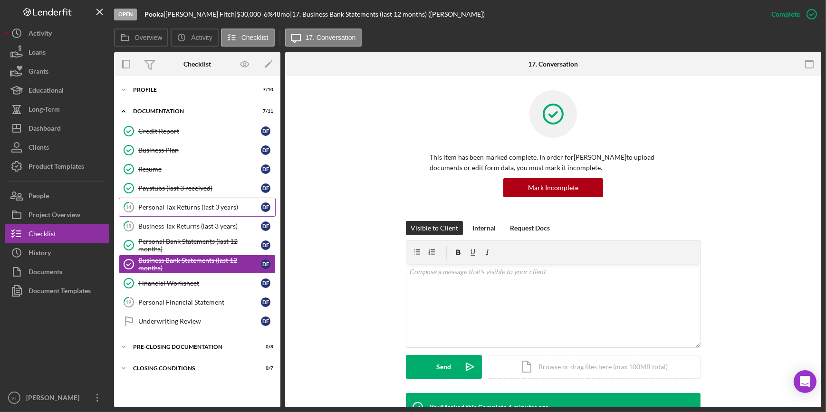
click at [193, 204] on div "Personal Tax Returns (last 3 years)" at bounding box center [199, 207] width 123 height 8
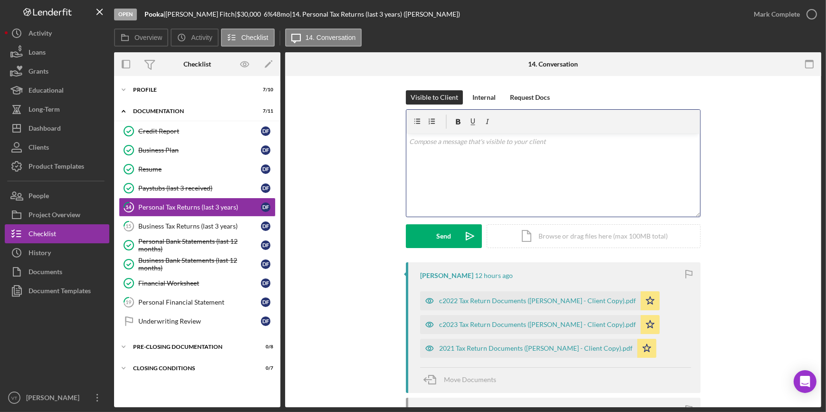
click at [437, 152] on div "v Color teal Color pink Remove color Add row above Add row below Add column bef…" at bounding box center [553, 175] width 294 height 83
click at [443, 231] on div "Send" at bounding box center [444, 236] width 15 height 24
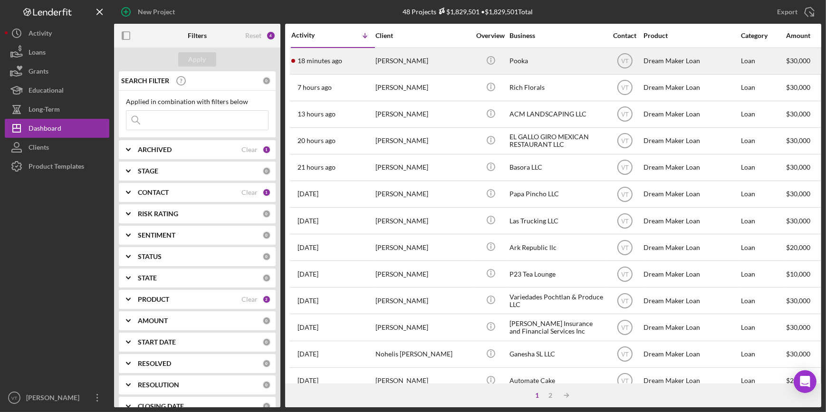
click at [340, 55] on div "18 minutes ago Dawn Fitch" at bounding box center [332, 60] width 83 height 25
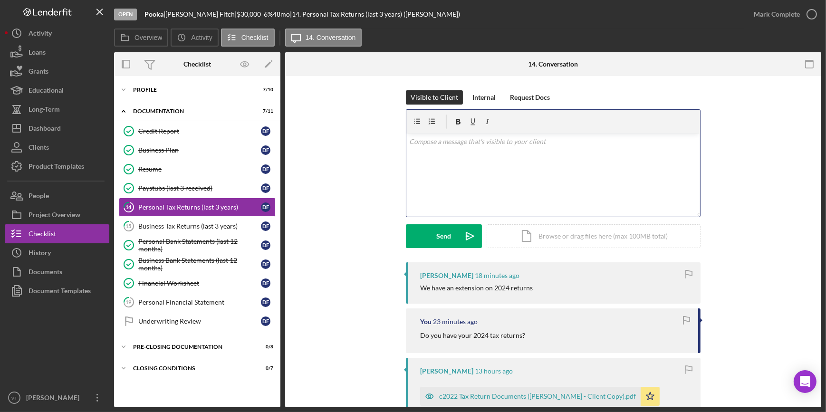
click at [415, 143] on p at bounding box center [553, 141] width 288 height 10
click at [415, 143] on p "e will need them to clos" at bounding box center [553, 141] width 288 height 10
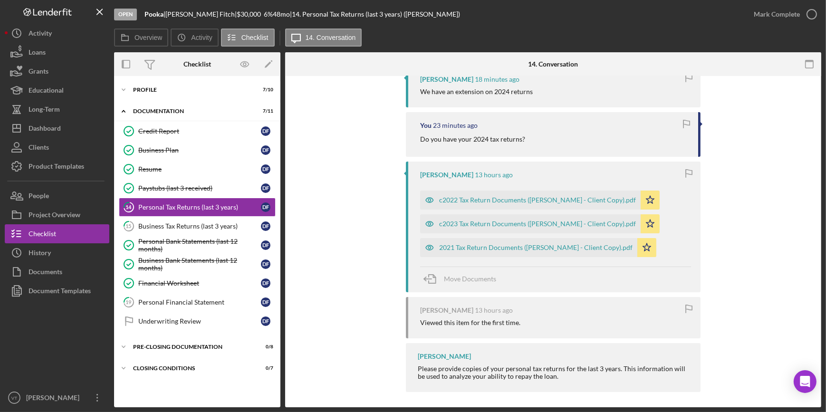
scroll to position [200, 0]
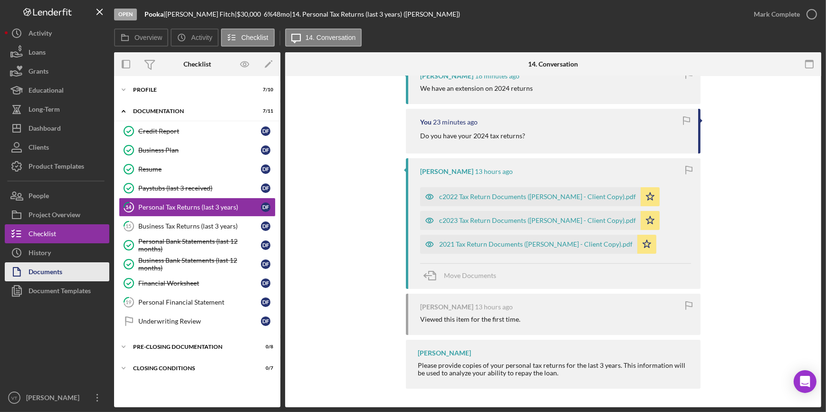
click at [53, 266] on div "Documents" at bounding box center [46, 272] width 34 height 21
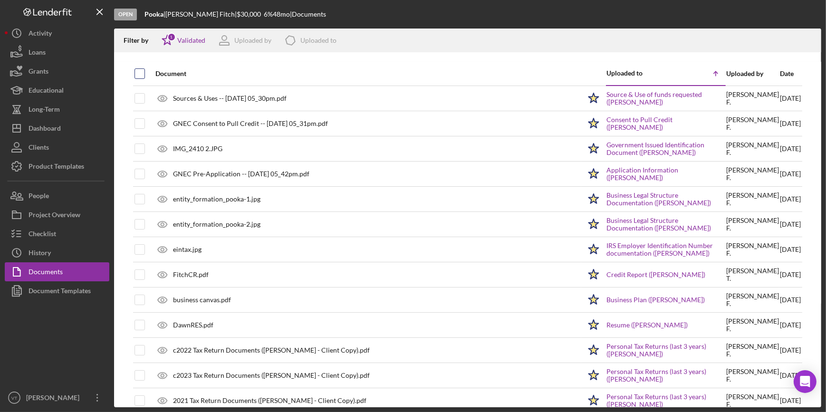
click at [141, 74] on input "checkbox" at bounding box center [140, 74] width 10 height 10
checkbox input "true"
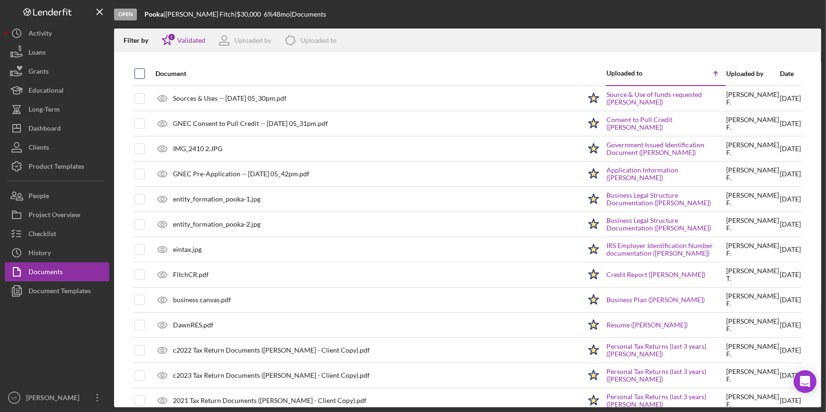
checkbox input "true"
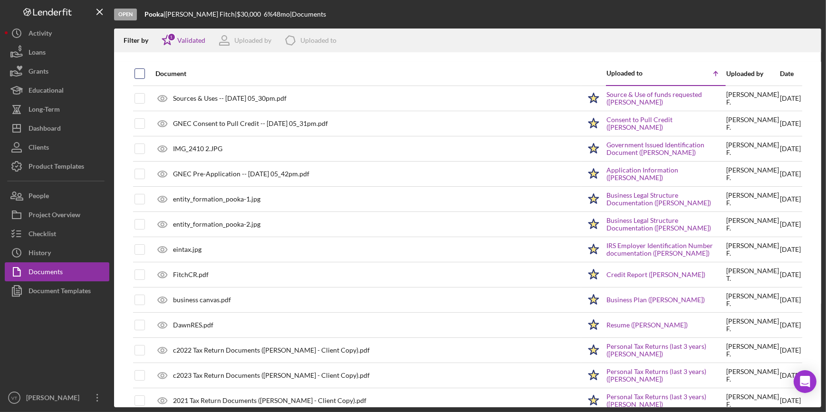
checkbox input "true"
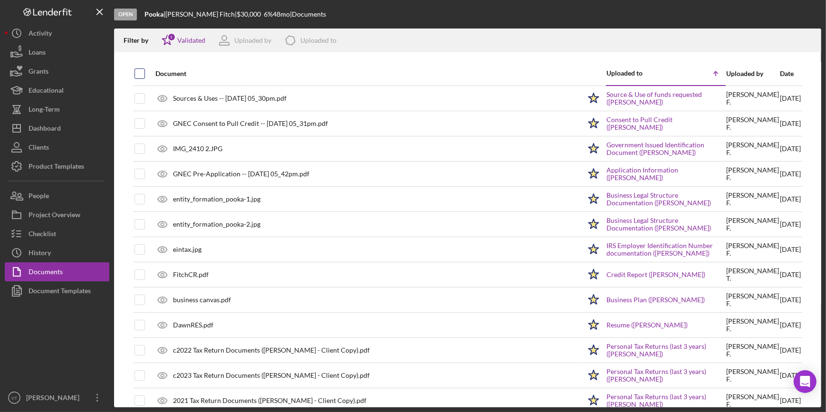
checkbox input "true"
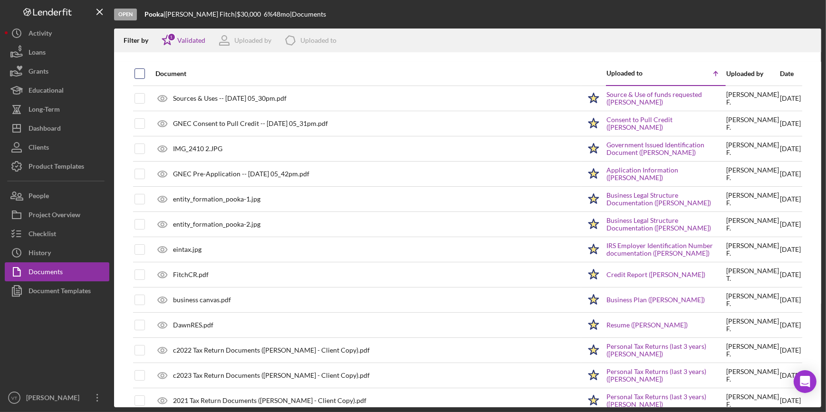
checkbox input "true"
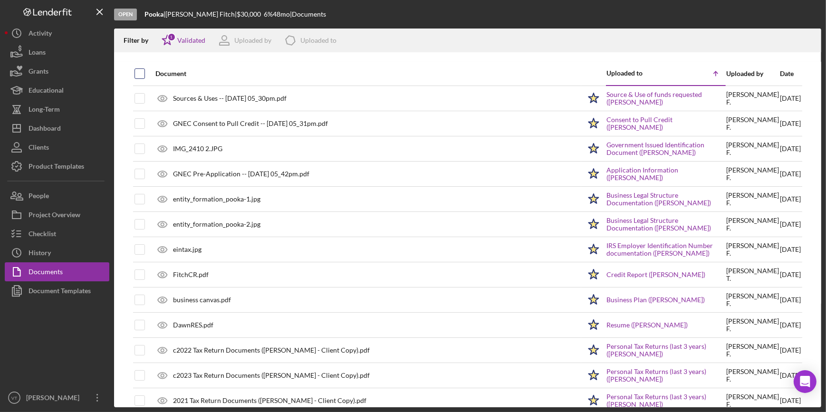
checkbox input "true"
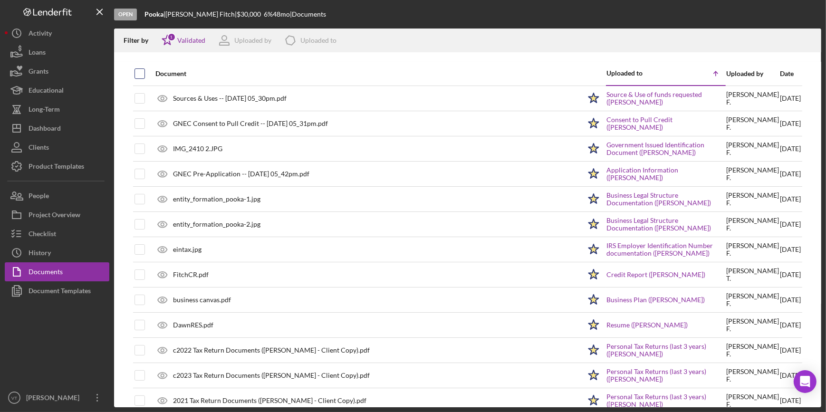
checkbox input "true"
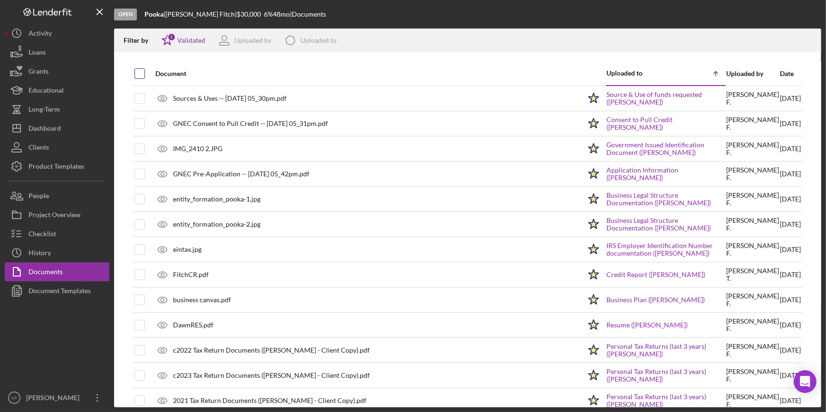
checkbox input "true"
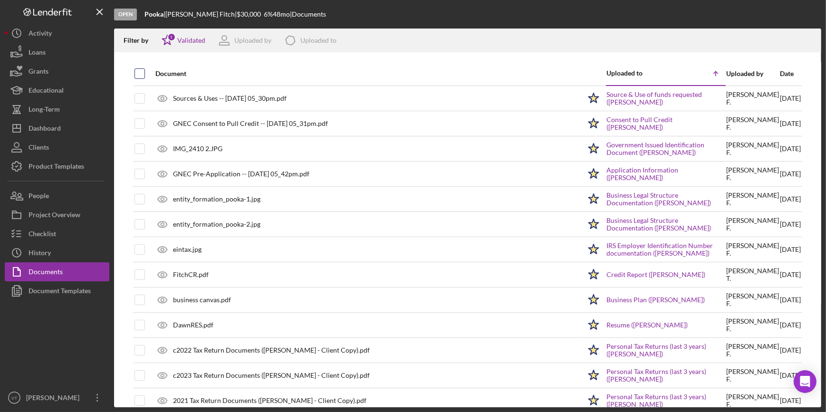
checkbox input "true"
click at [812, 38] on icon "button" at bounding box center [809, 38] width 8 height 5
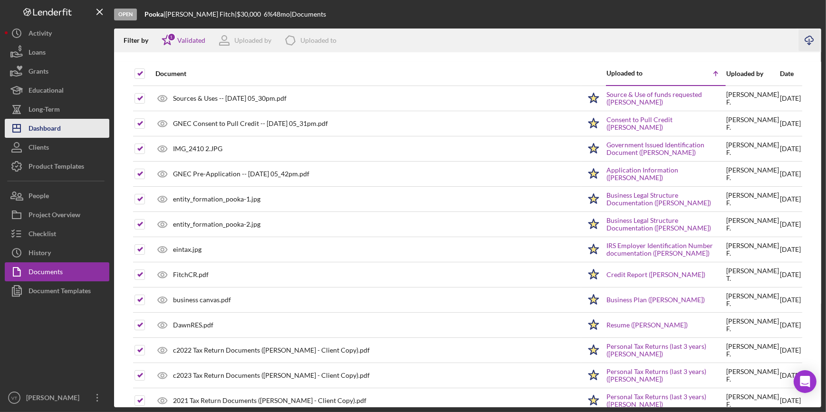
click at [61, 130] on button "Icon/Dashboard Dashboard" at bounding box center [57, 128] width 105 height 19
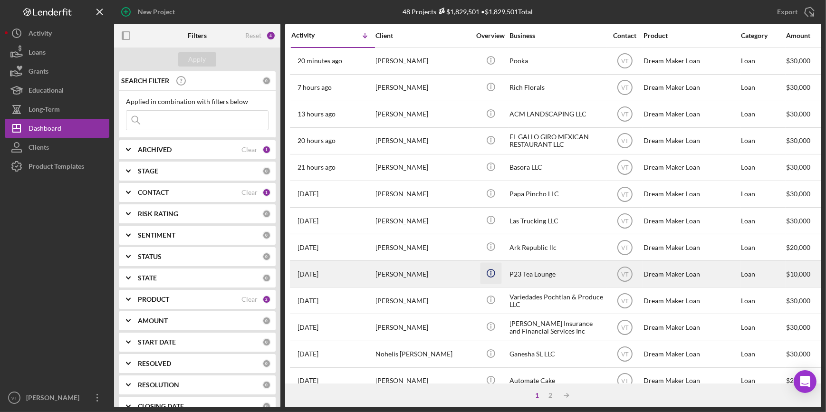
click at [494, 271] on icon "Icon/Info" at bounding box center [490, 273] width 21 height 21
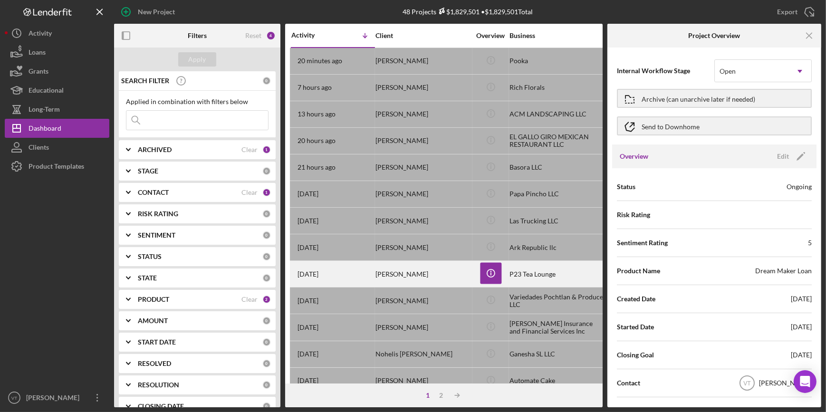
click at [411, 277] on div "[PERSON_NAME]" at bounding box center [422, 273] width 95 height 25
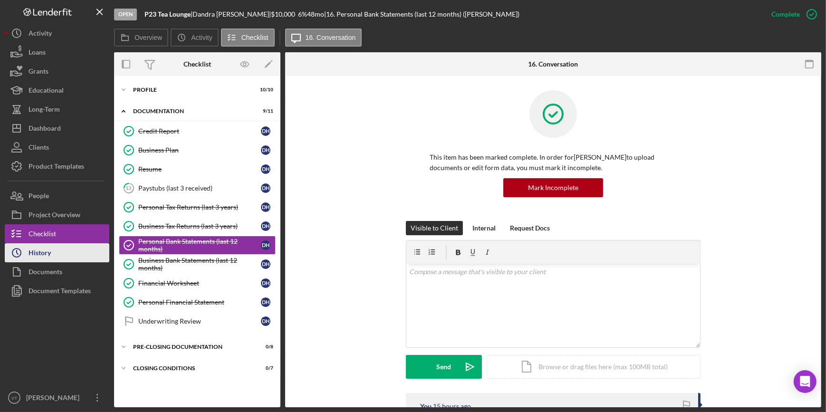
click at [73, 251] on button "Icon/History History" at bounding box center [57, 252] width 105 height 19
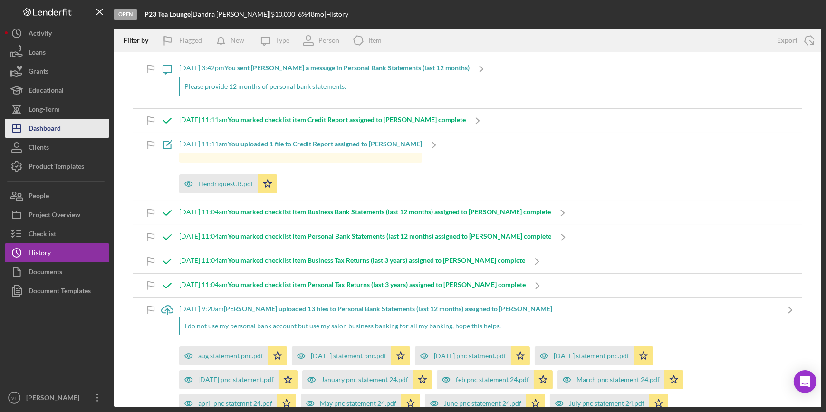
click at [67, 132] on button "Icon/Dashboard Dashboard" at bounding box center [57, 128] width 105 height 19
